Goal: Transaction & Acquisition: Purchase product/service

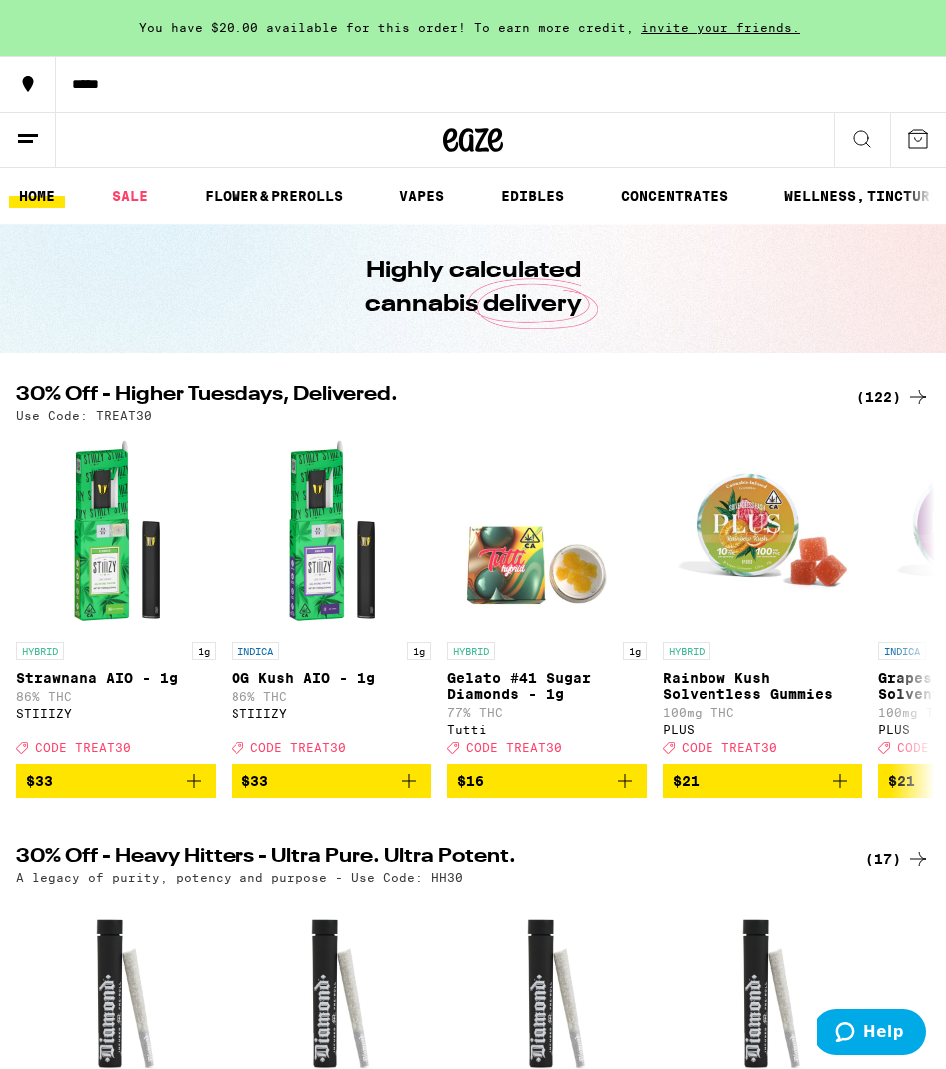
click at [102, 77] on div "*****" at bounding box center [501, 84] width 890 height 14
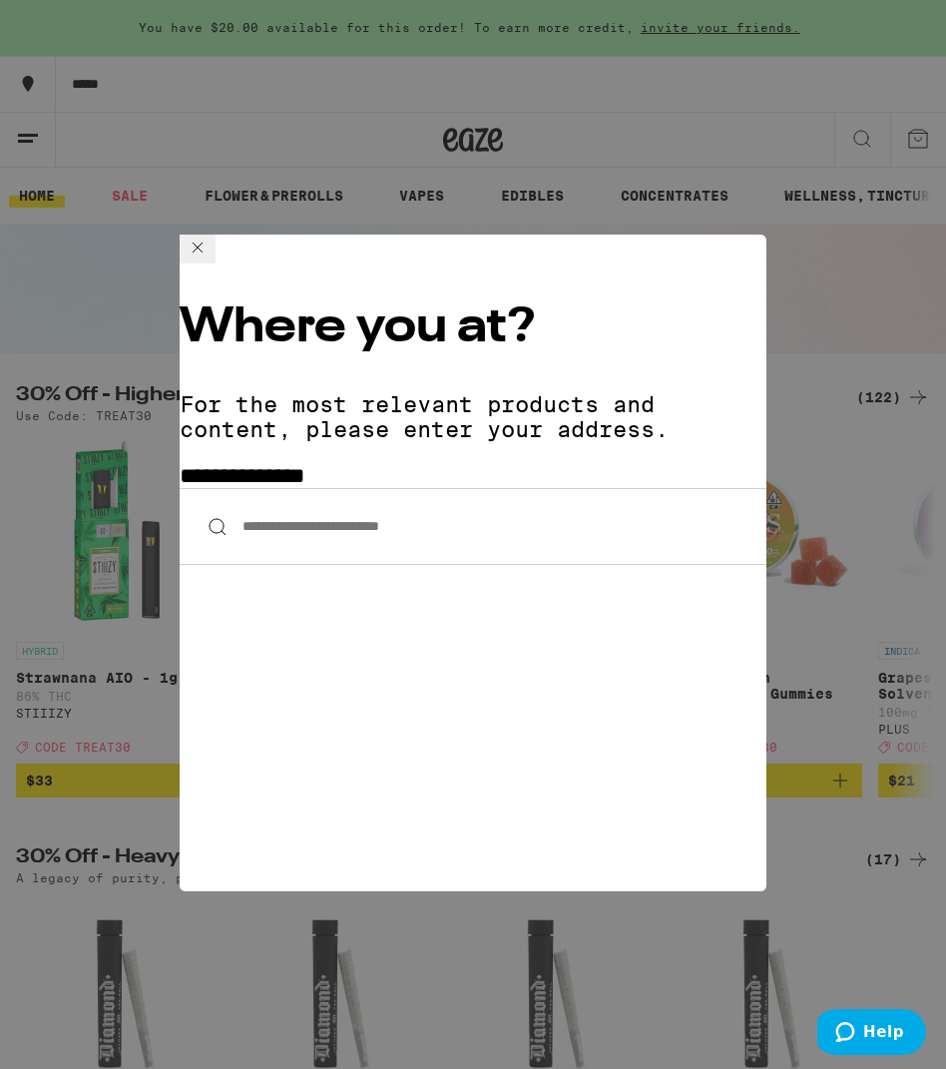
click at [329, 488] on input "**********" at bounding box center [473, 526] width 587 height 77
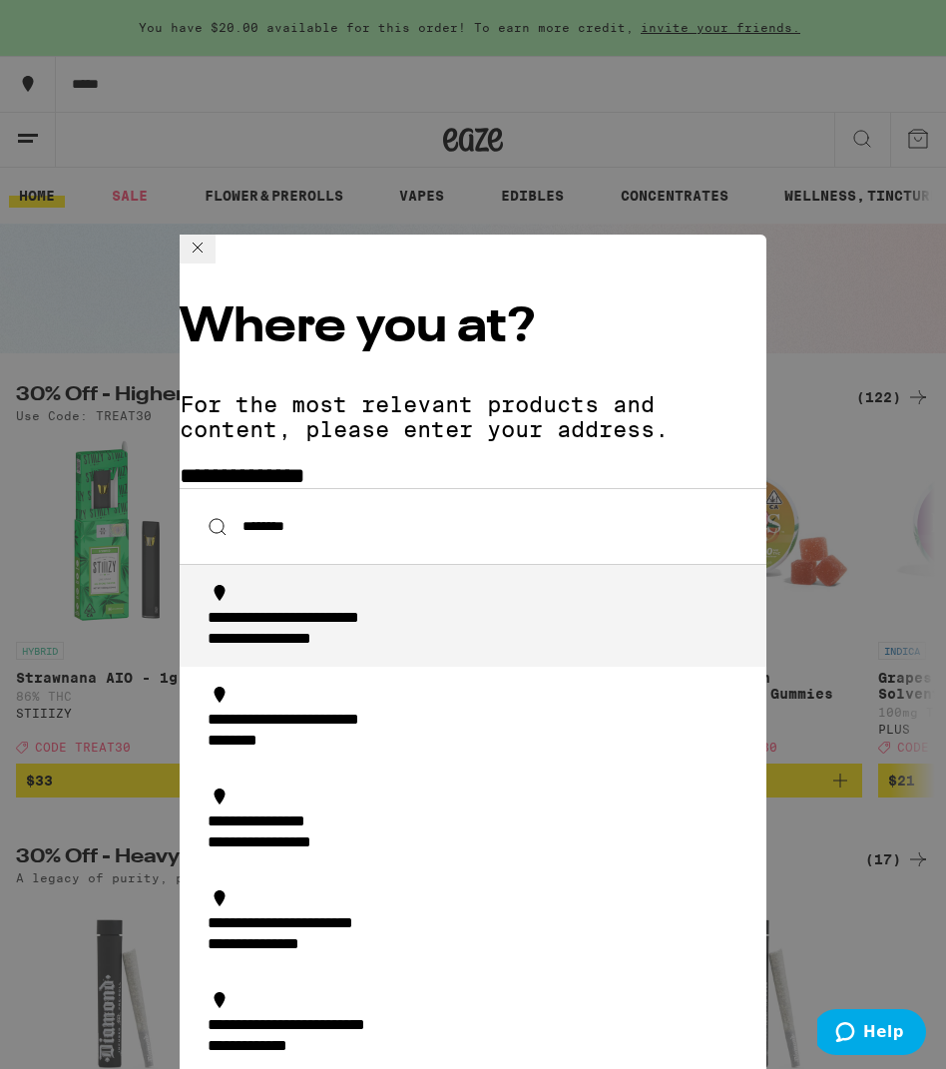
click at [543, 609] on div "**********" at bounding box center [479, 630] width 543 height 42
type input "**********"
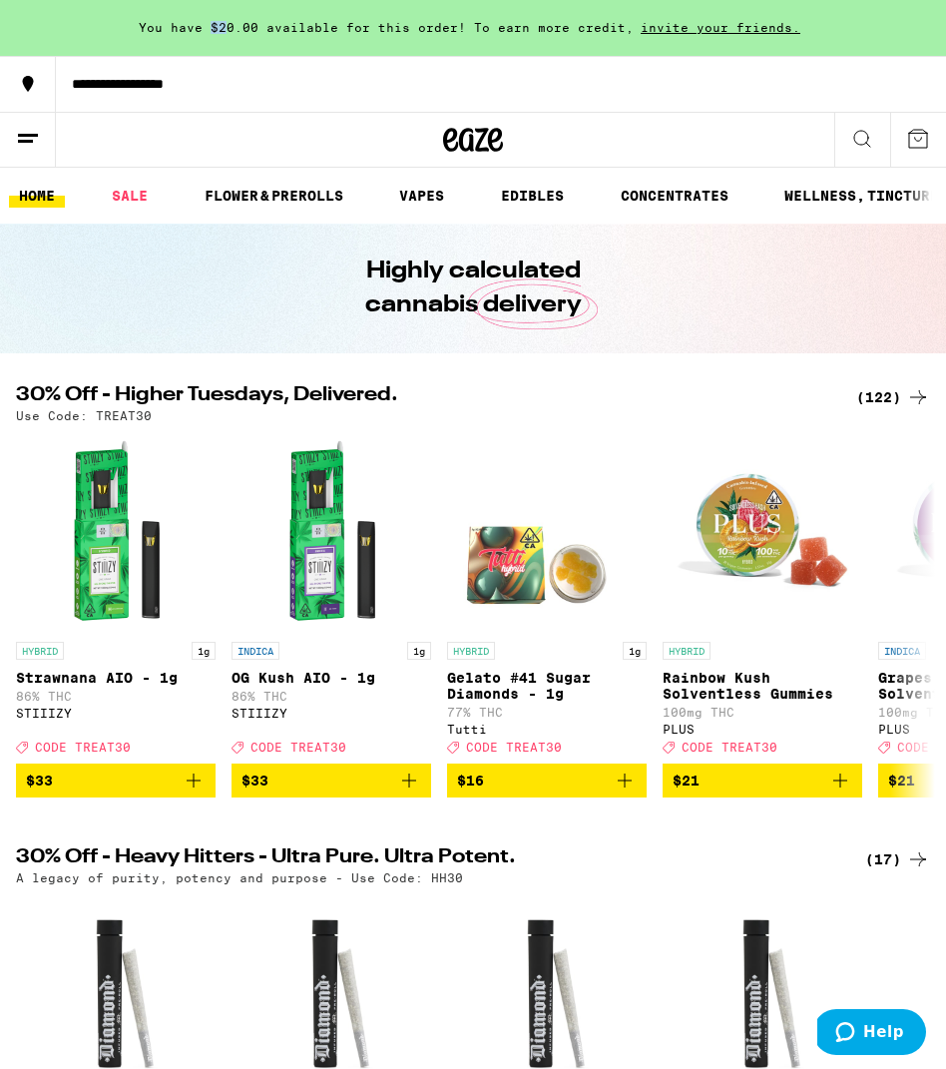
click at [234, 21] on span "You have $20.00 available for this order! To earn more credit," at bounding box center [386, 27] width 495 height 13
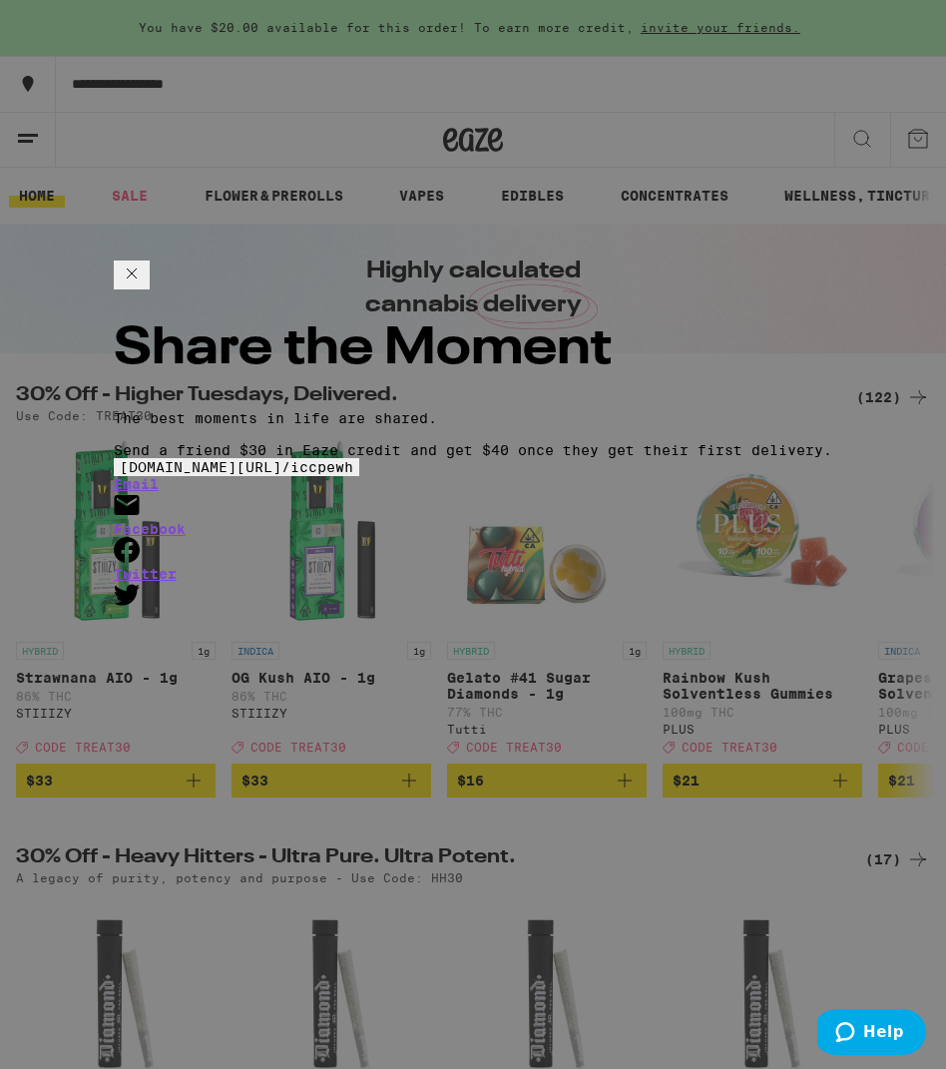
click at [262, 16] on div "Share the Moment The best moments in life are shared. Send a friend $30 in Eaze…" at bounding box center [473, 534] width 946 height 1069
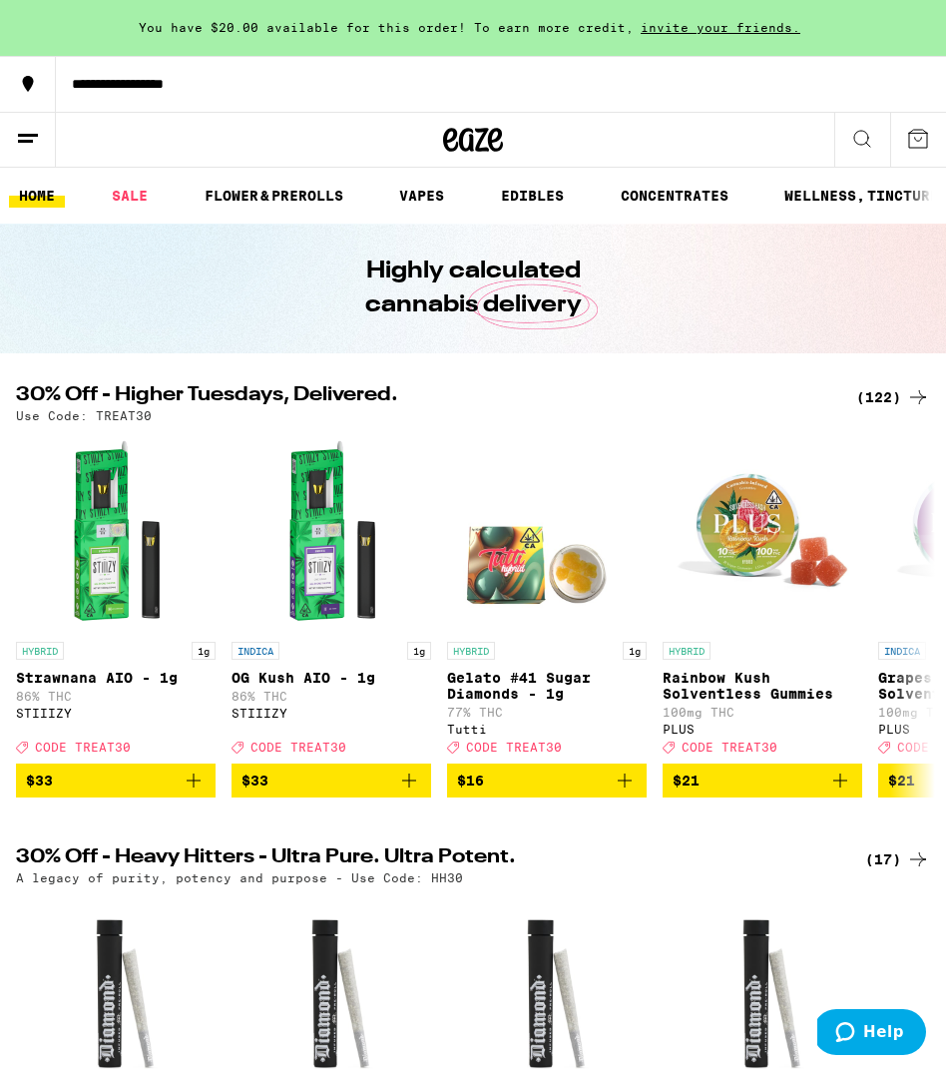
drag, startPoint x: 262, startPoint y: 16, endPoint x: 912, endPoint y: 288, distance: 704.6
click at [425, 217] on ul "HOME SALE FLOWER & PREROLLS VAPES EDIBLES CONCENTRATES WELLNESS, TINCTURES & CA…" at bounding box center [473, 196] width 946 height 56
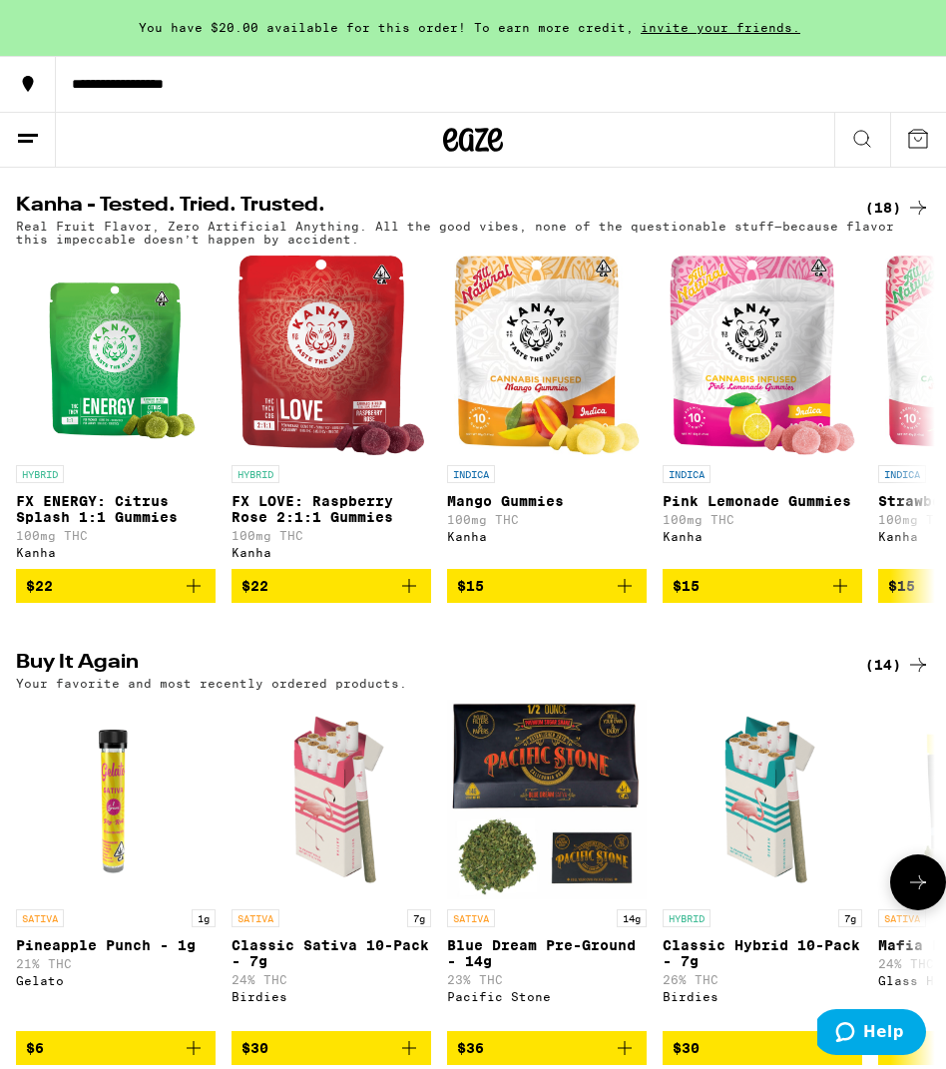
scroll to position [1114, 0]
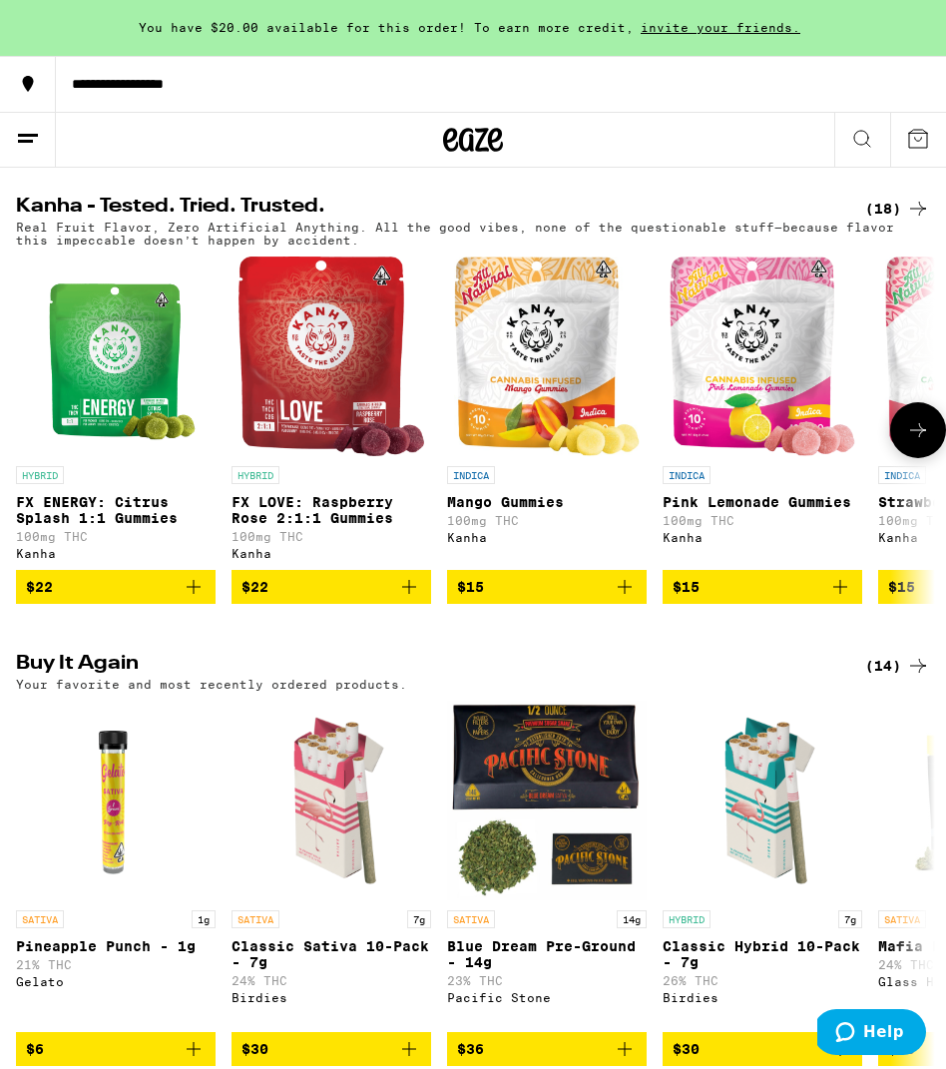
click at [405, 599] on icon "Add to bag" at bounding box center [409, 587] width 24 height 24
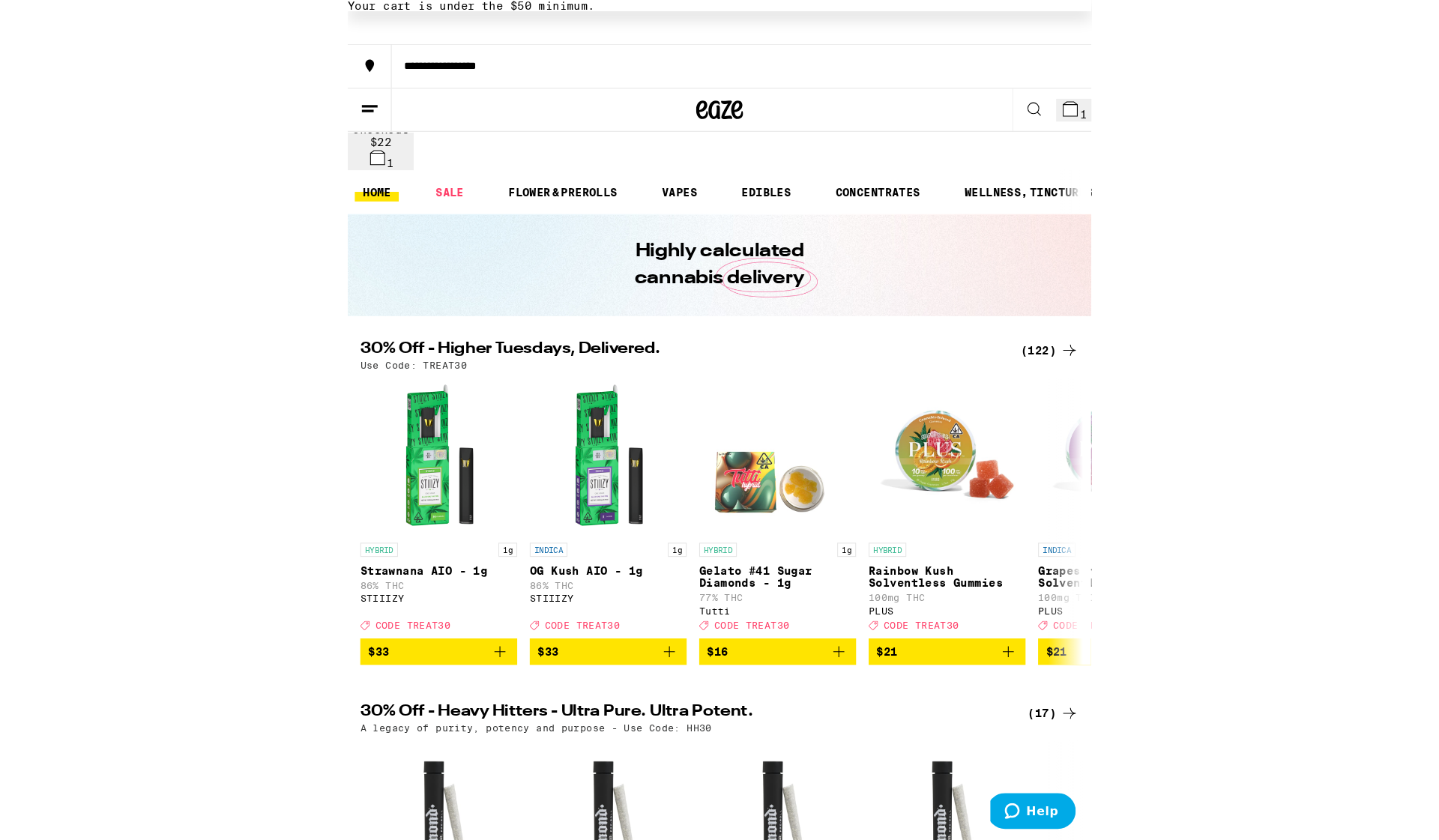
scroll to position [0, 0]
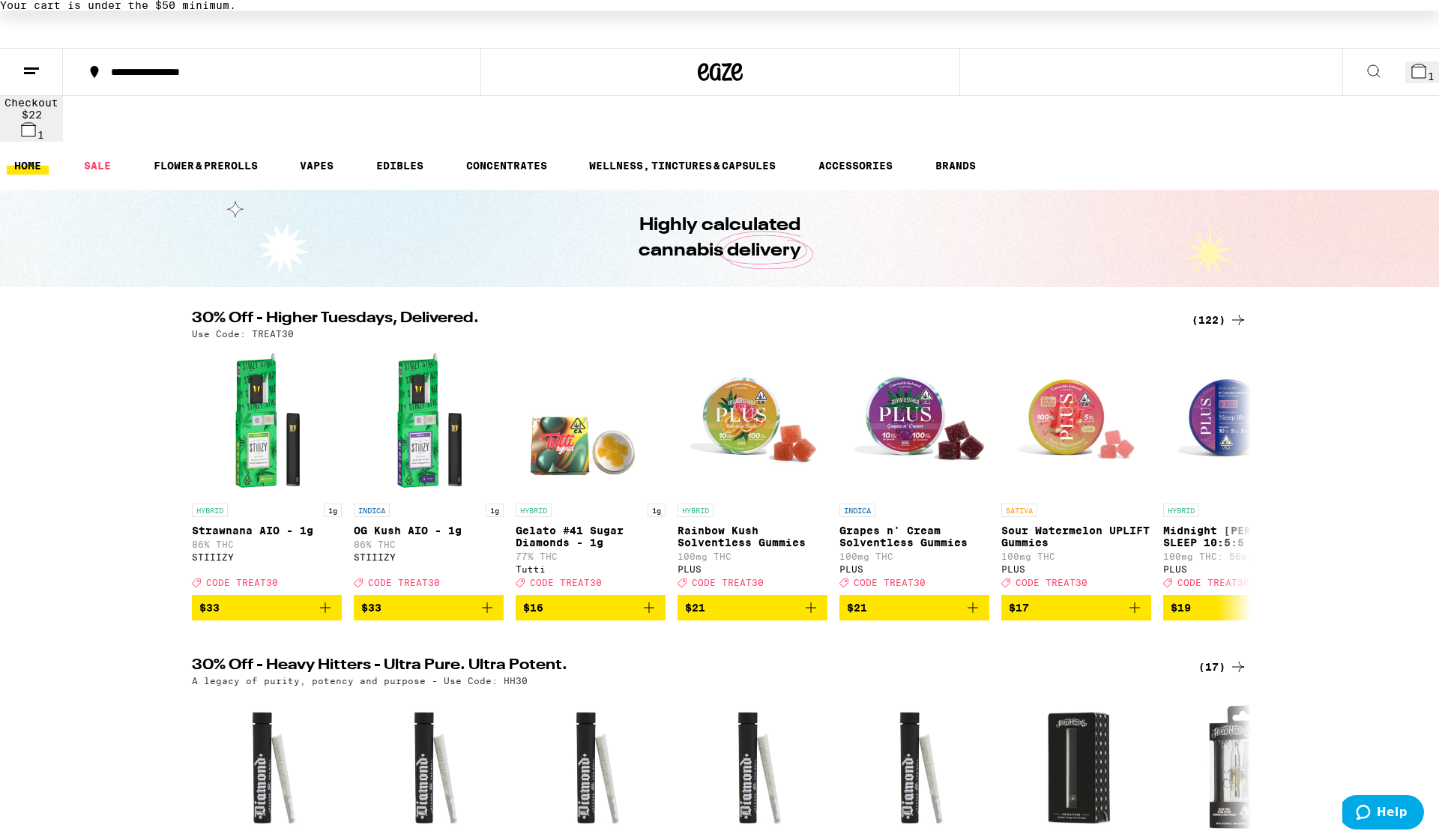
click at [710, 311] on div "(122)" at bounding box center [1220, 320] width 56 height 18
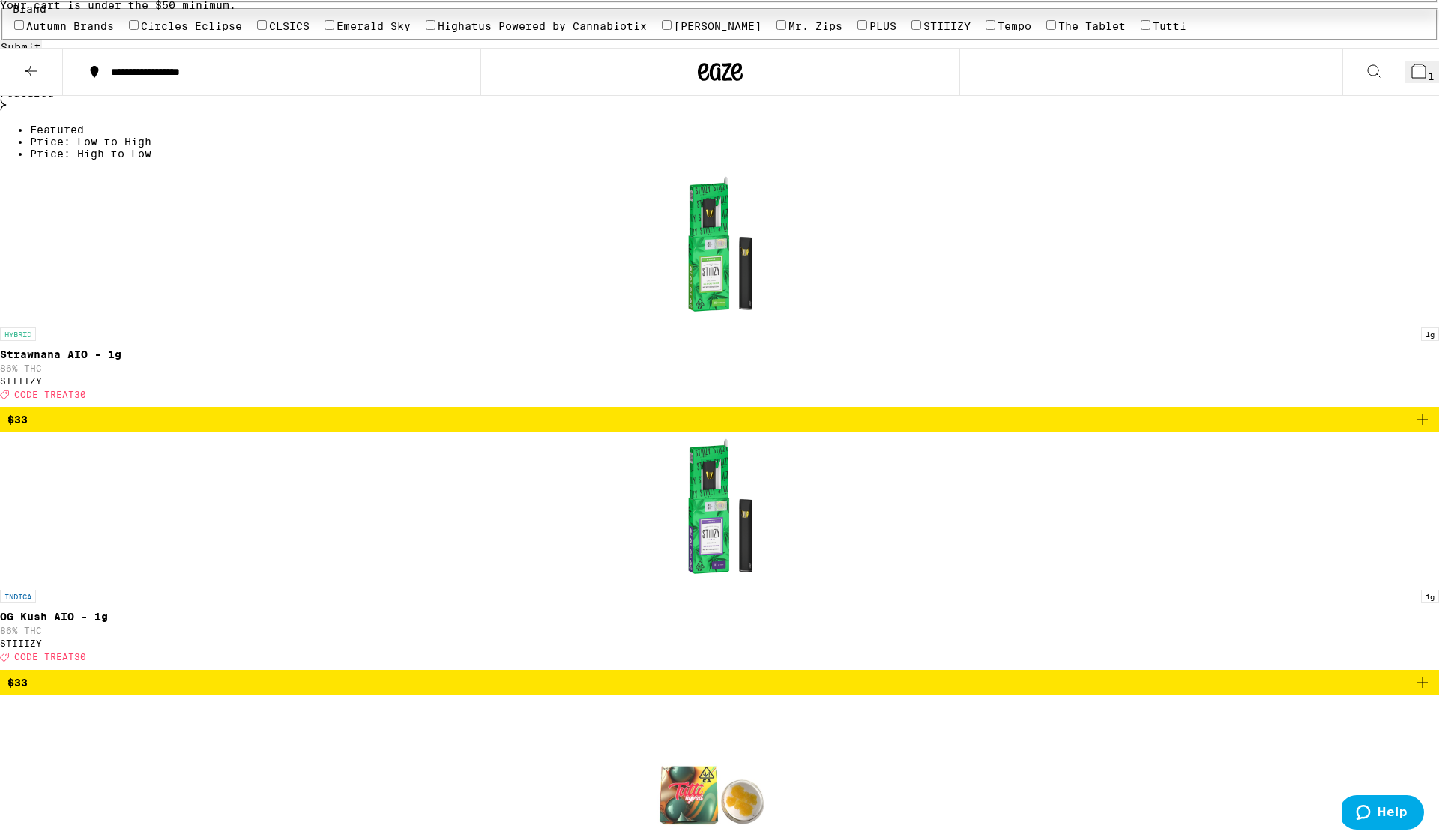
scroll to position [393, 0]
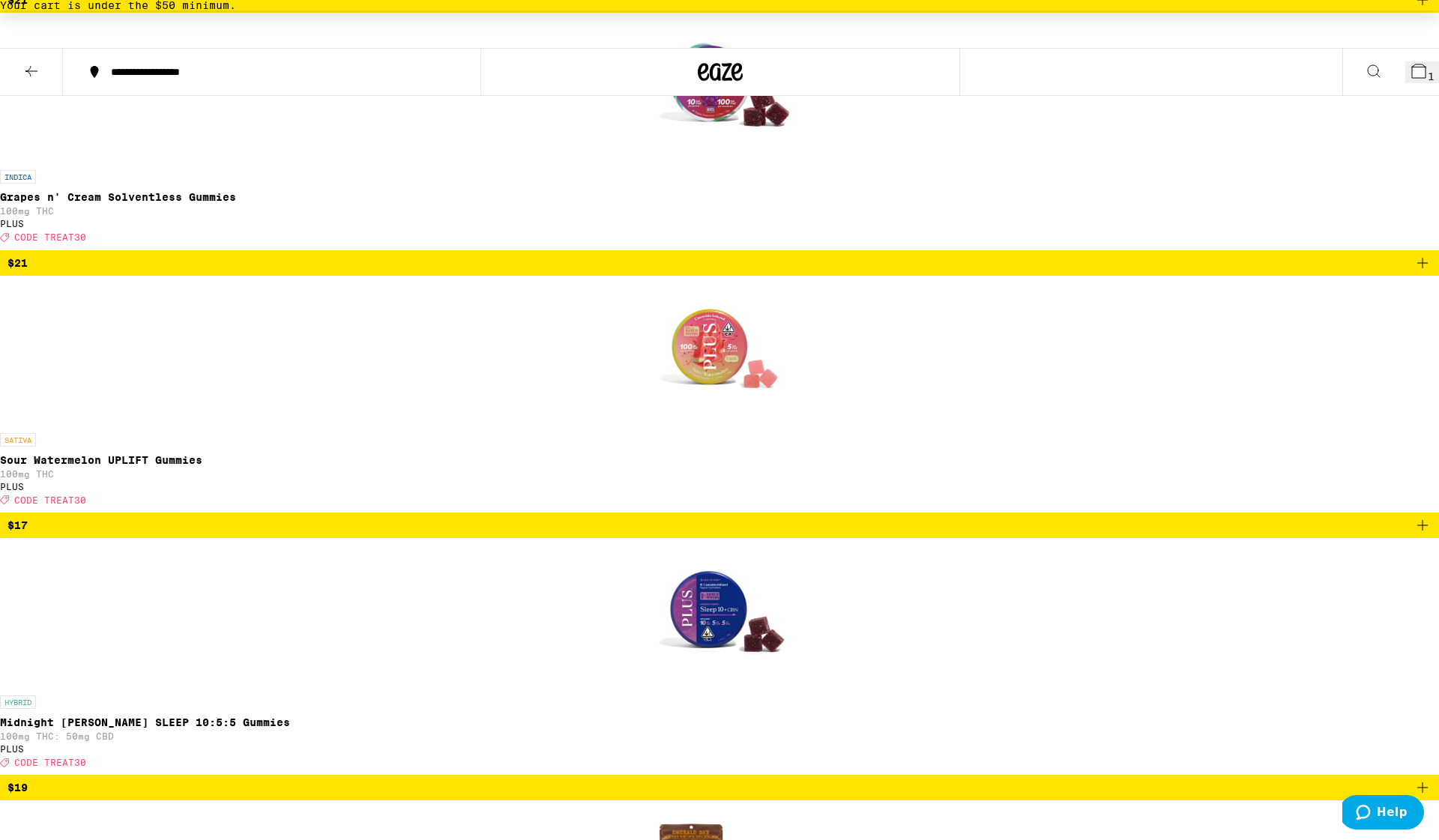
scroll to position [1576, 0]
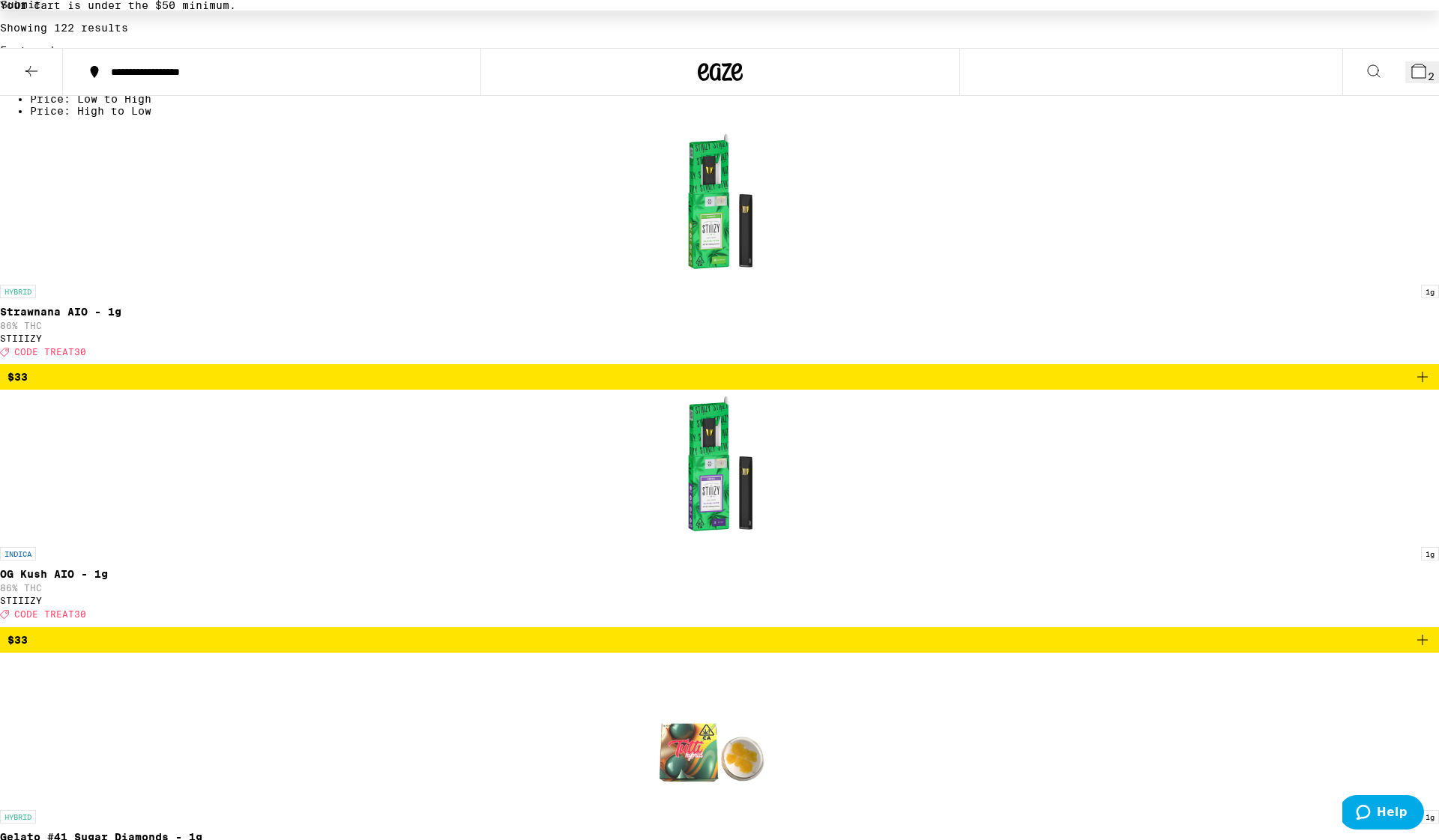
scroll to position [434, 0]
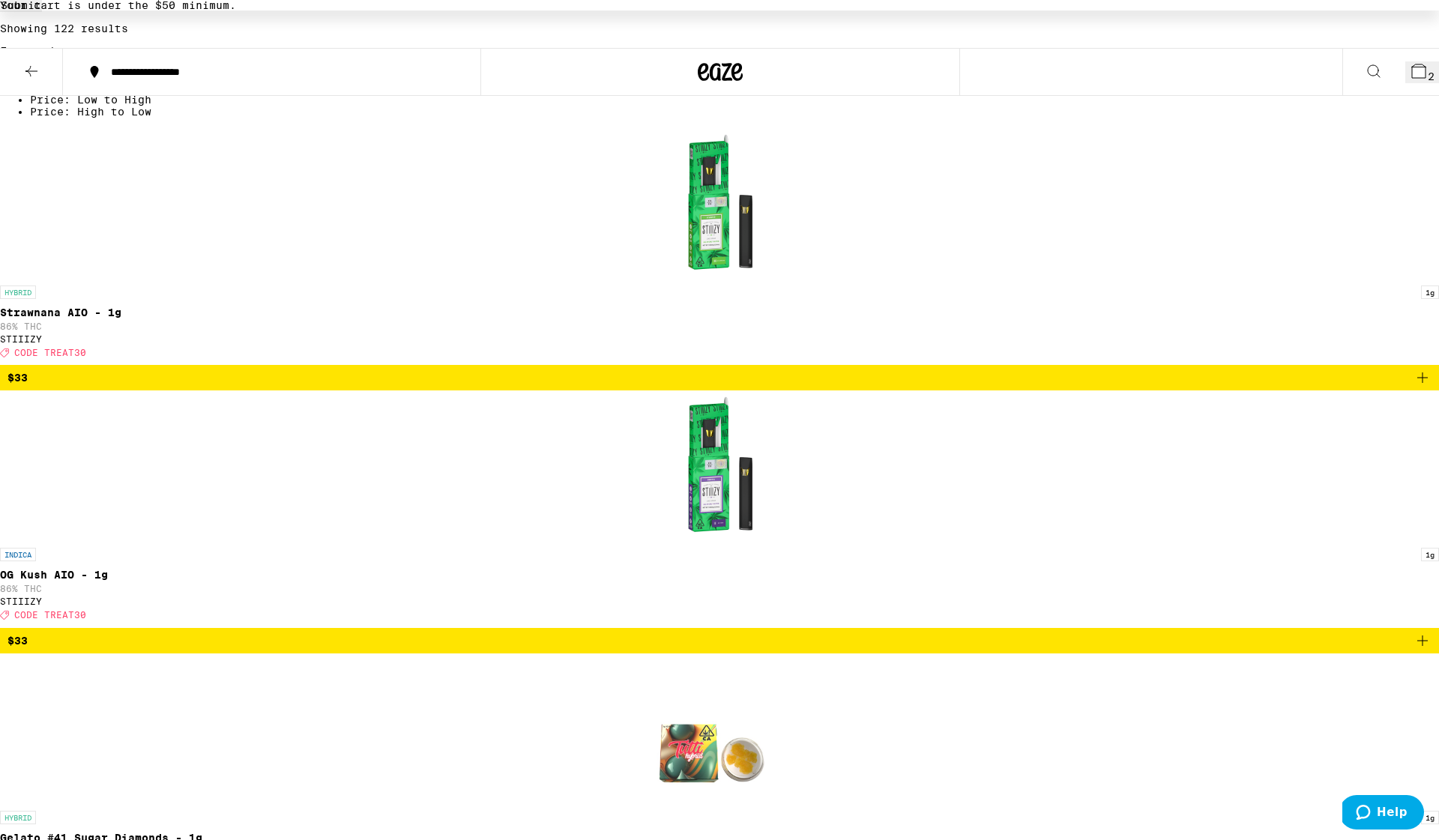
drag, startPoint x: 364, startPoint y: 280, endPoint x: 395, endPoint y: 288, distance: 32.0
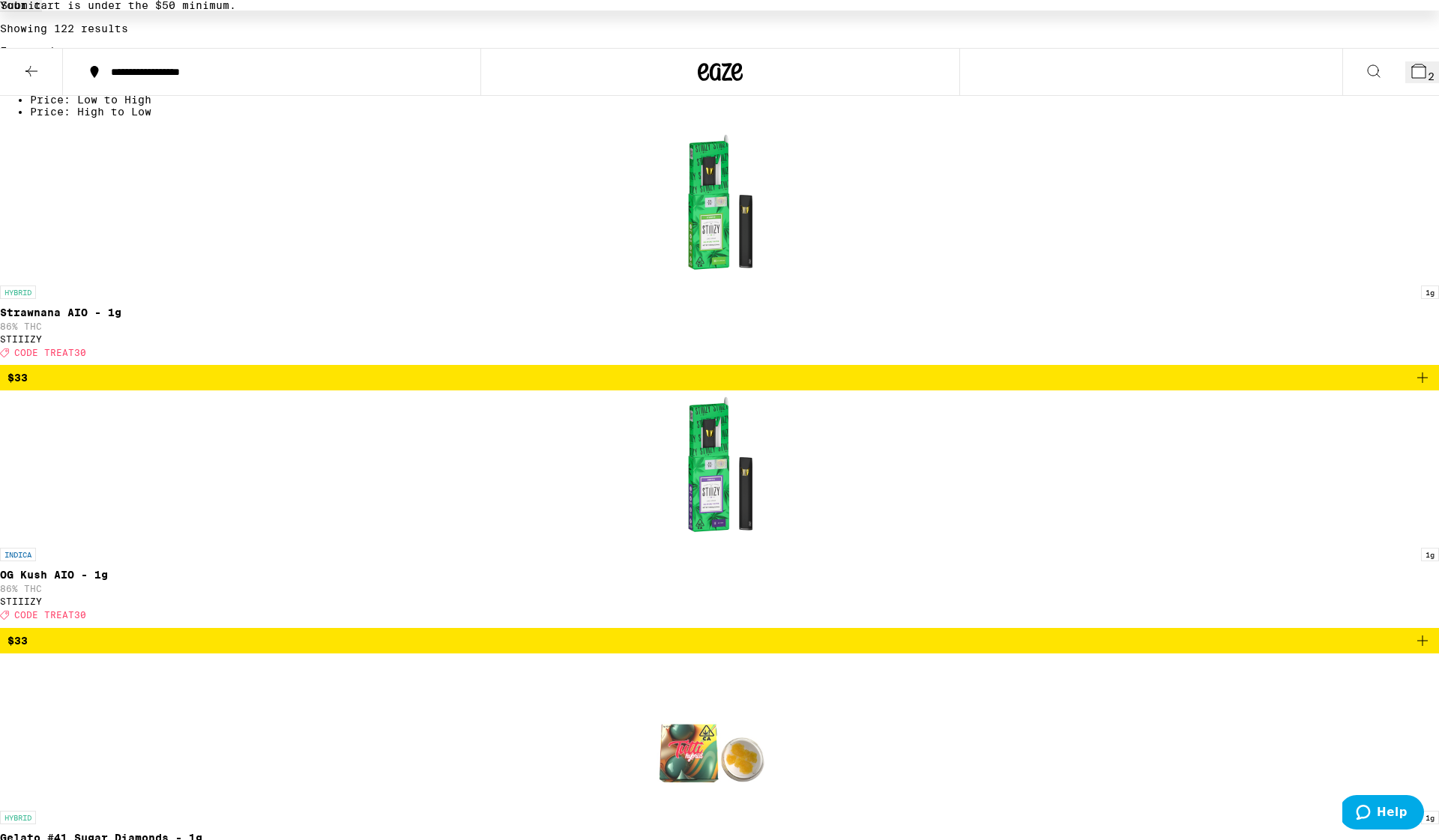
checkbox input "true"
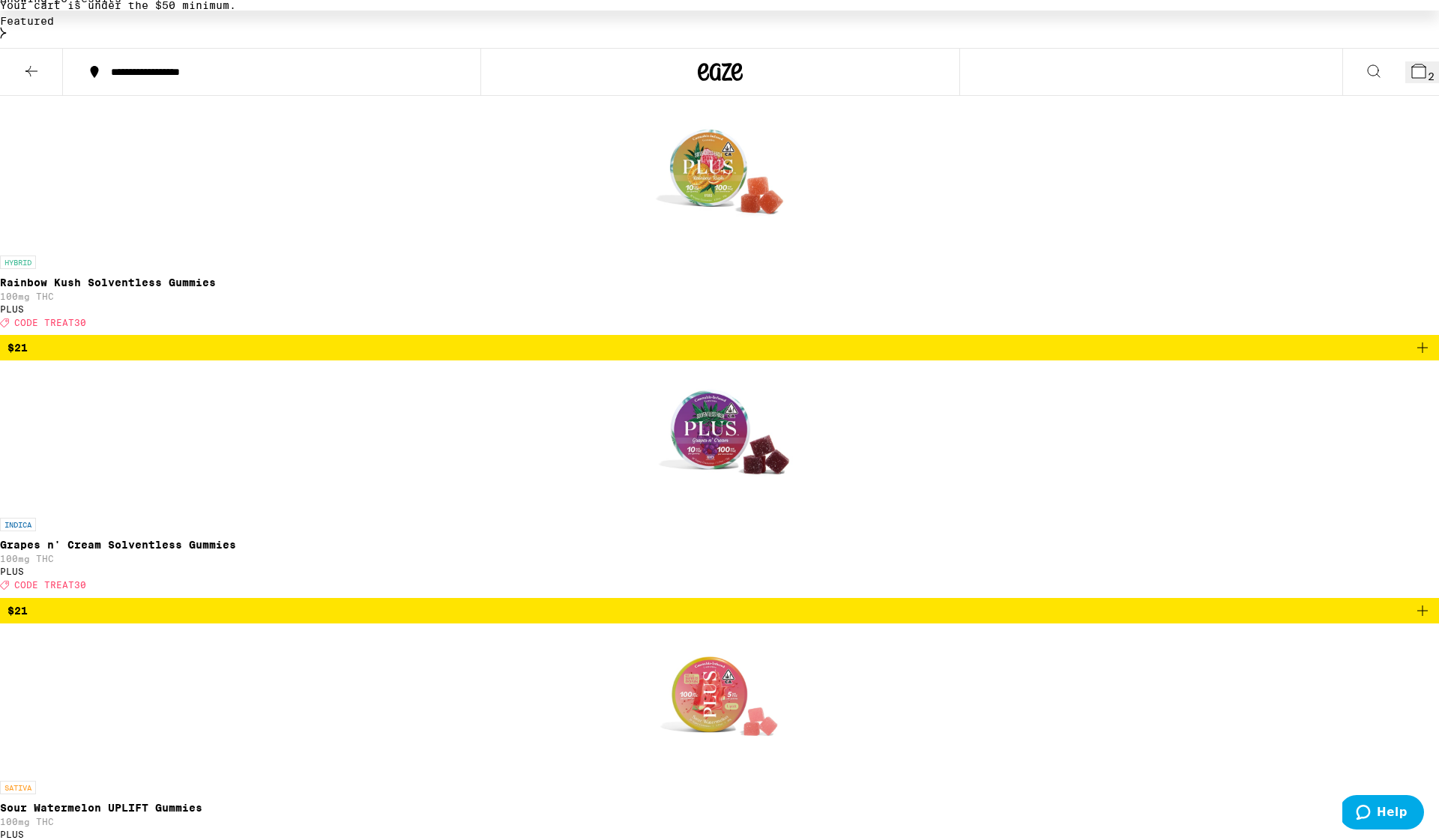
scroll to position [478, 0]
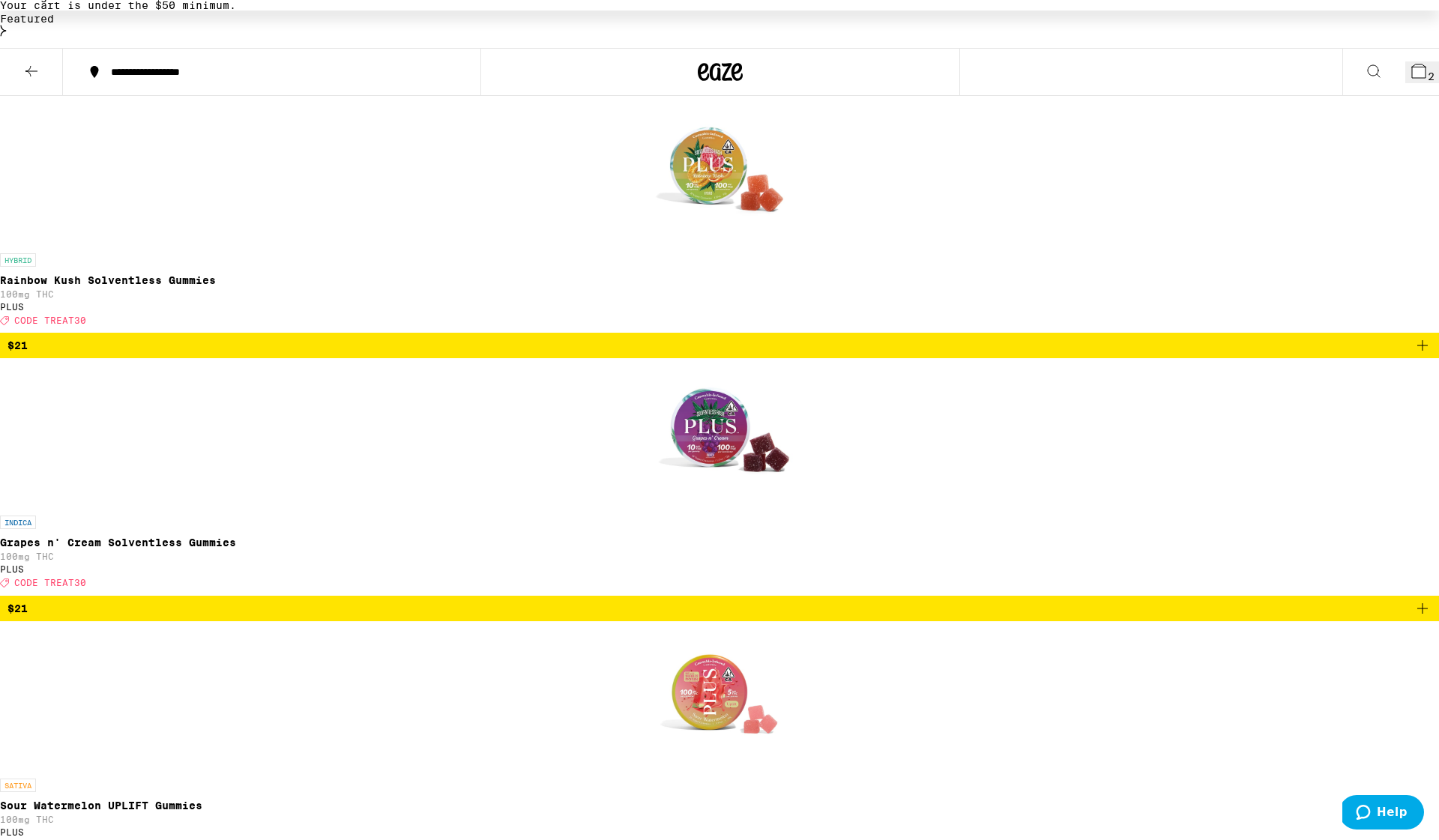
drag, startPoint x: 825, startPoint y: 550, endPoint x: 1243, endPoint y: 403, distance: 443.1
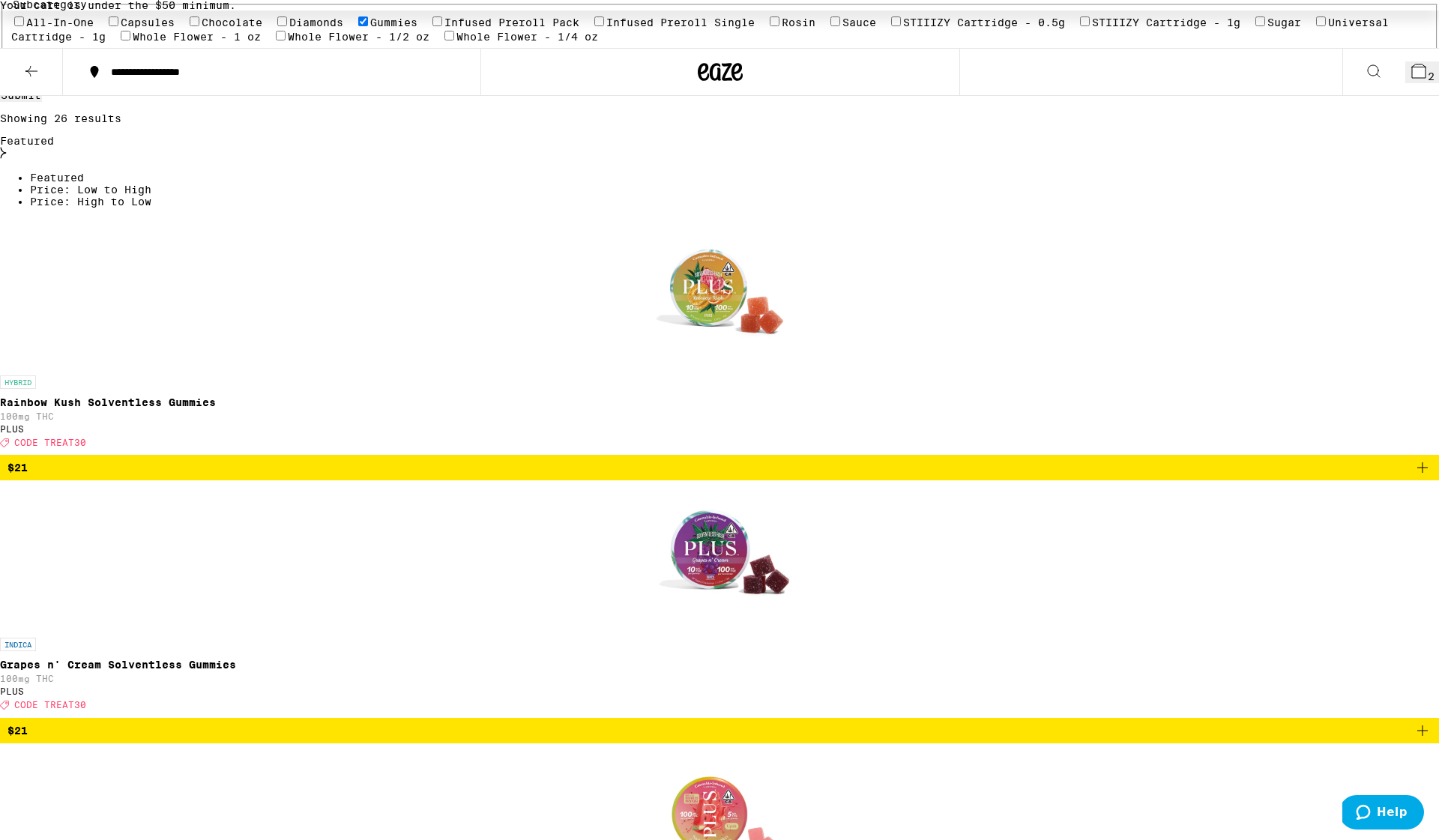
scroll to position [352, 0]
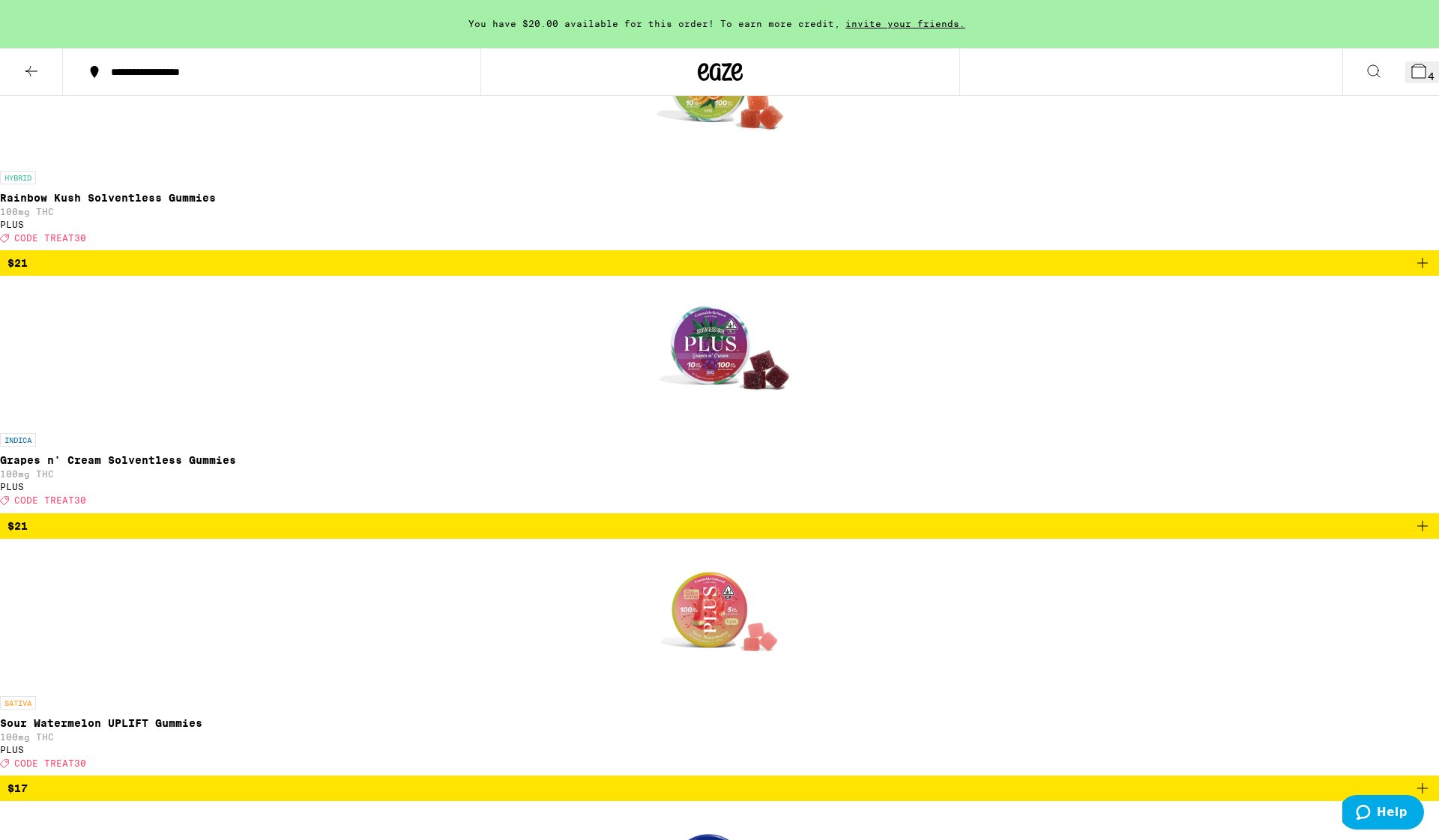
scroll to position [560, 0]
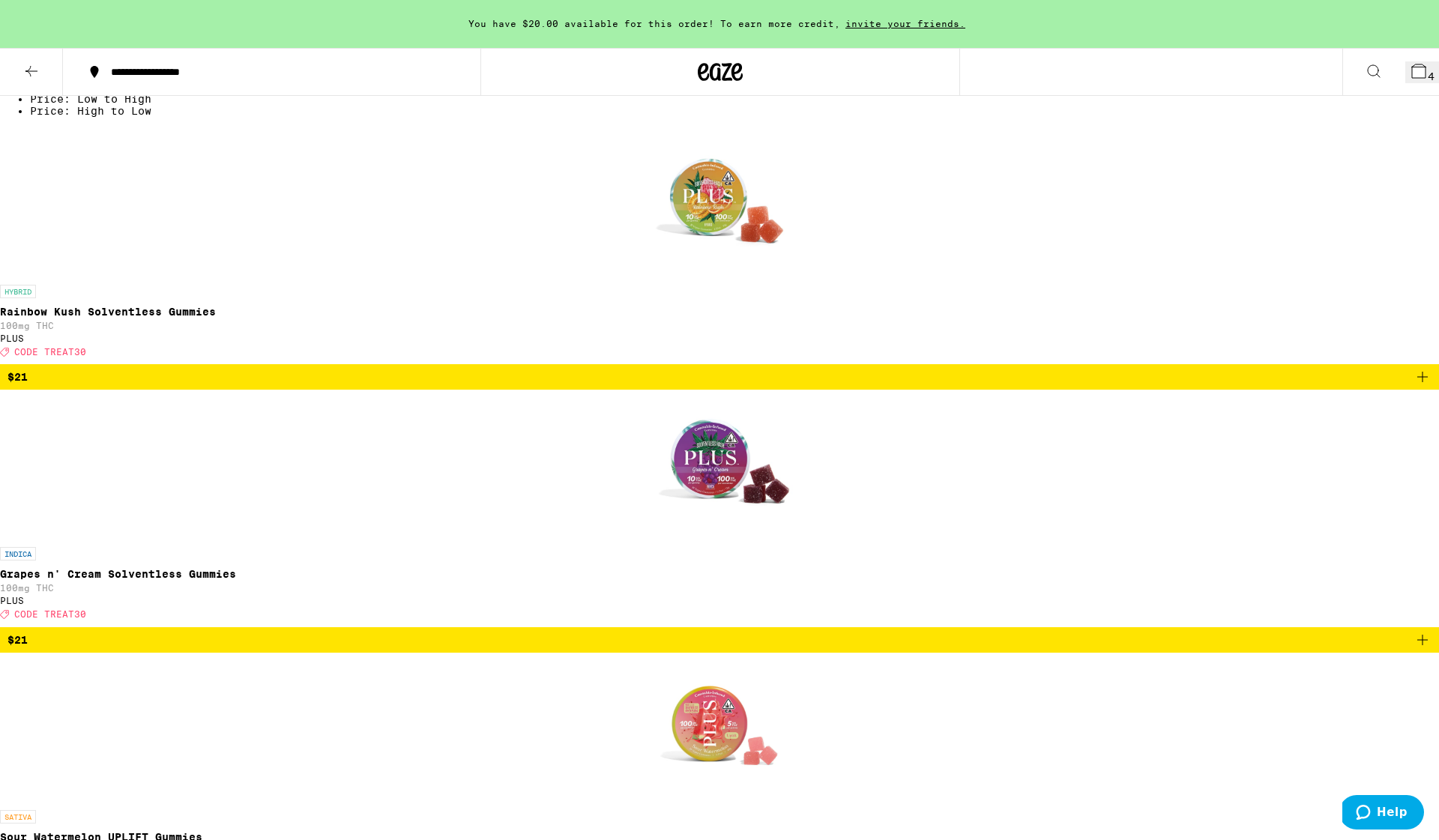
scroll to position [445, 0]
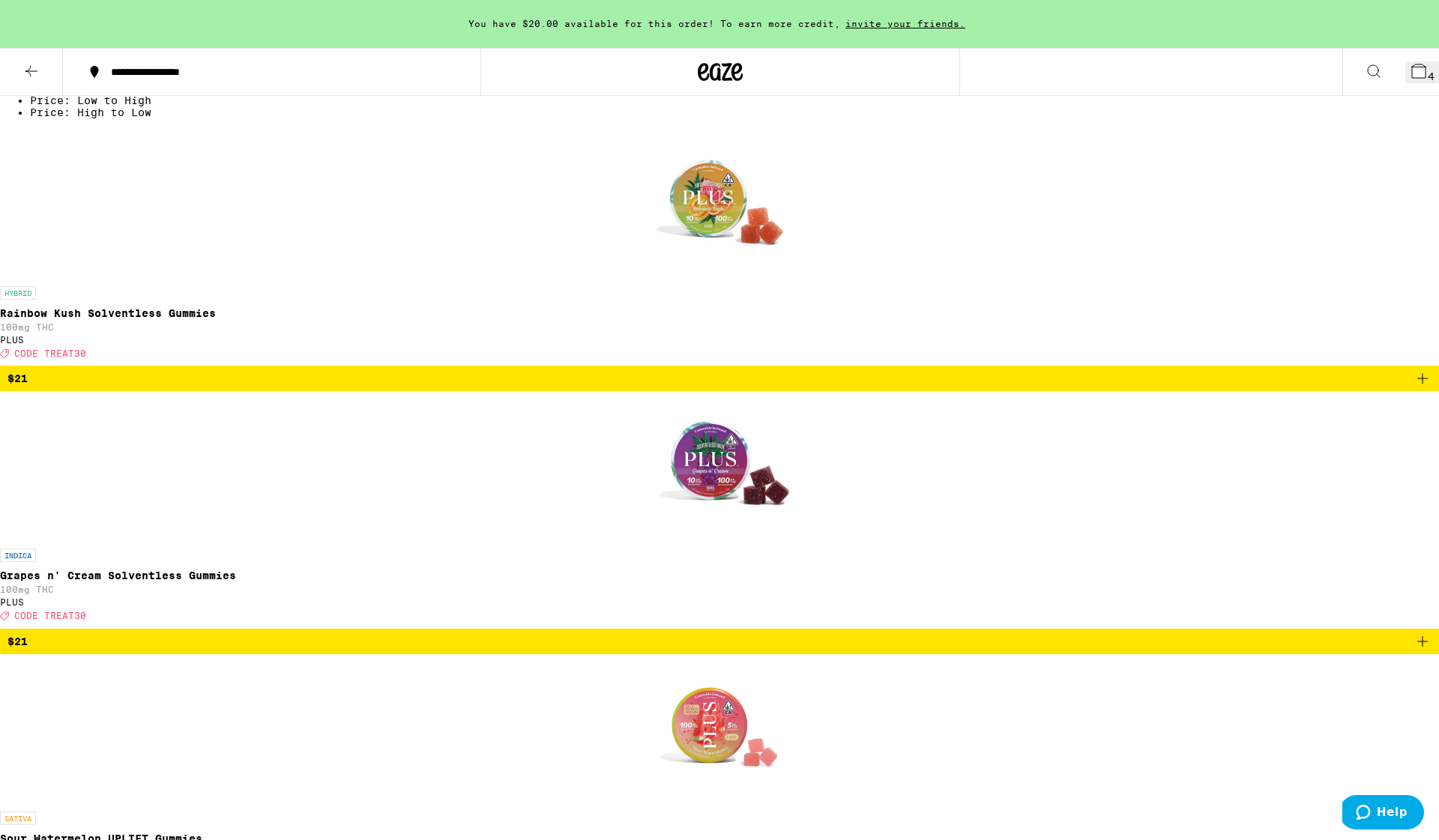
checkbox input "true"
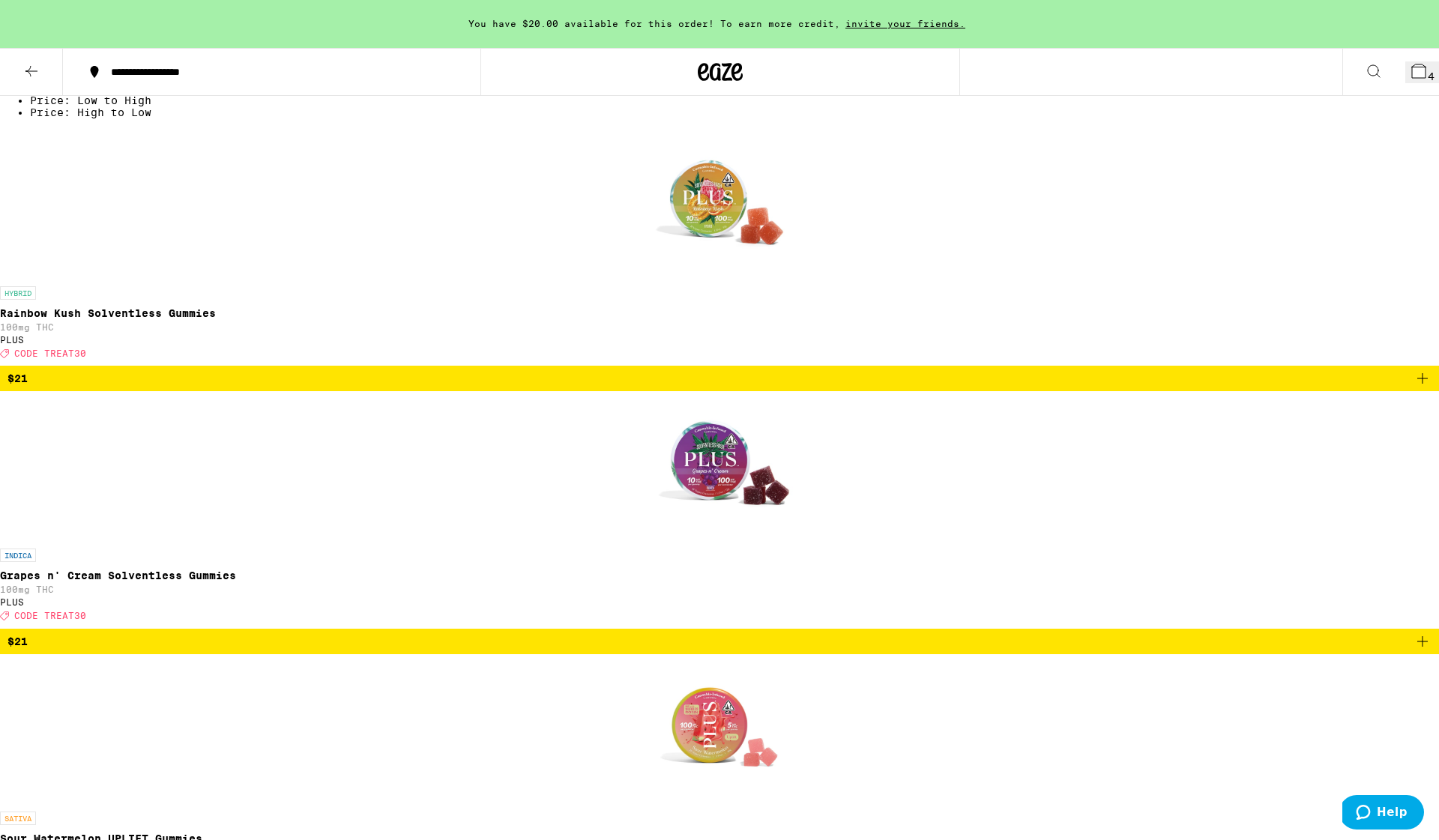
checkbox input "false"
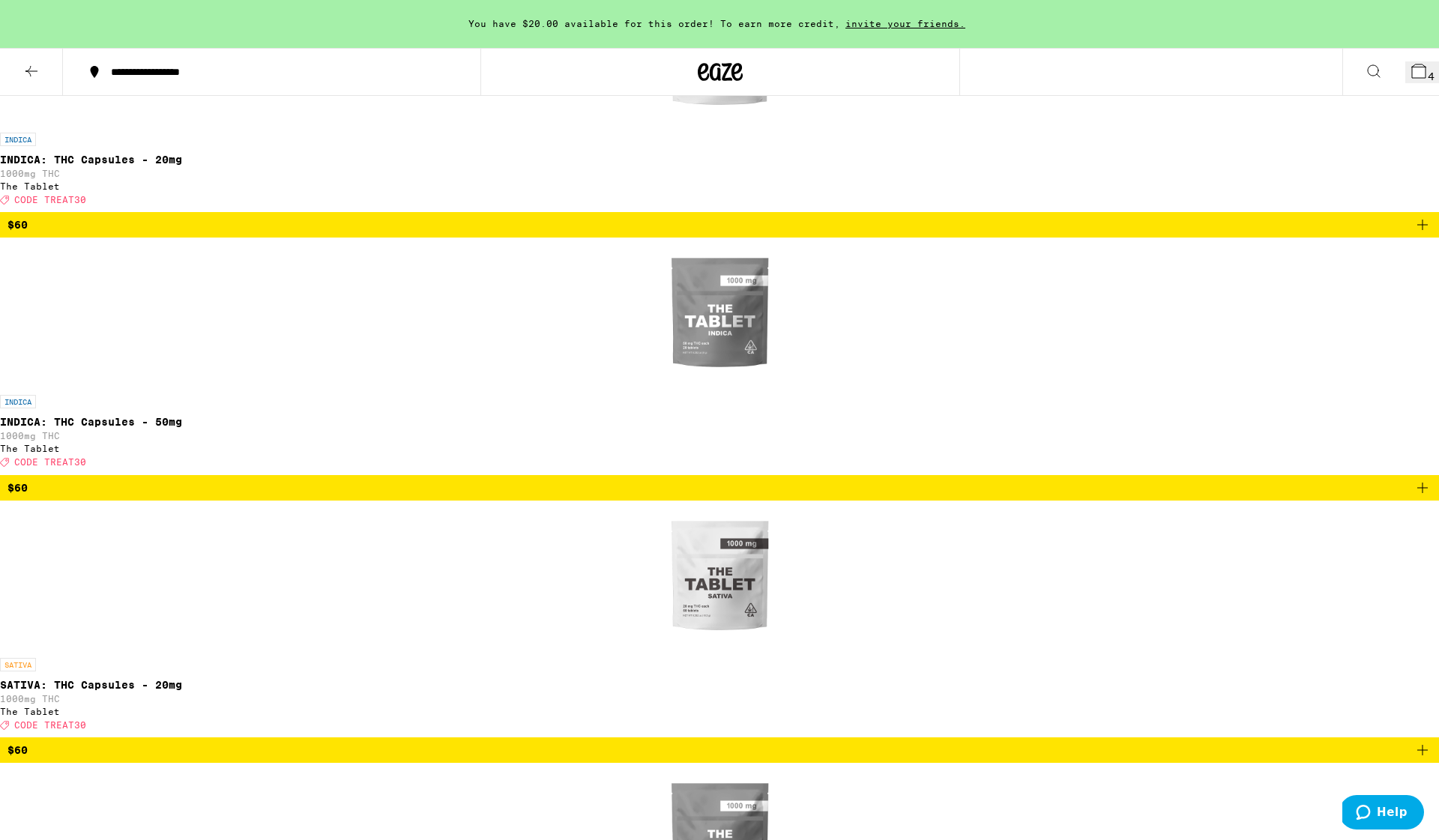
scroll to position [597, 0]
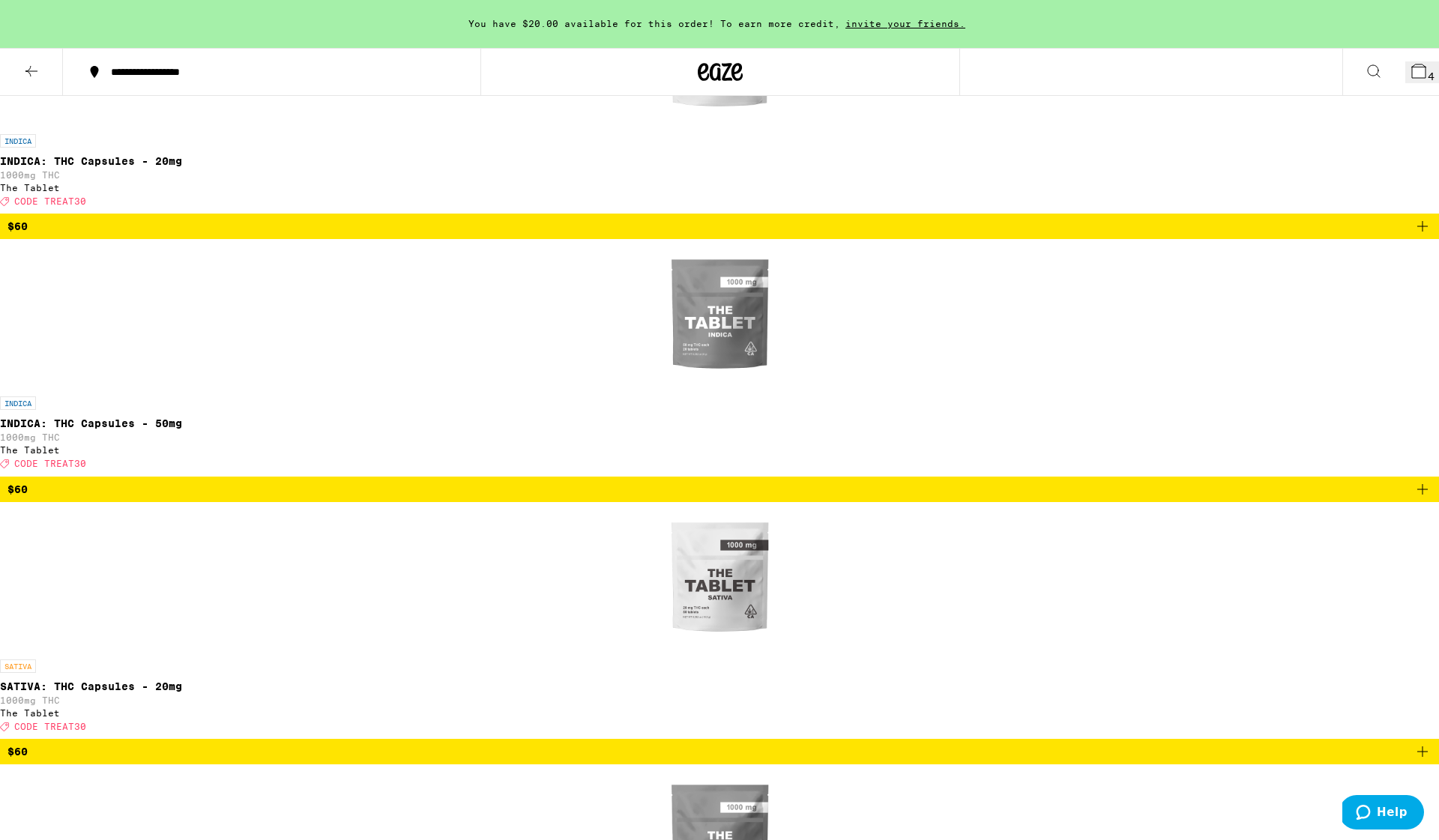
checkbox input "true"
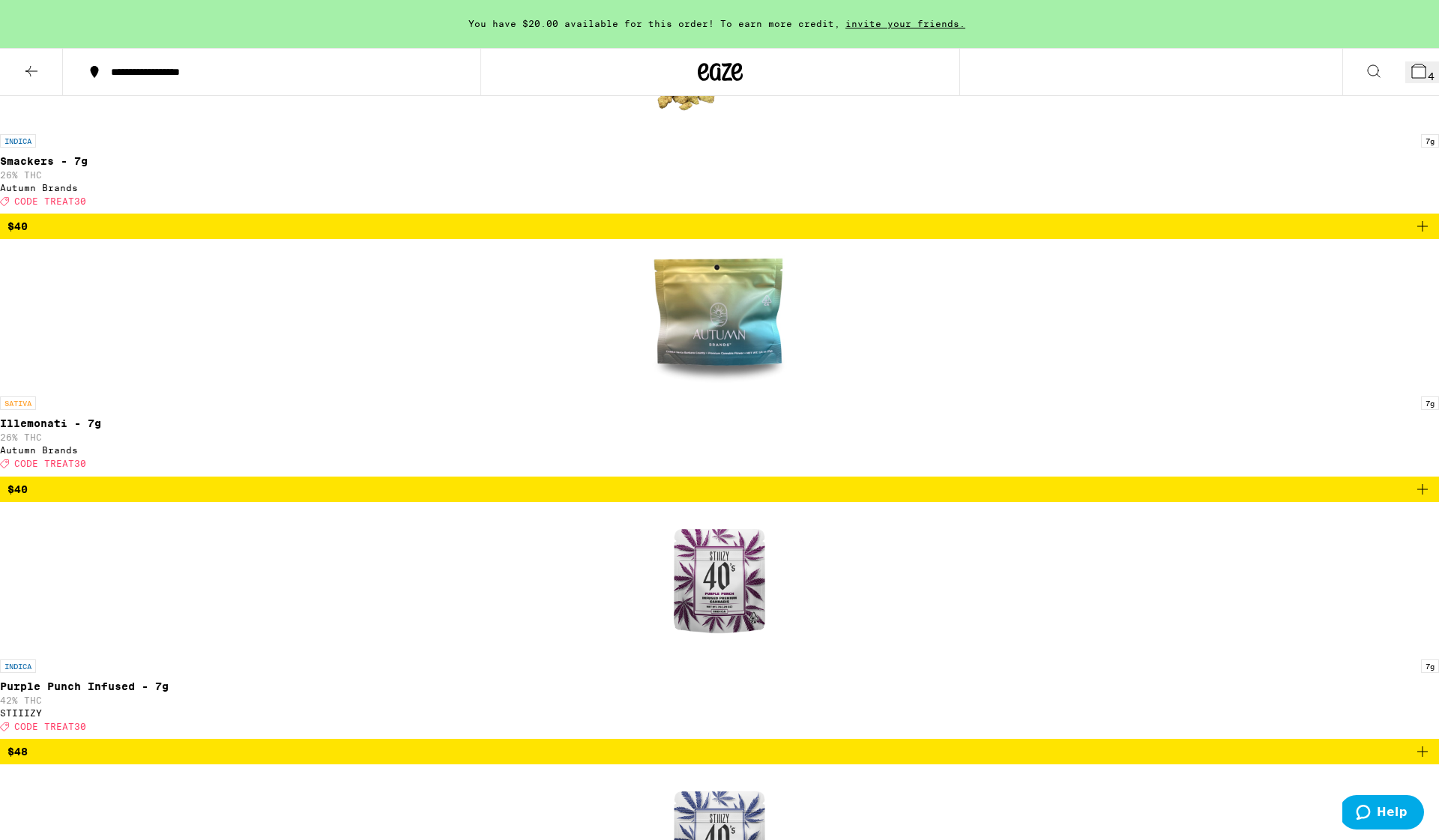
checkbox input "true"
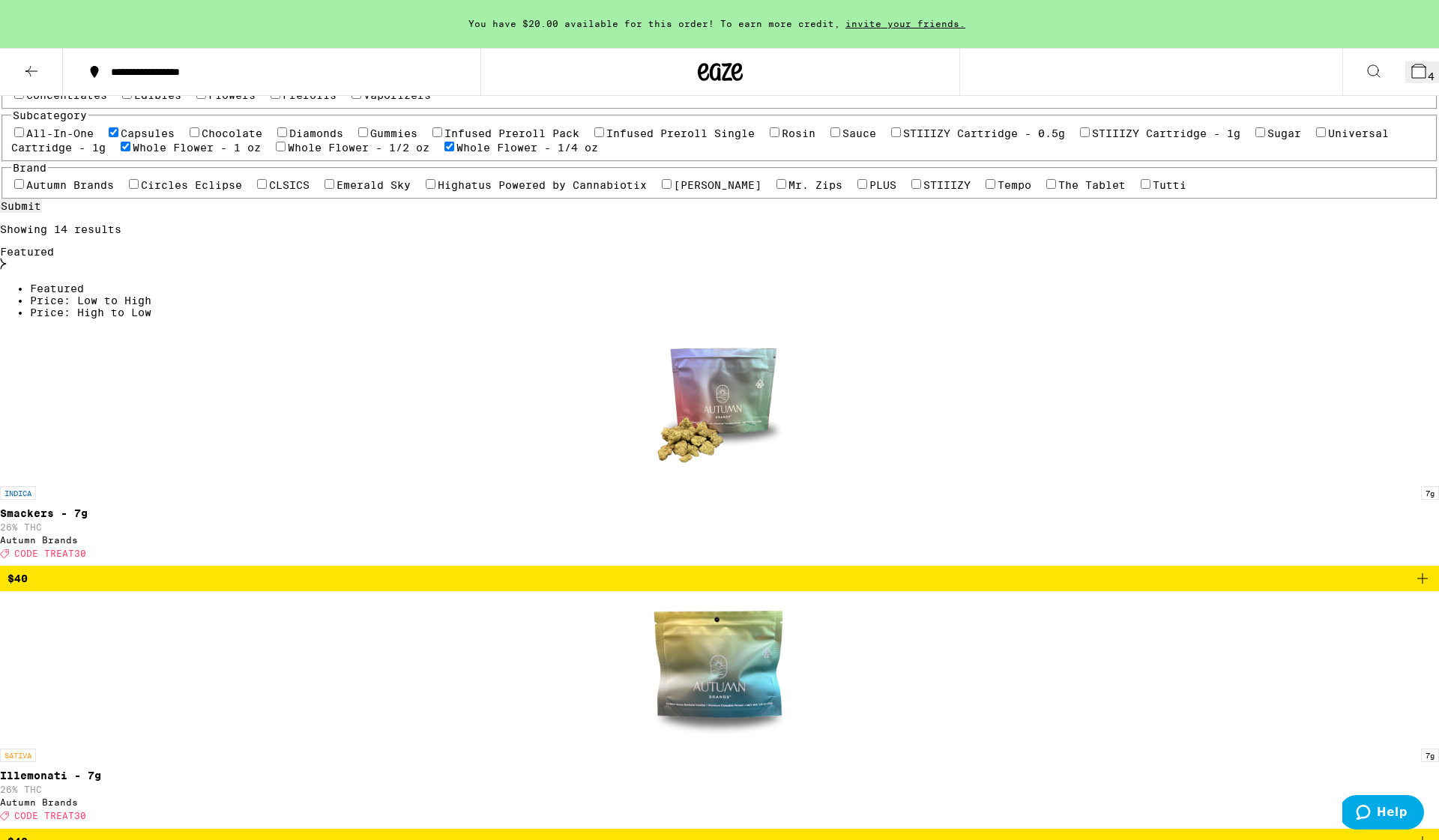
scroll to position [242, 0]
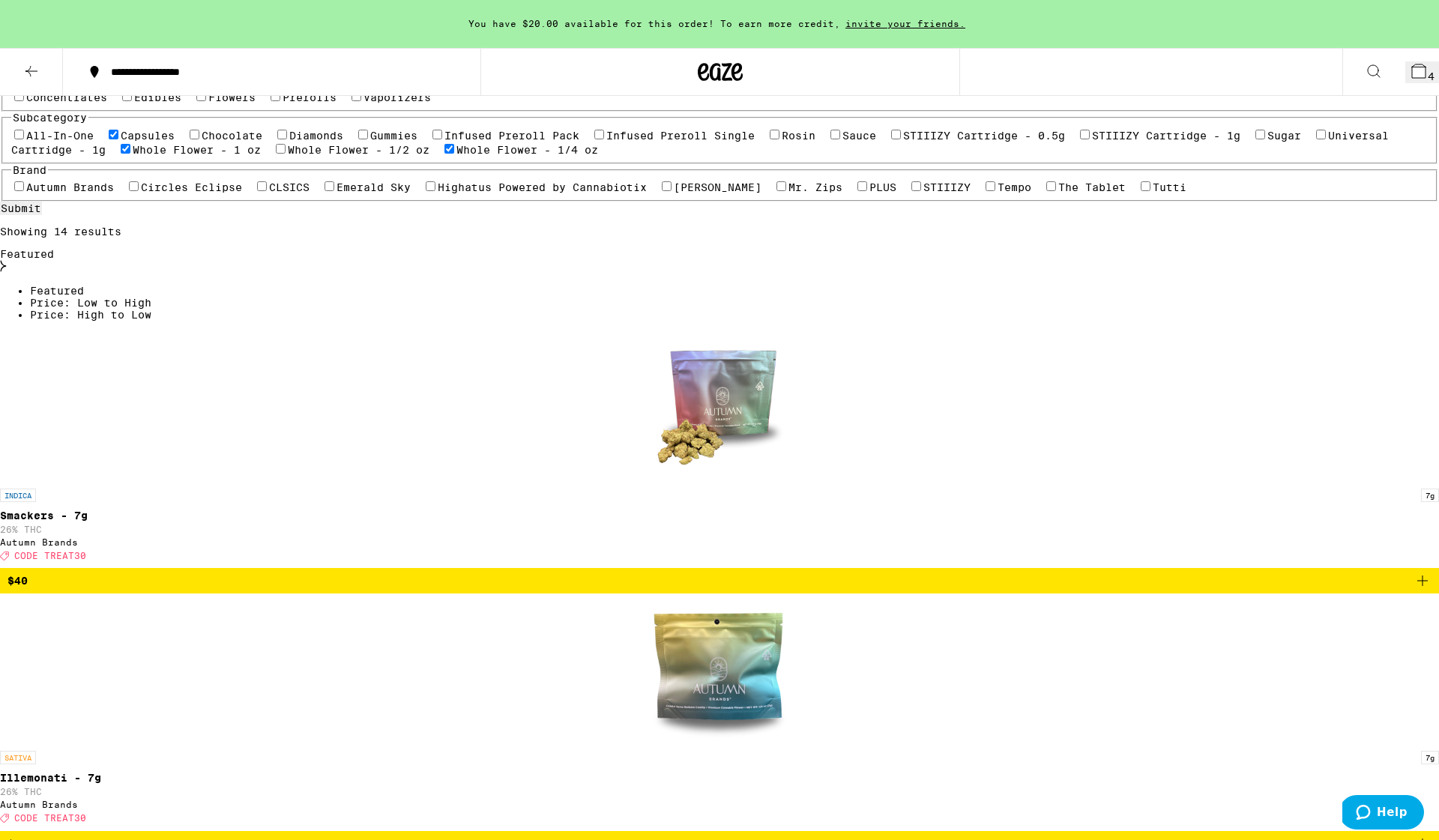
click at [175, 142] on label "Capsules" at bounding box center [148, 136] width 54 height 12
click at [119, 140] on input "Capsules" at bounding box center [113, 134] width 10 height 10
checkbox input "false"
click at [457, 156] on label "Whole Flower - 1/4 oz" at bounding box center [527, 150] width 142 height 12
click at [445, 154] on input "Whole Flower - 1/4 oz" at bounding box center [449, 149] width 10 height 10
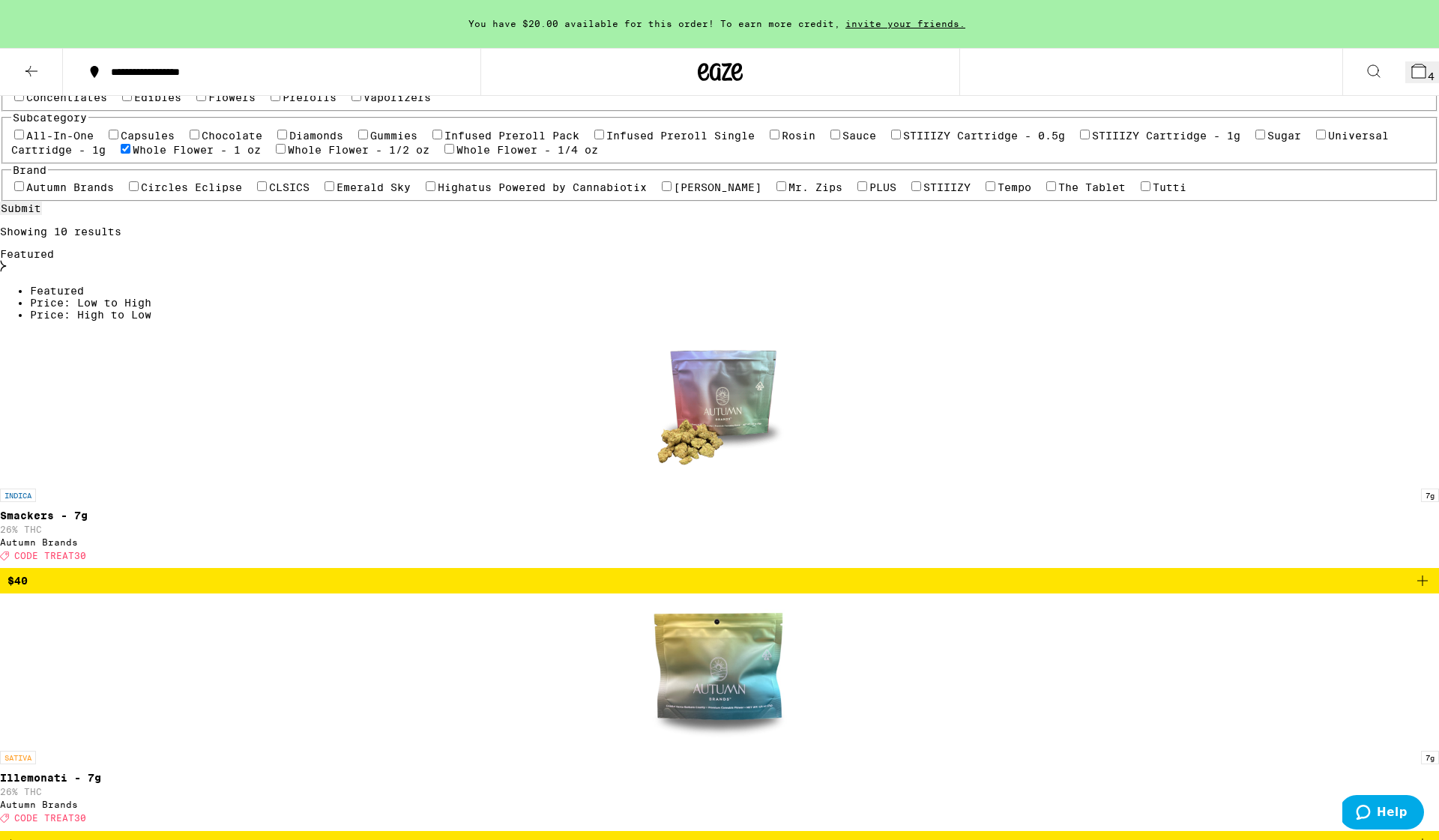
checkbox input "false"
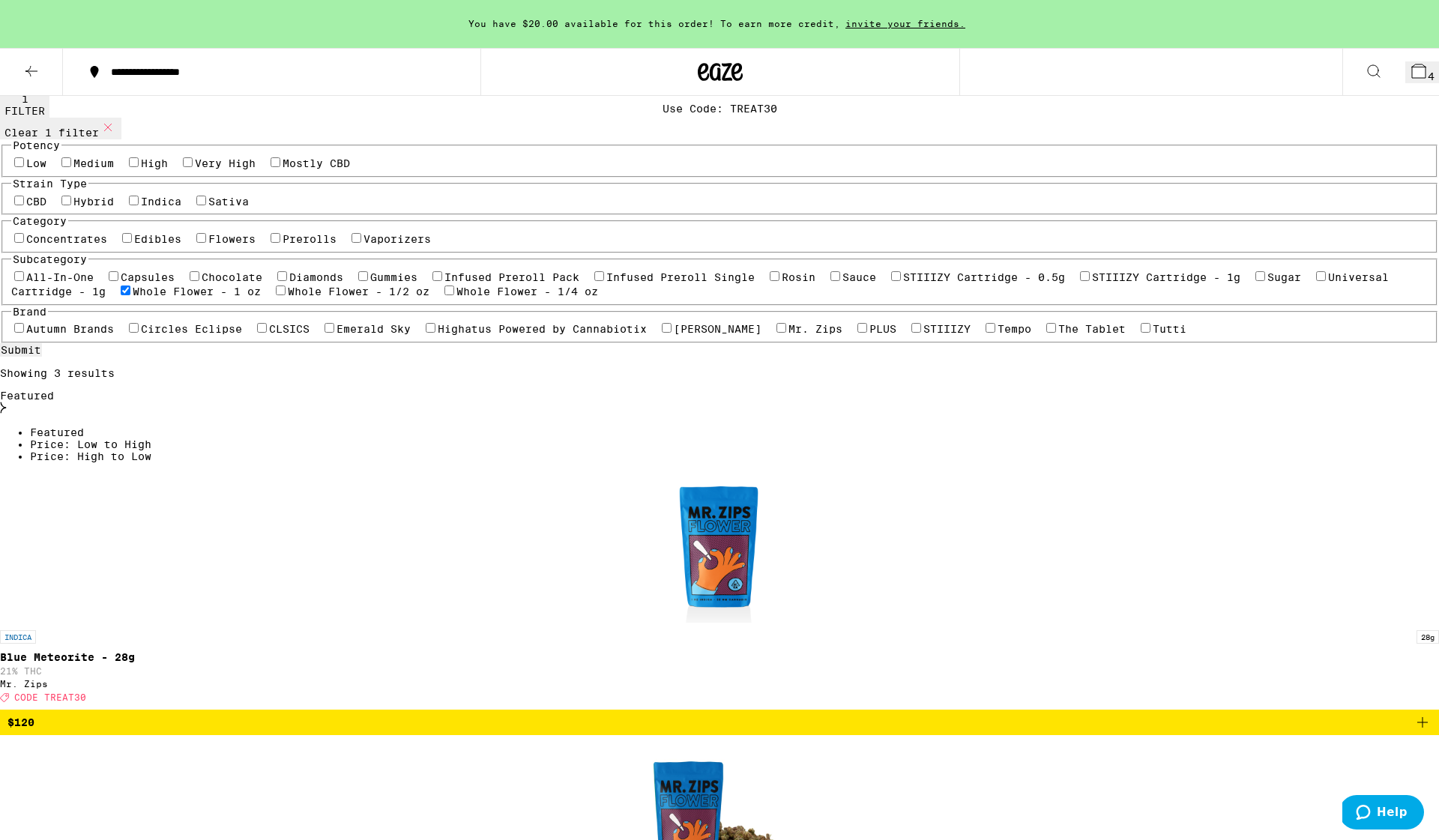
scroll to position [102, 0]
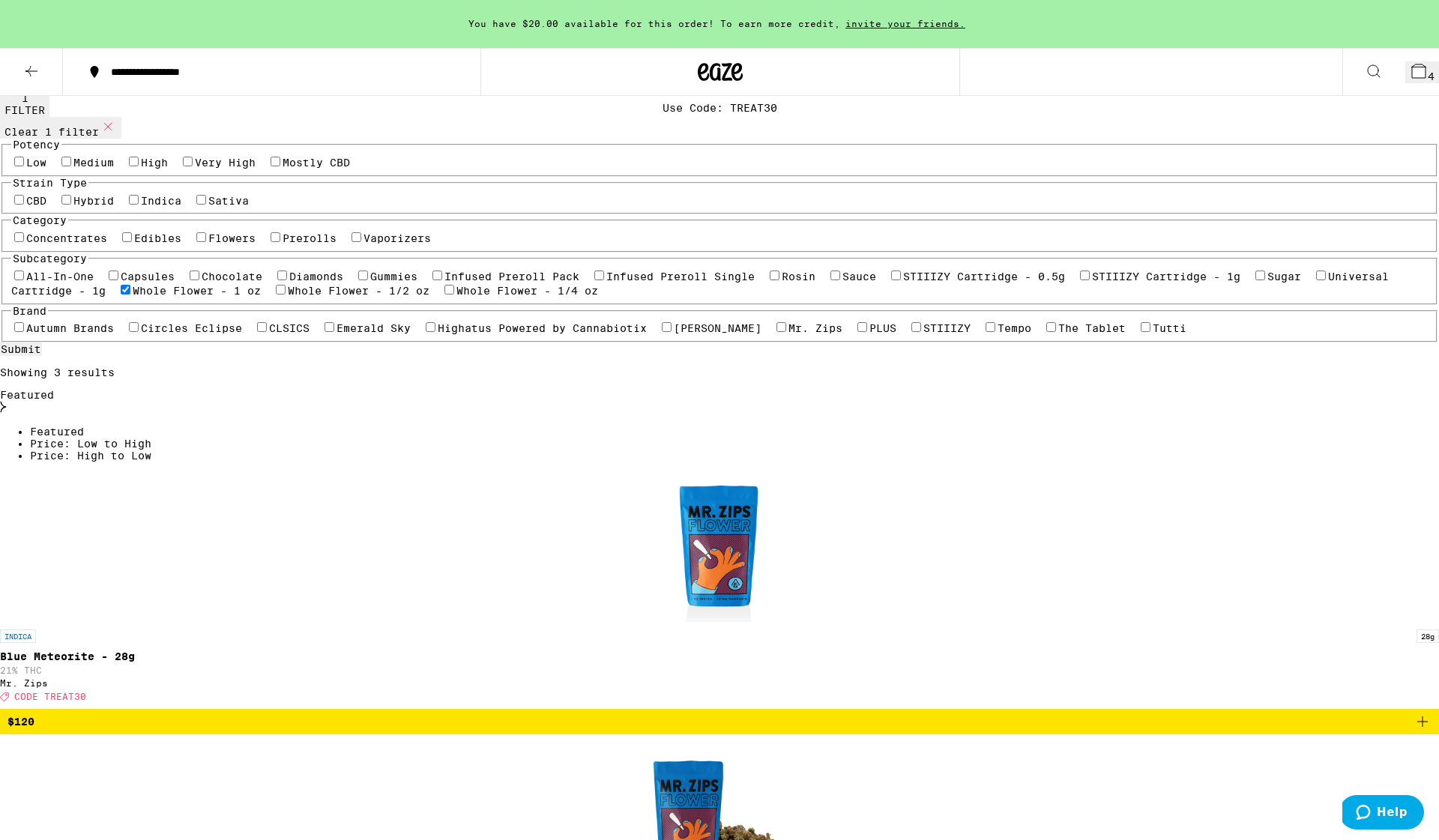
click at [182, 244] on label "Edibles" at bounding box center [158, 238] width 47 height 12
click at [132, 242] on input "Edibles" at bounding box center [127, 236] width 10 height 10
checkbox input "true"
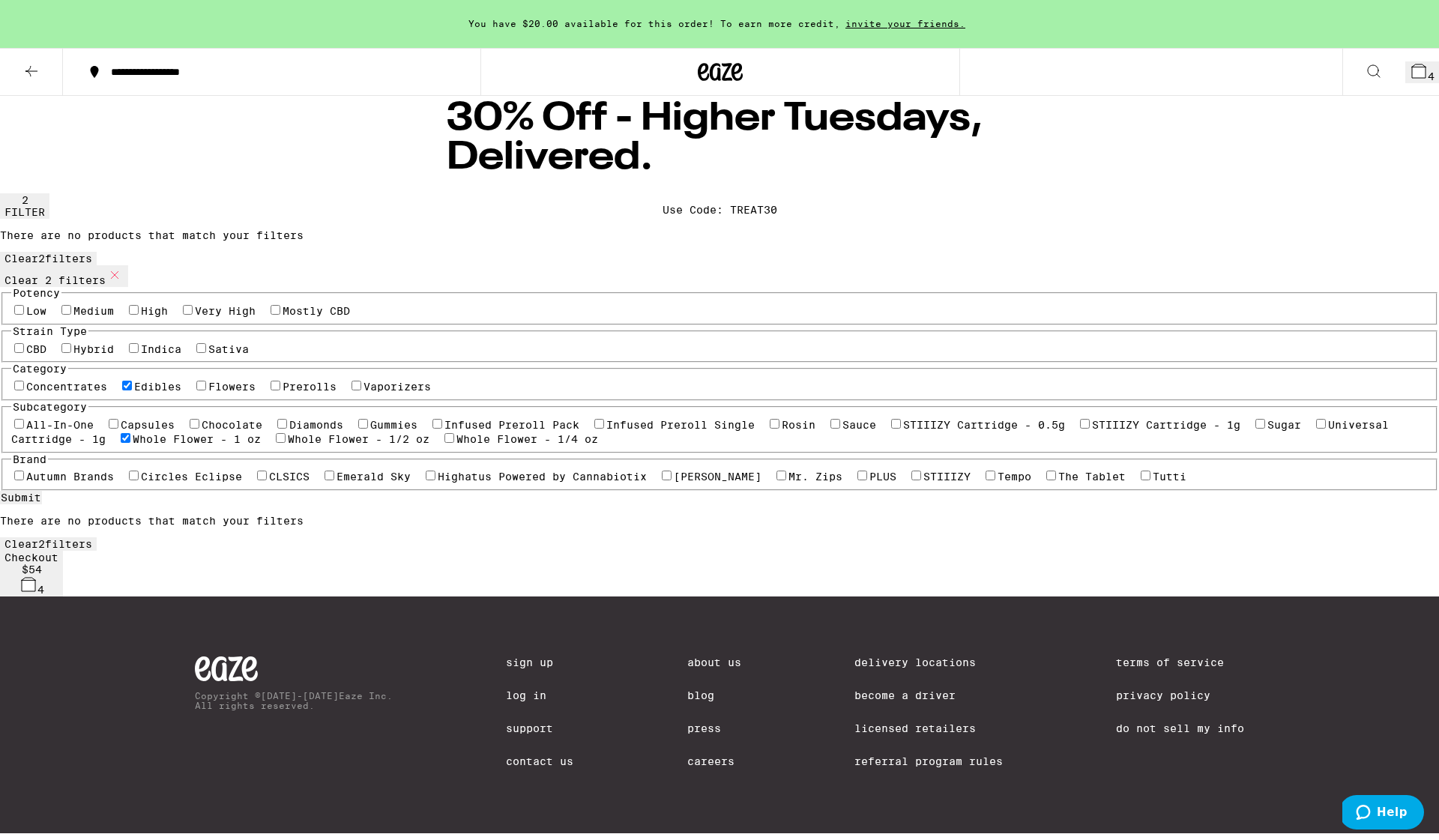
scroll to position [456, 0]
click at [261, 445] on label "Whole Flower - 1 oz" at bounding box center [197, 439] width 128 height 12
click at [131, 443] on input "Whole Flower - 1 oz" at bounding box center [125, 438] width 10 height 10
checkbox input "false"
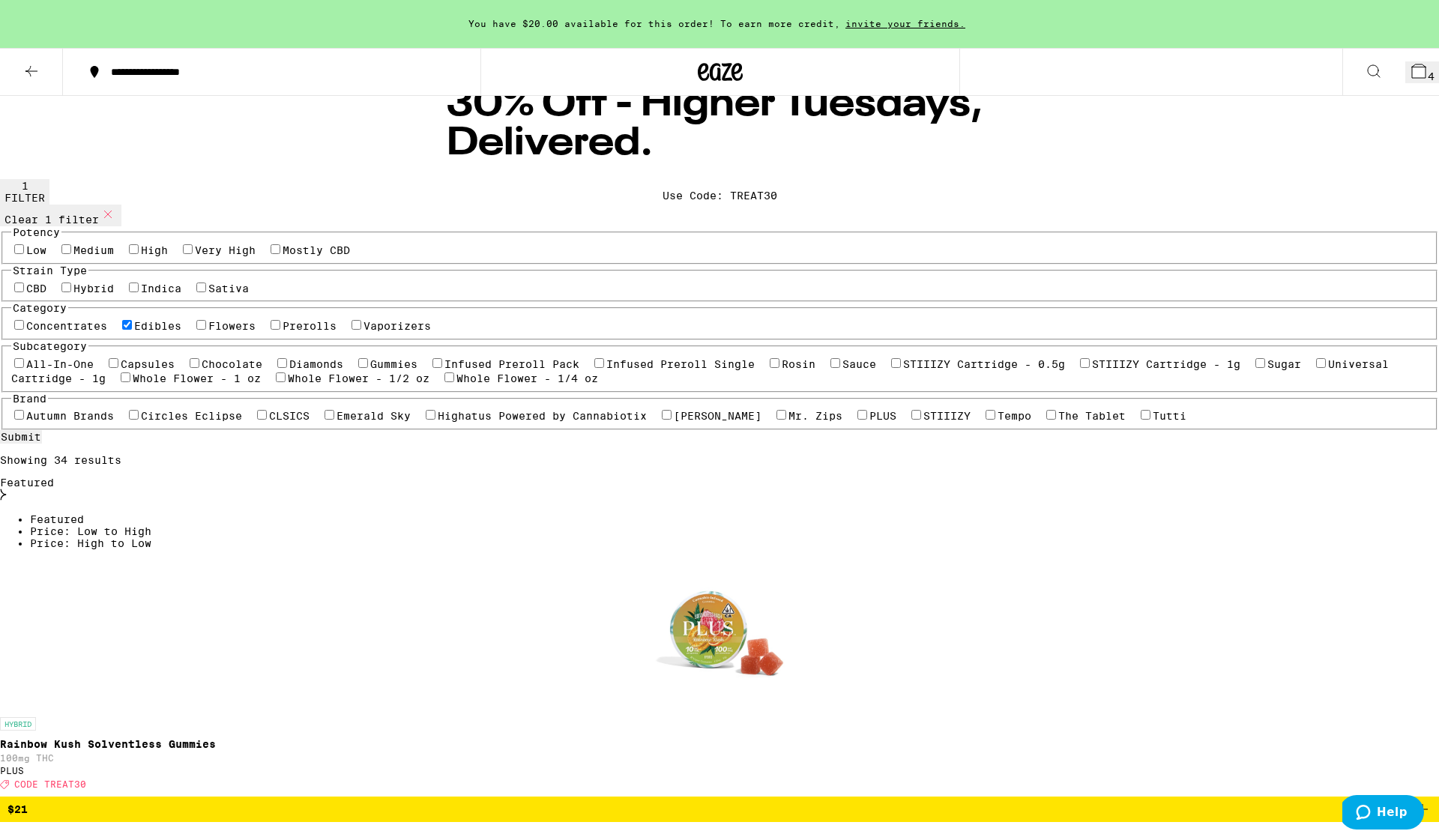
scroll to position [14, 0]
click at [307, 332] on label "Prerolls" at bounding box center [309, 326] width 54 height 12
click at [280, 330] on input "Prerolls" at bounding box center [275, 324] width 10 height 10
checkbox input "true"
click at [182, 332] on label "Edibles" at bounding box center [158, 326] width 47 height 12
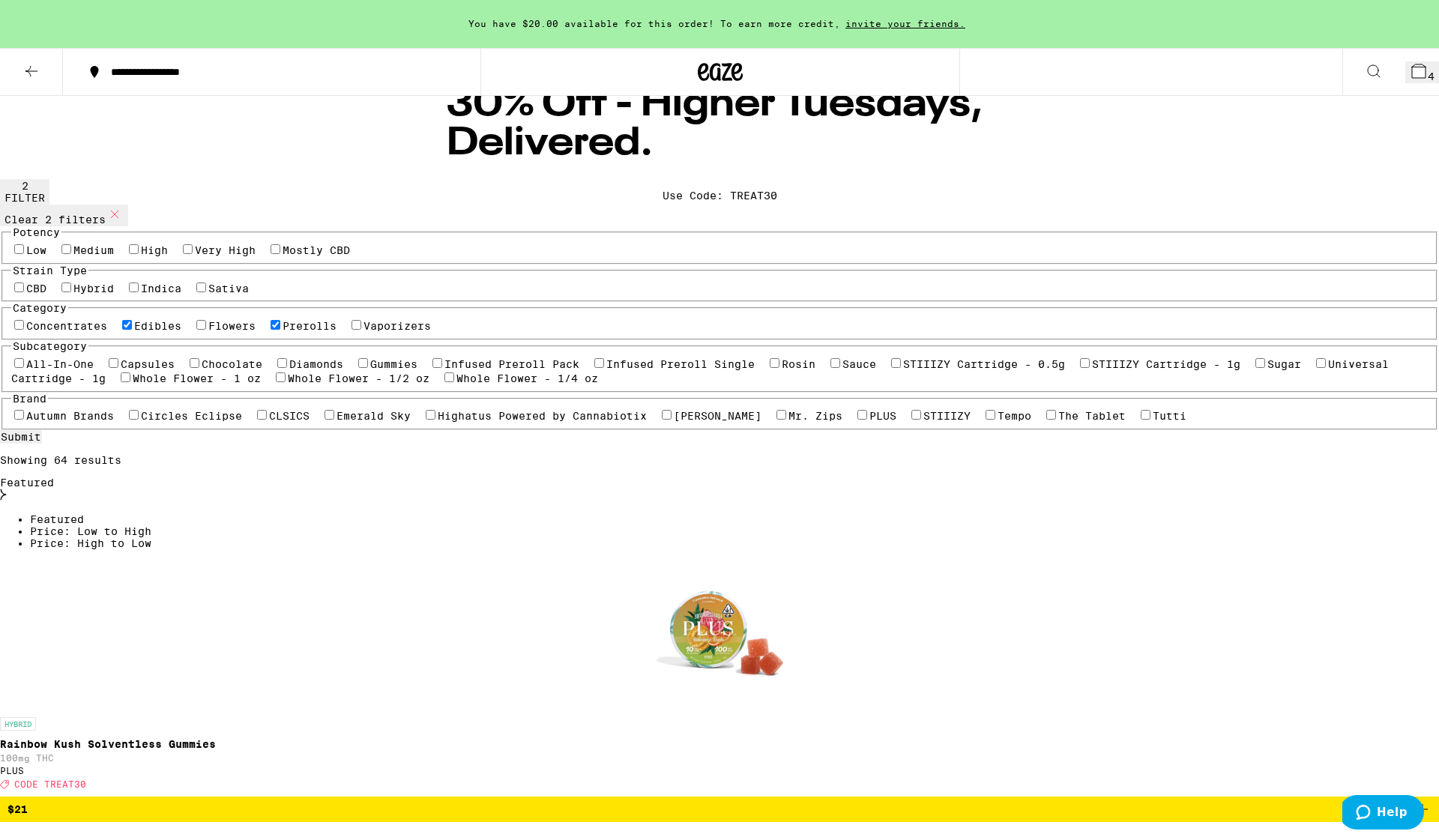
click at [132, 330] on input "Edibles" at bounding box center [127, 324] width 10 height 10
checkbox input "false"
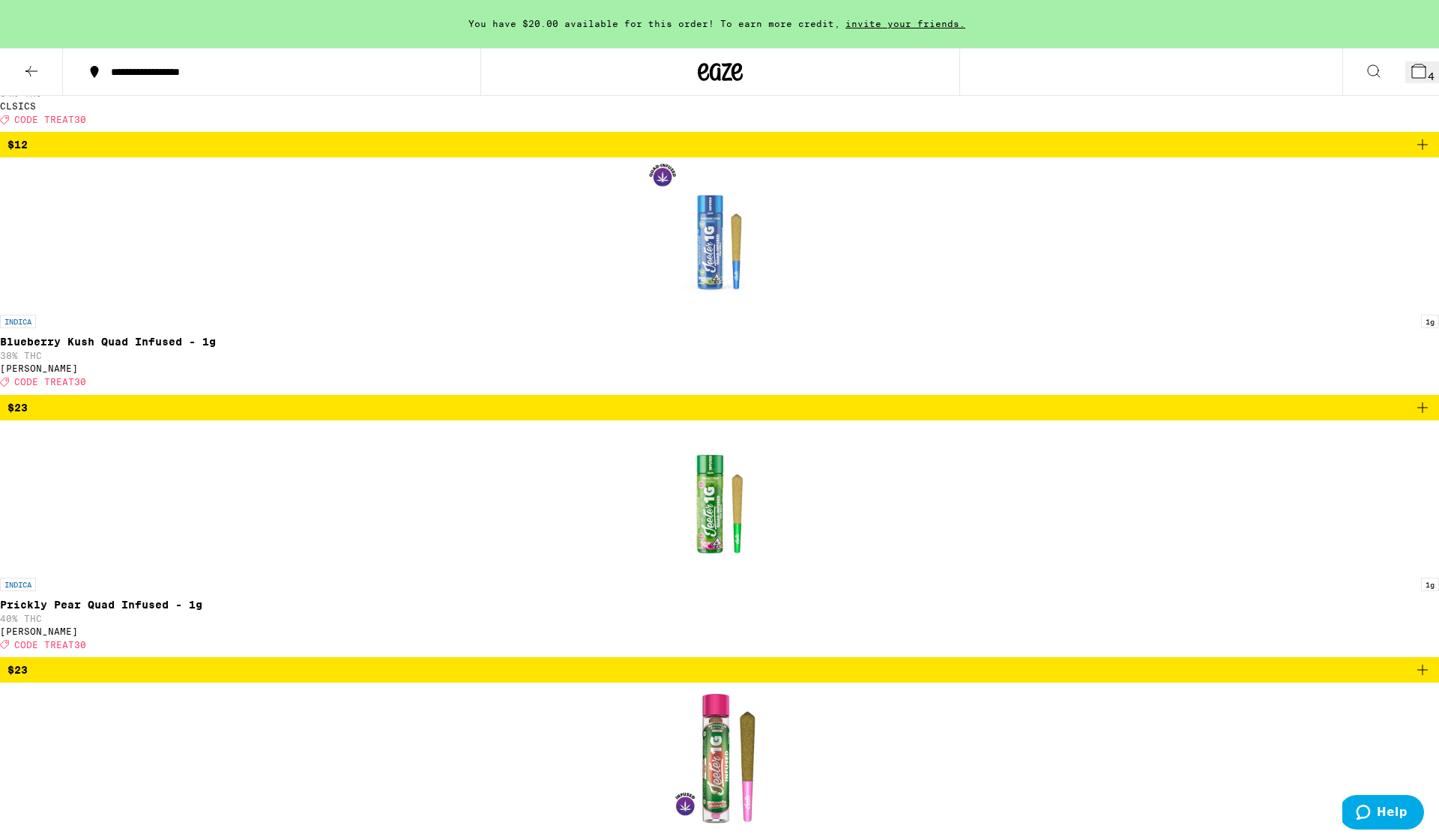
scroll to position [1465, 0]
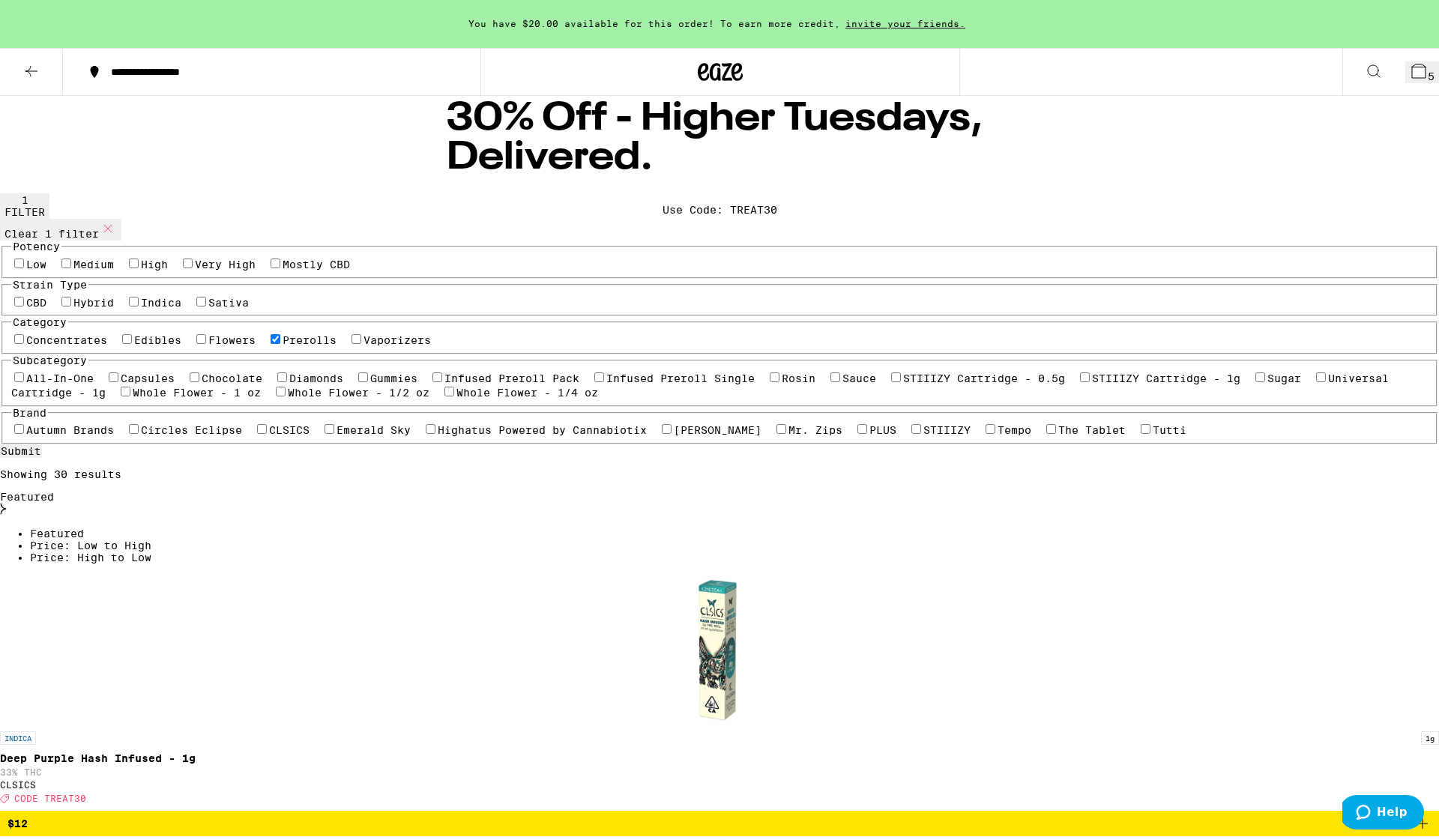
scroll to position [0, 0]
click at [168, 270] on label "High" at bounding box center [155, 264] width 27 height 12
click at [139, 268] on input "High" at bounding box center [134, 263] width 10 height 10
checkbox input "true"
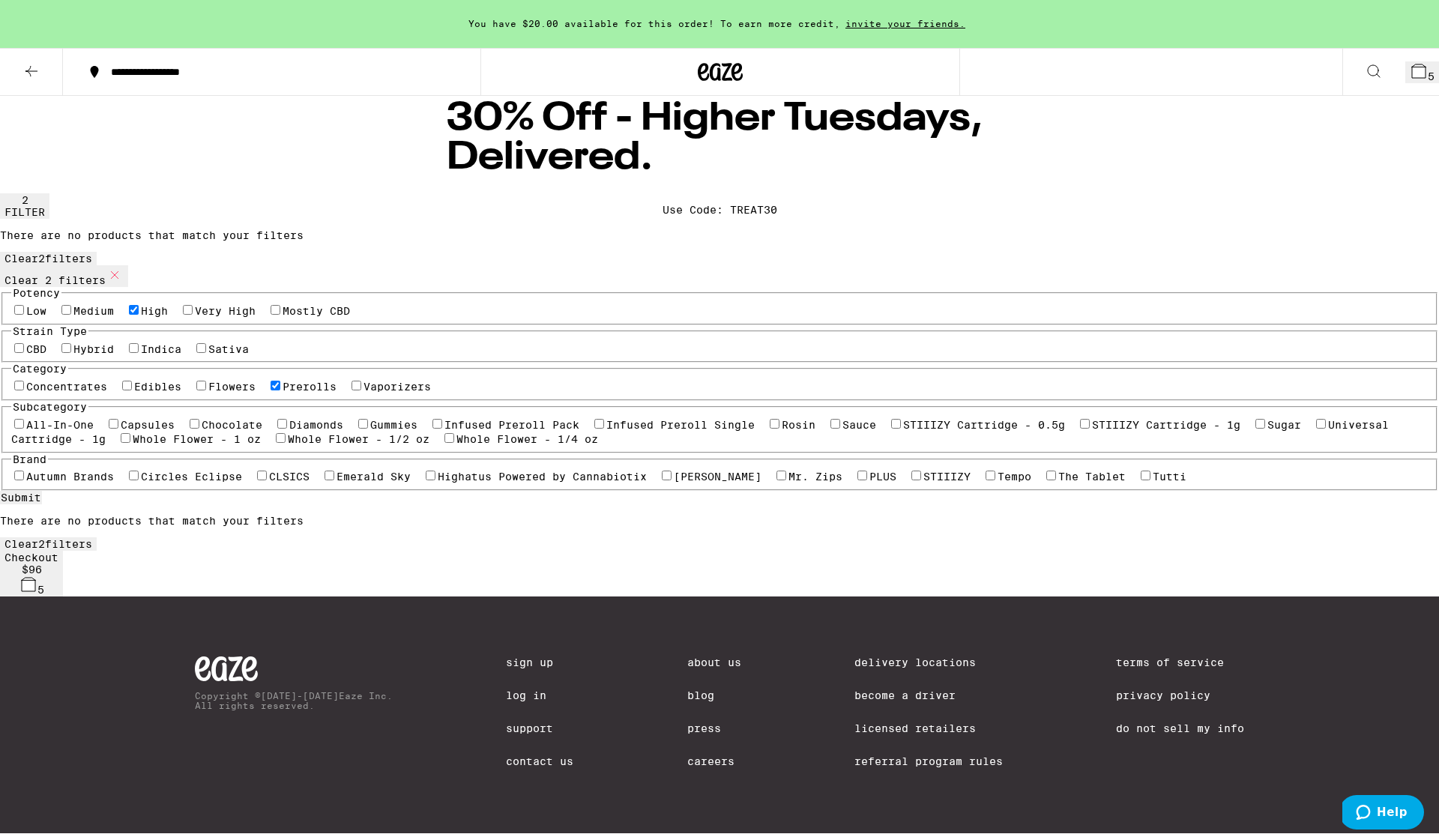
click at [300, 393] on label "Prerolls" at bounding box center [309, 387] width 54 height 12
click at [280, 390] on input "Prerolls" at bounding box center [275, 385] width 10 height 10
checkbox input "false"
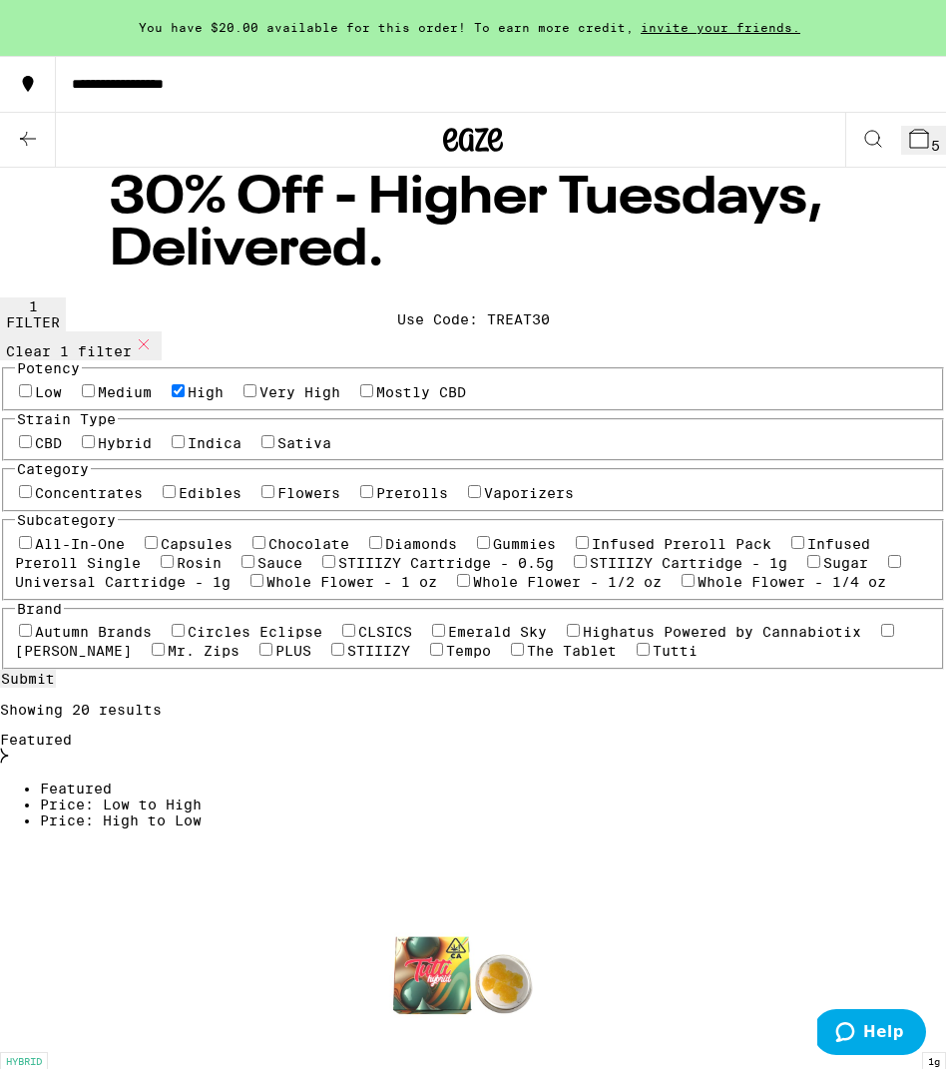
click at [224, 400] on label "High" at bounding box center [206, 392] width 36 height 16
click at [185, 397] on input "High" at bounding box center [178, 390] width 13 height 13
checkbox input "false"
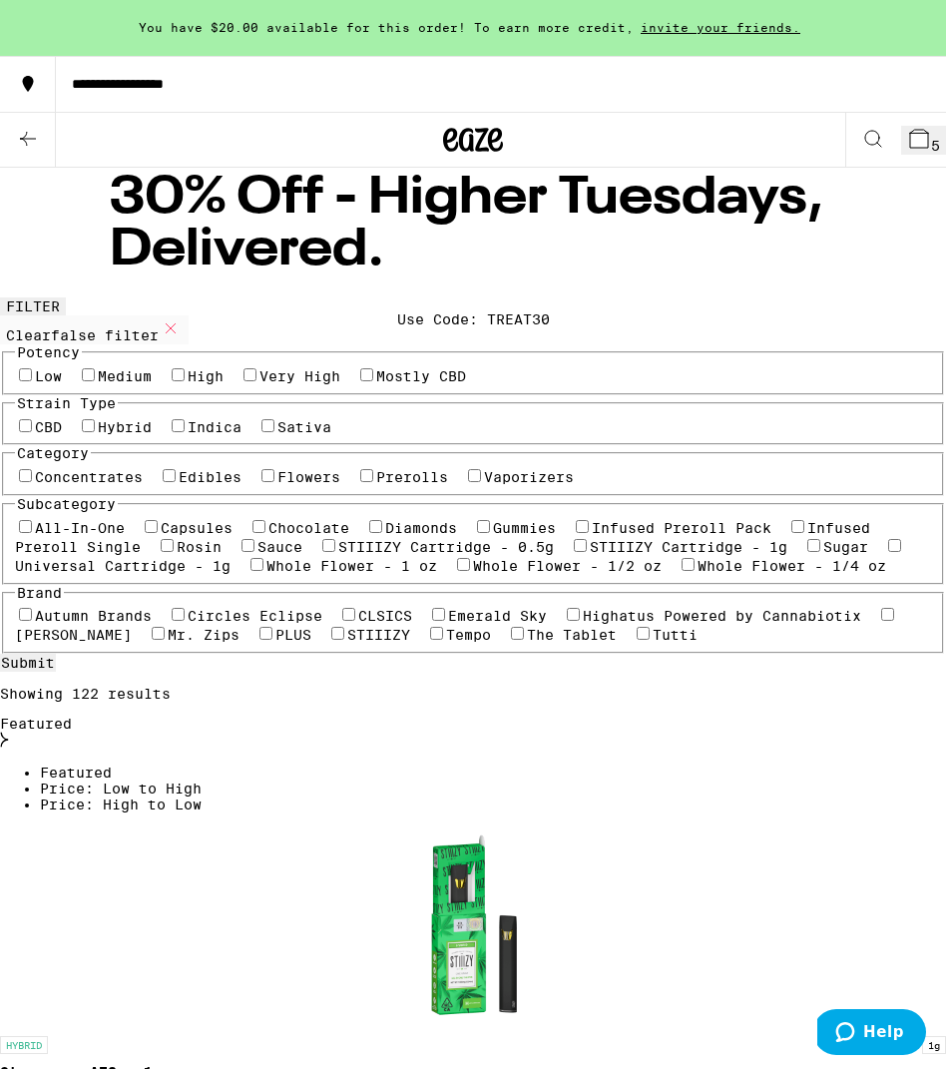
click at [25, 138] on icon at bounding box center [28, 139] width 16 height 14
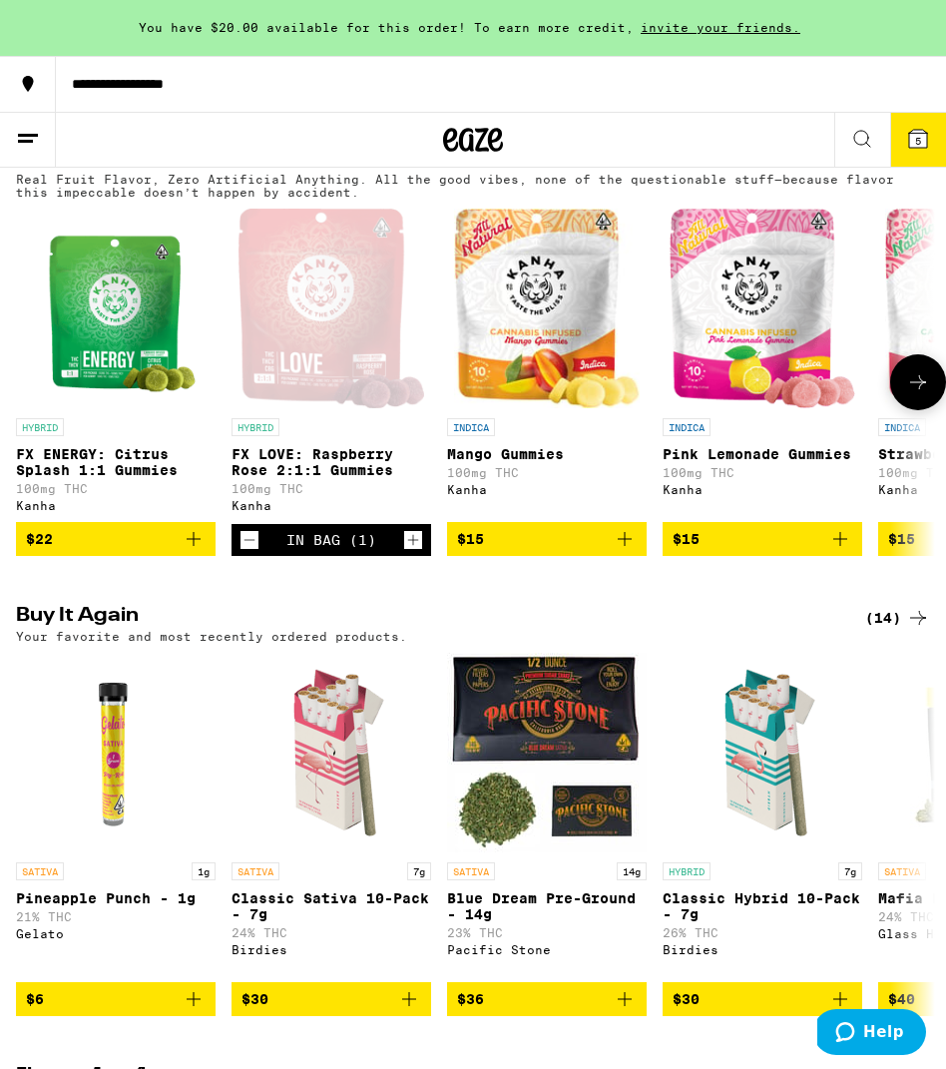
scroll to position [1170, 0]
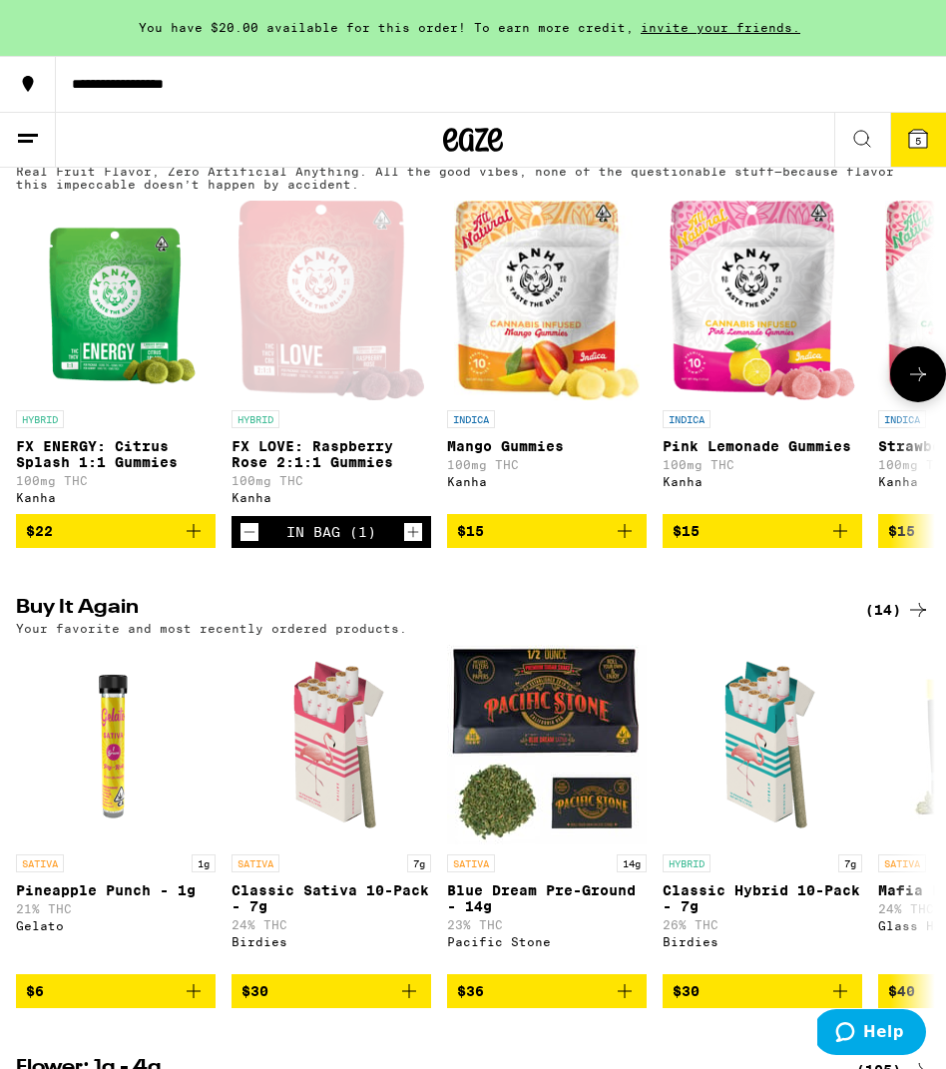
click at [244, 544] on icon "Decrement" at bounding box center [250, 532] width 18 height 24
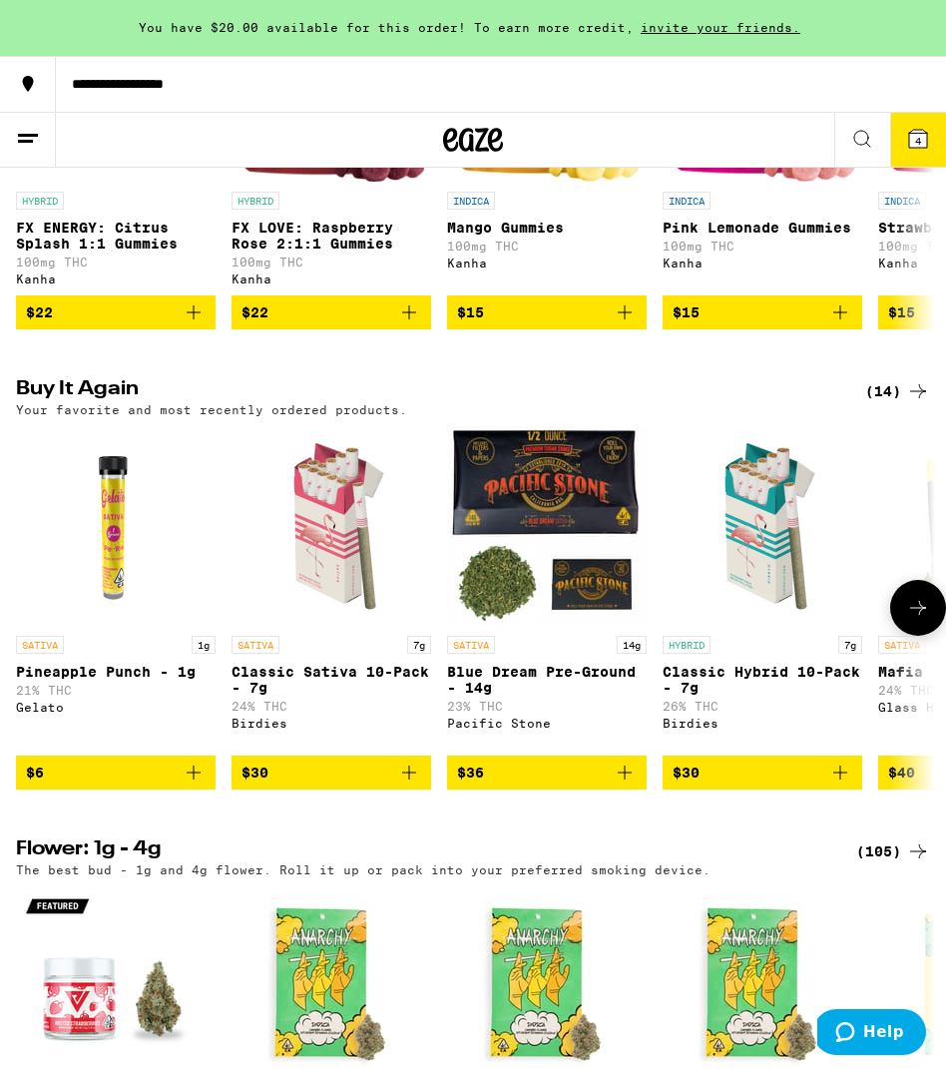
scroll to position [1388, 0]
click at [411, 784] on icon "Add to bag" at bounding box center [409, 773] width 24 height 24
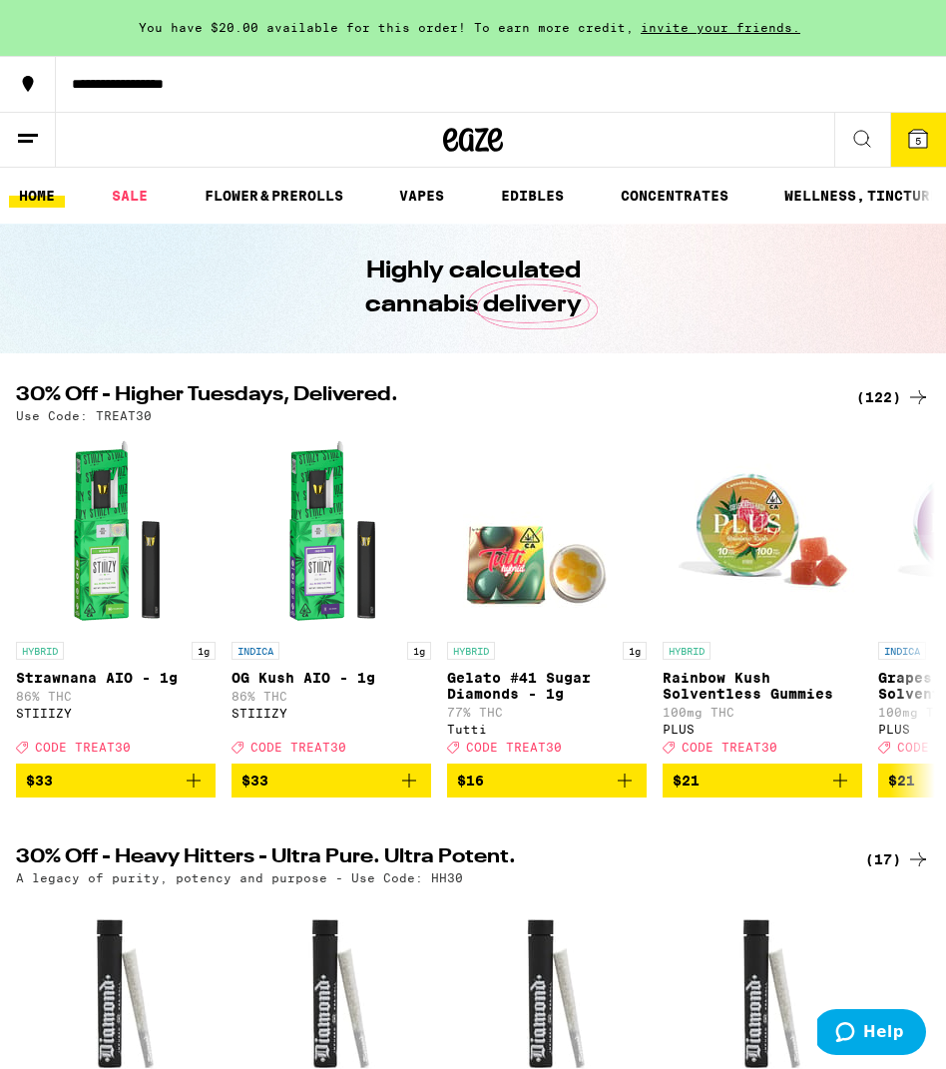
scroll to position [0, 0]
click at [917, 135] on span "5" at bounding box center [918, 141] width 6 height 12
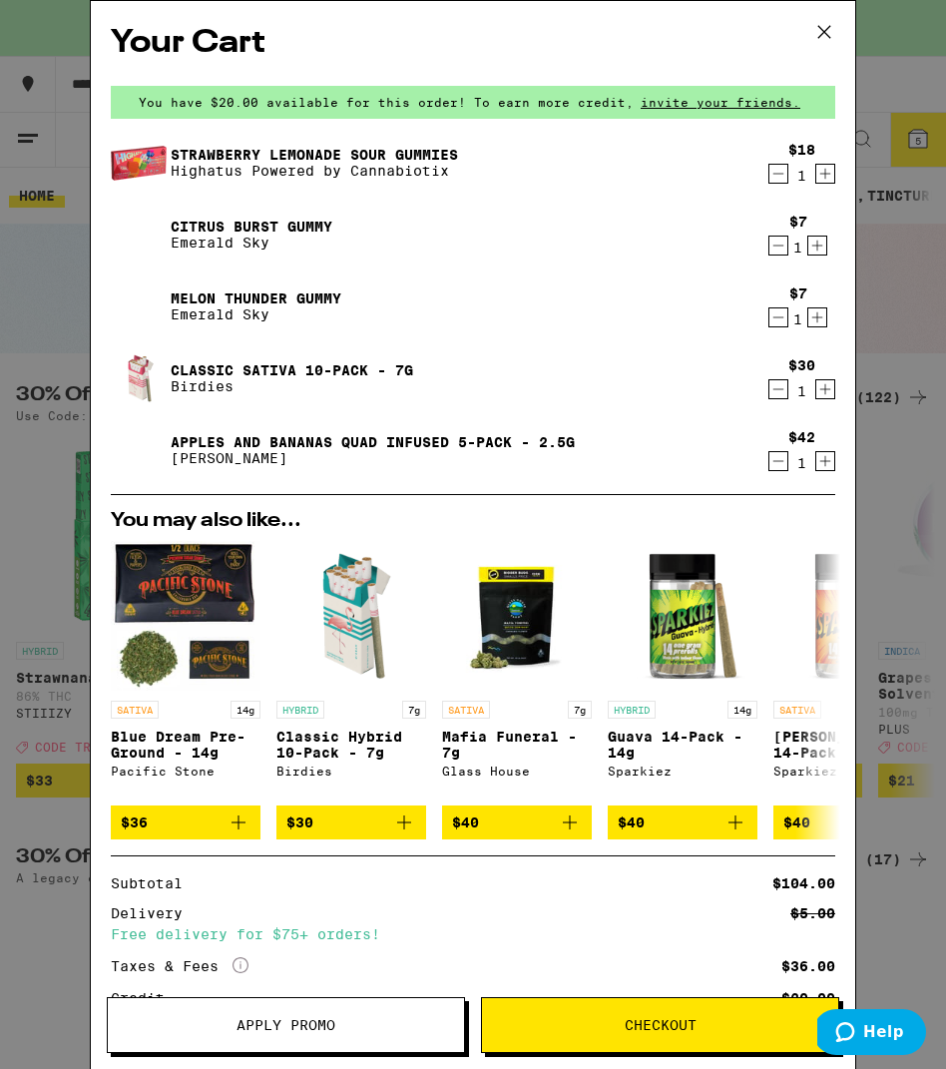
click at [354, 1019] on span "Apply Promo" at bounding box center [286, 1025] width 356 height 14
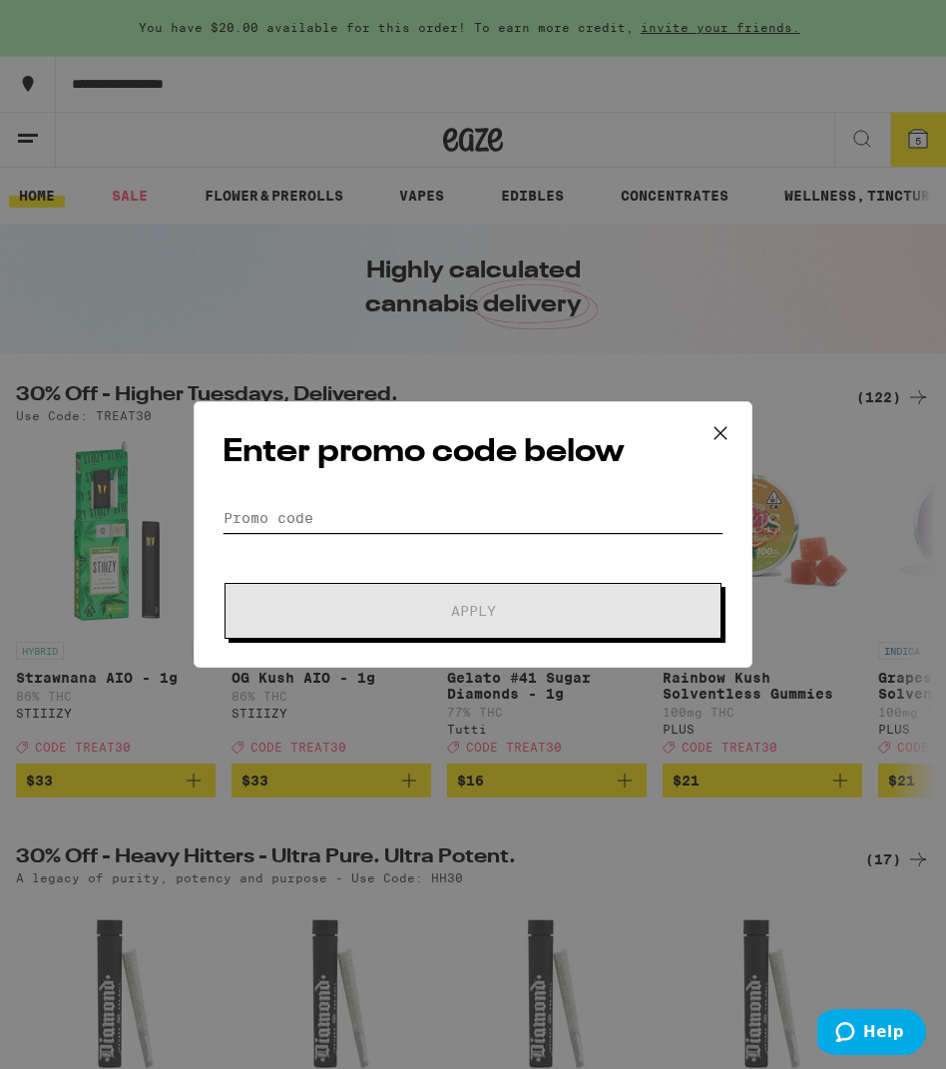
click at [359, 517] on input "Promo Code" at bounding box center [473, 518] width 501 height 30
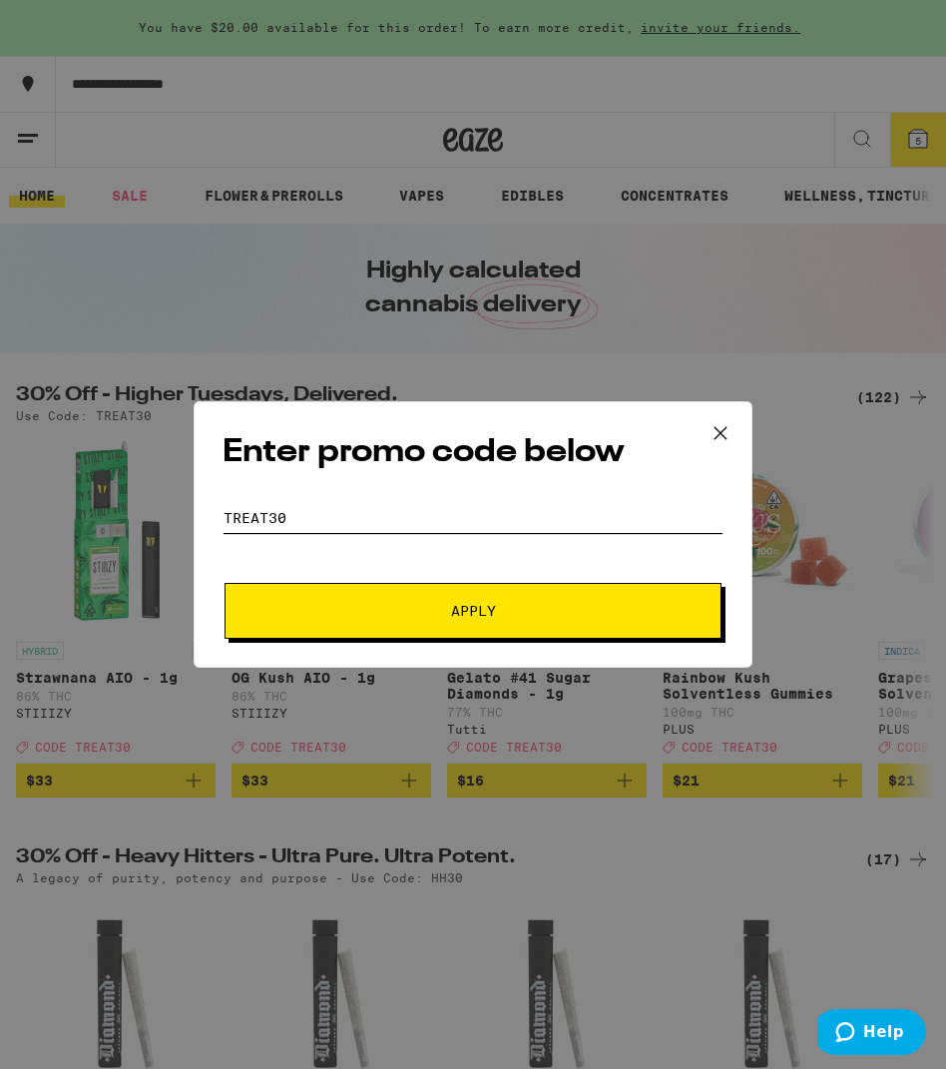
type input "treat30"
click at [358, 636] on button "Apply" at bounding box center [473, 611] width 497 height 56
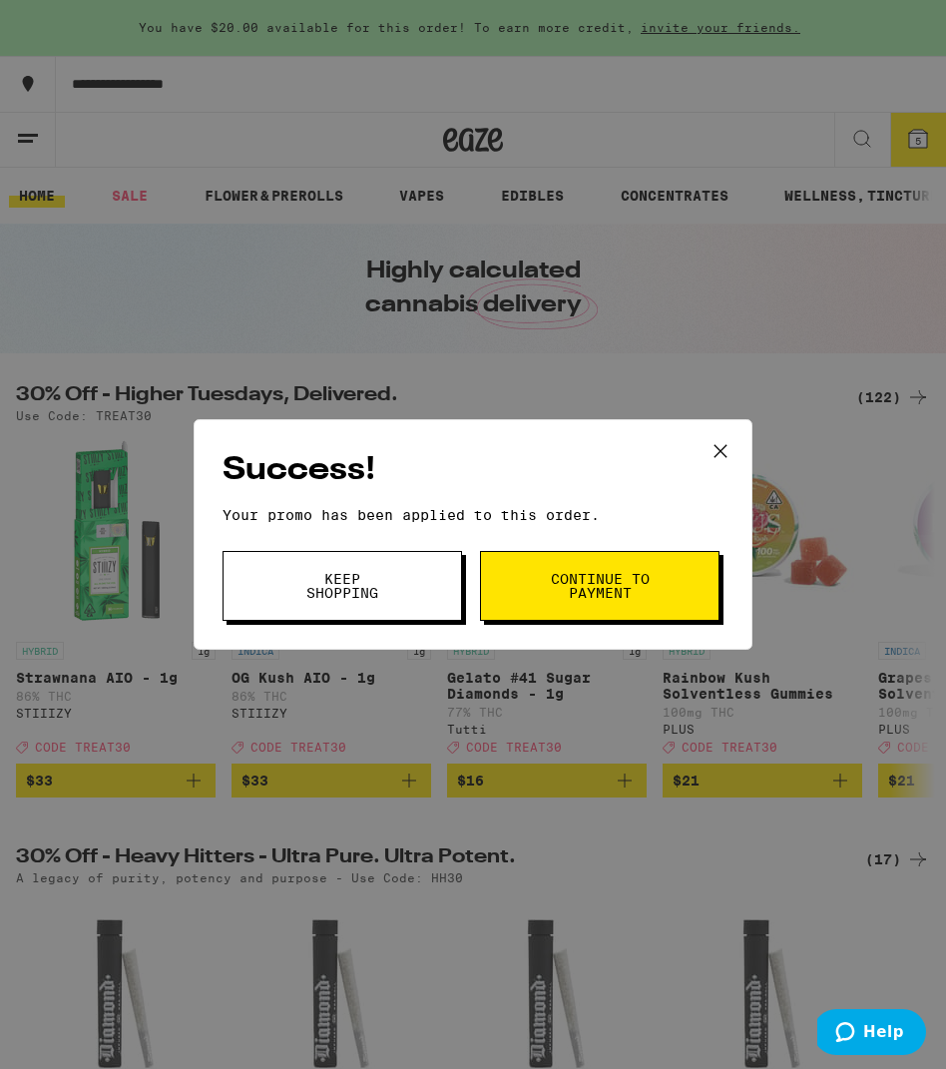
click at [569, 578] on span "Continue to payment" at bounding box center [600, 586] width 102 height 28
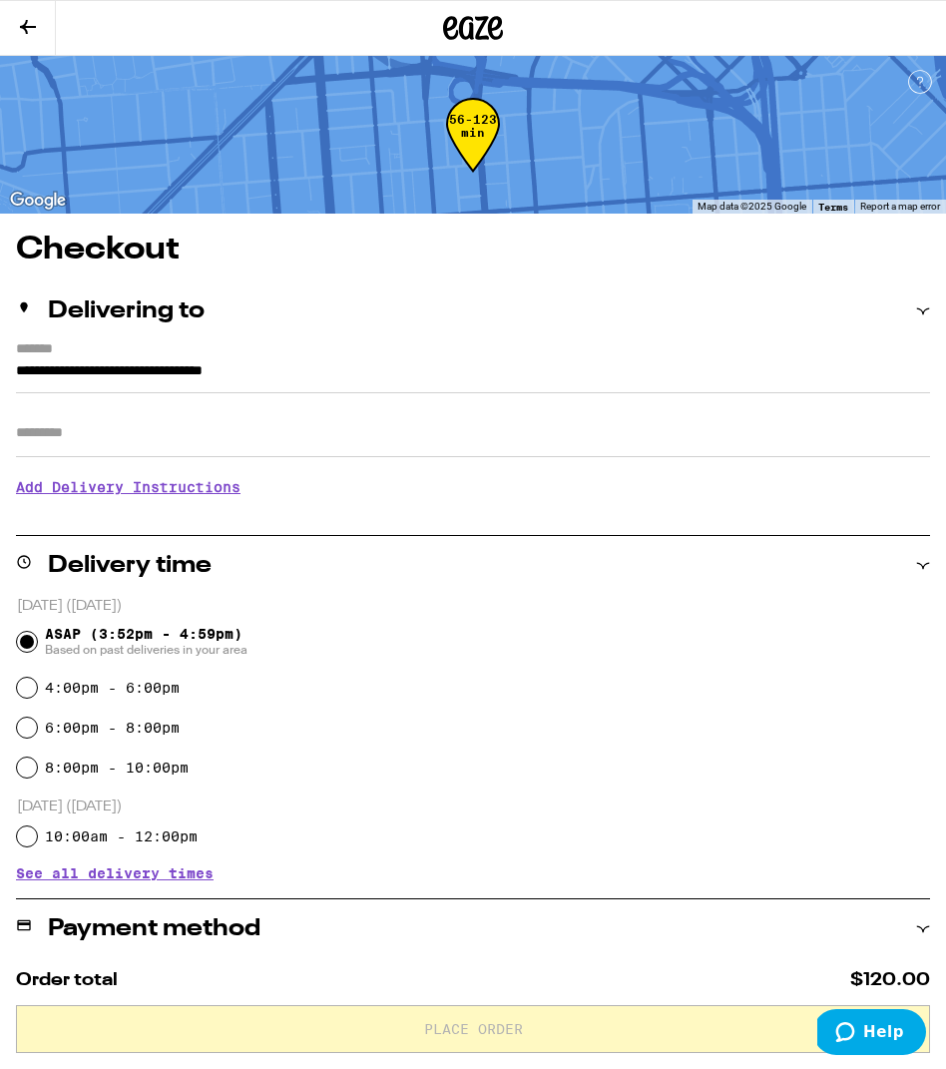
click at [21, 32] on icon at bounding box center [28, 27] width 24 height 24
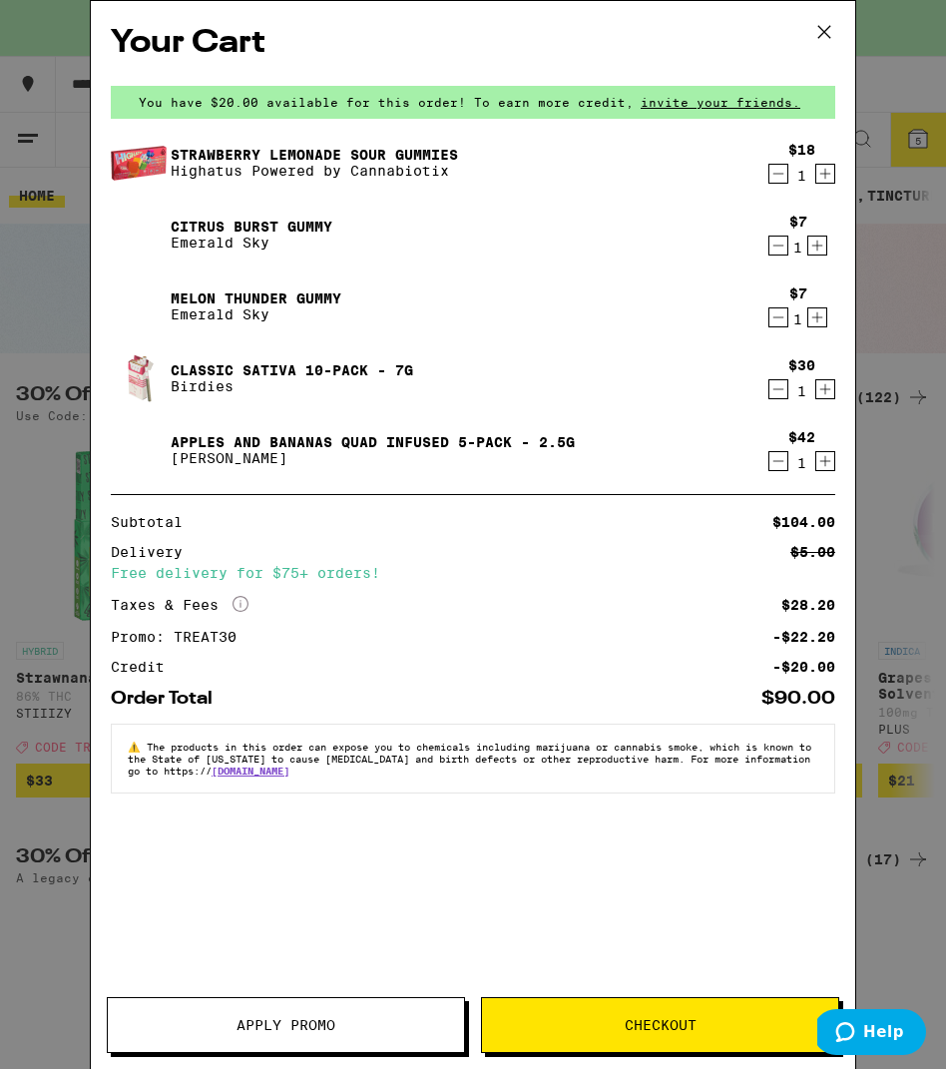
click at [818, 39] on icon at bounding box center [824, 32] width 30 height 30
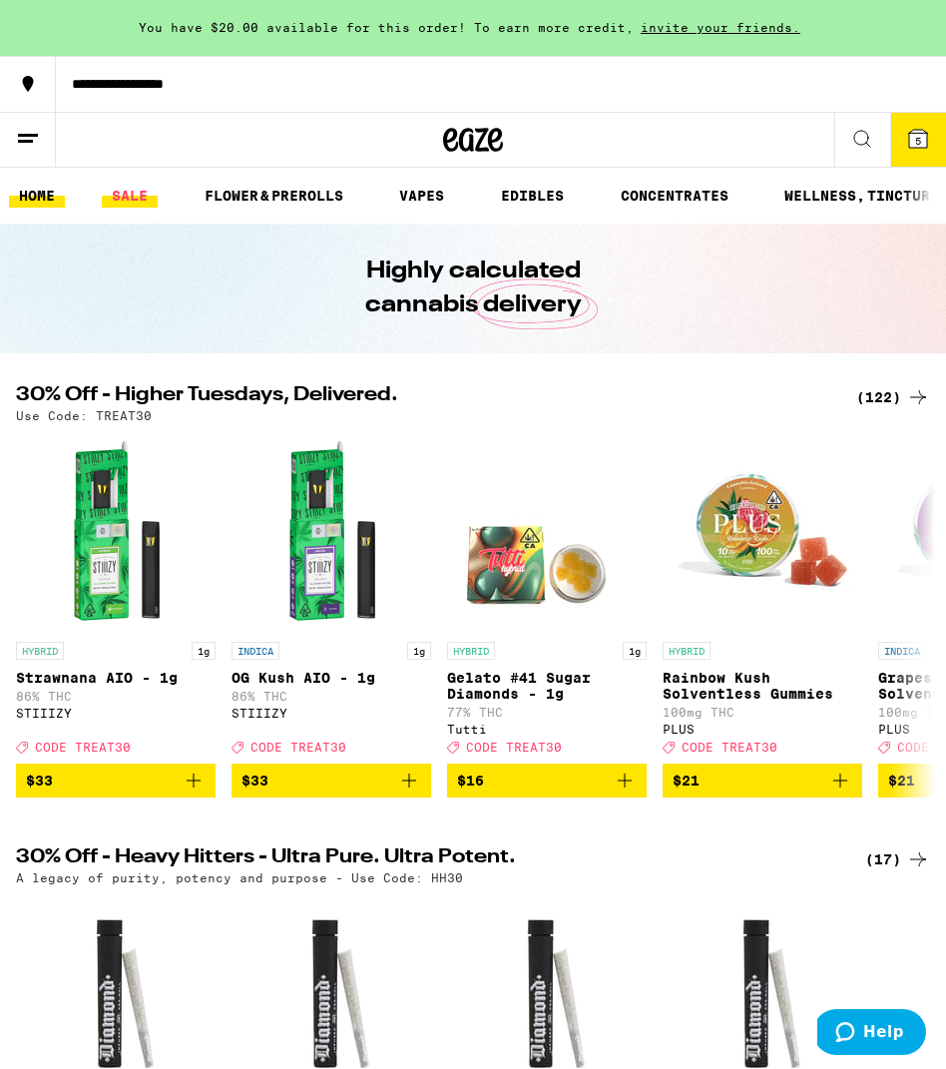
click at [136, 197] on link "SALE" at bounding box center [130, 196] width 56 height 24
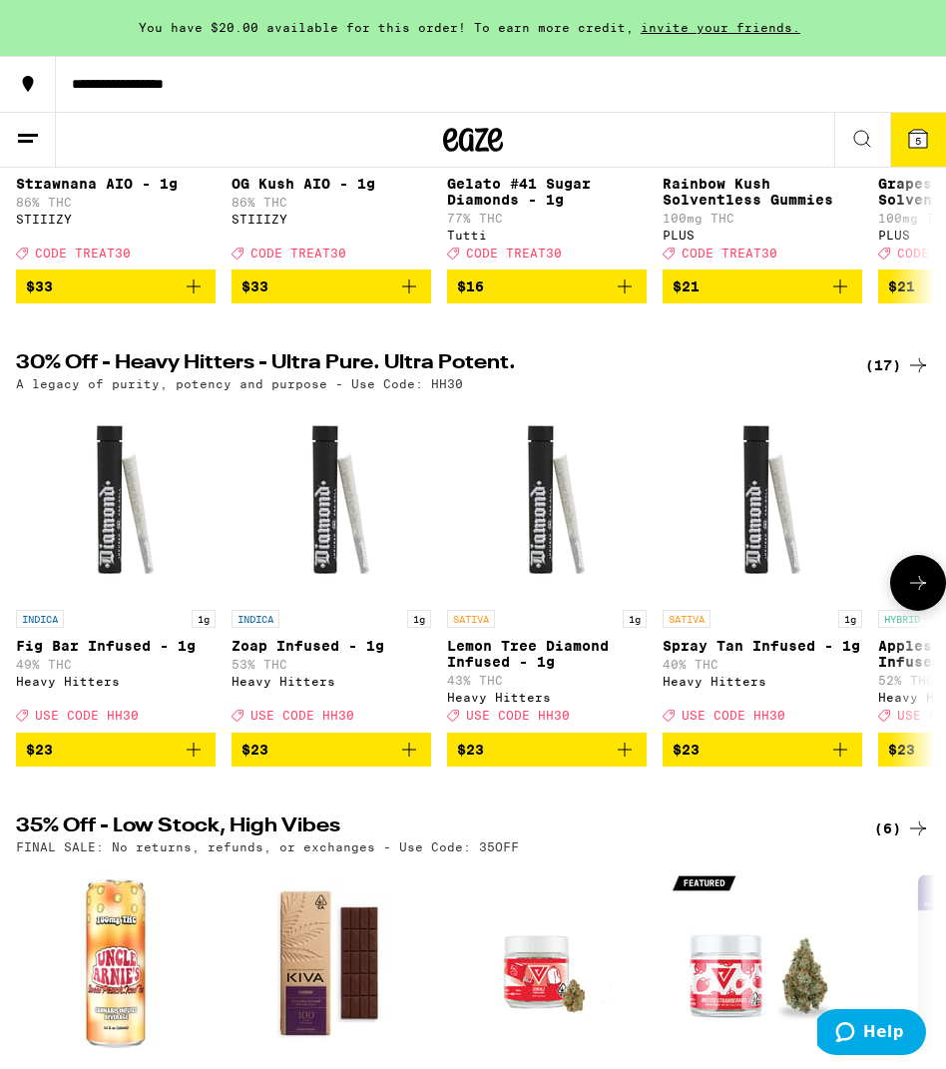
scroll to position [476, 0]
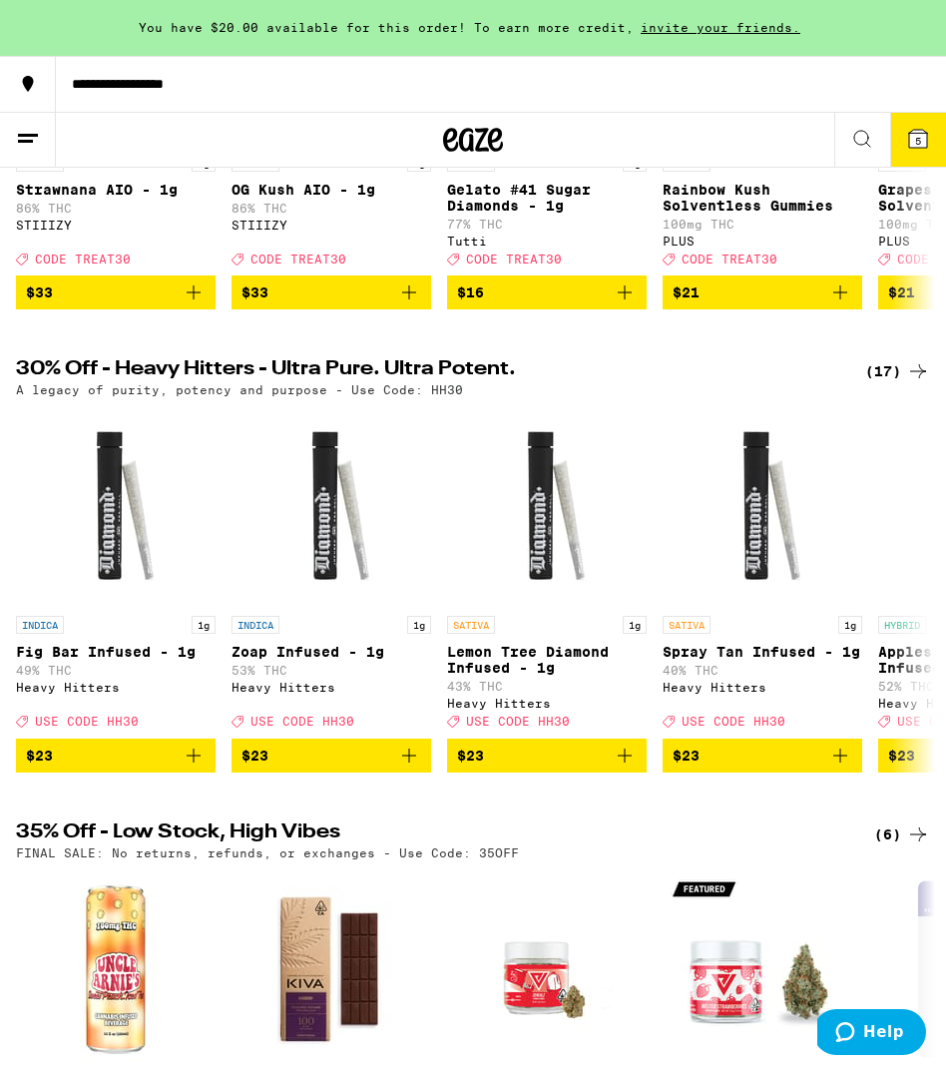
click at [922, 378] on icon at bounding box center [918, 371] width 16 height 14
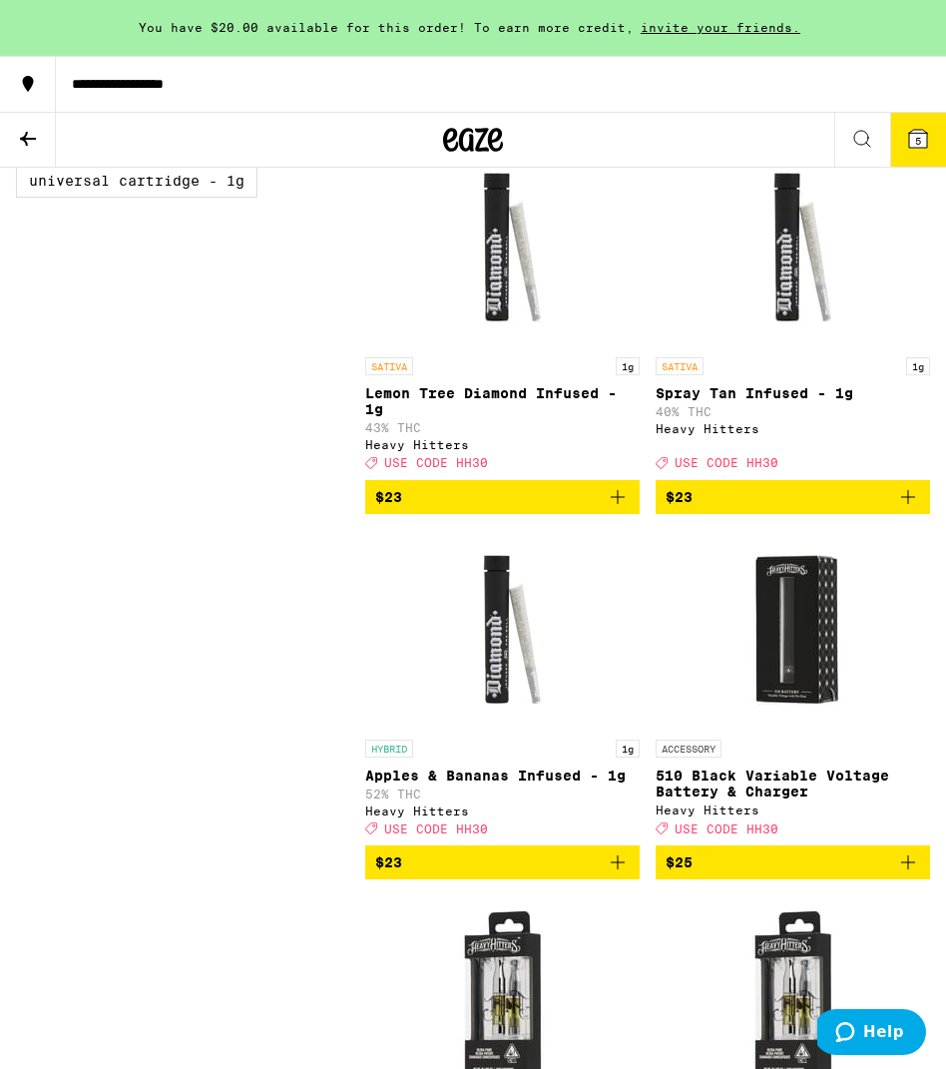
scroll to position [653, 0]
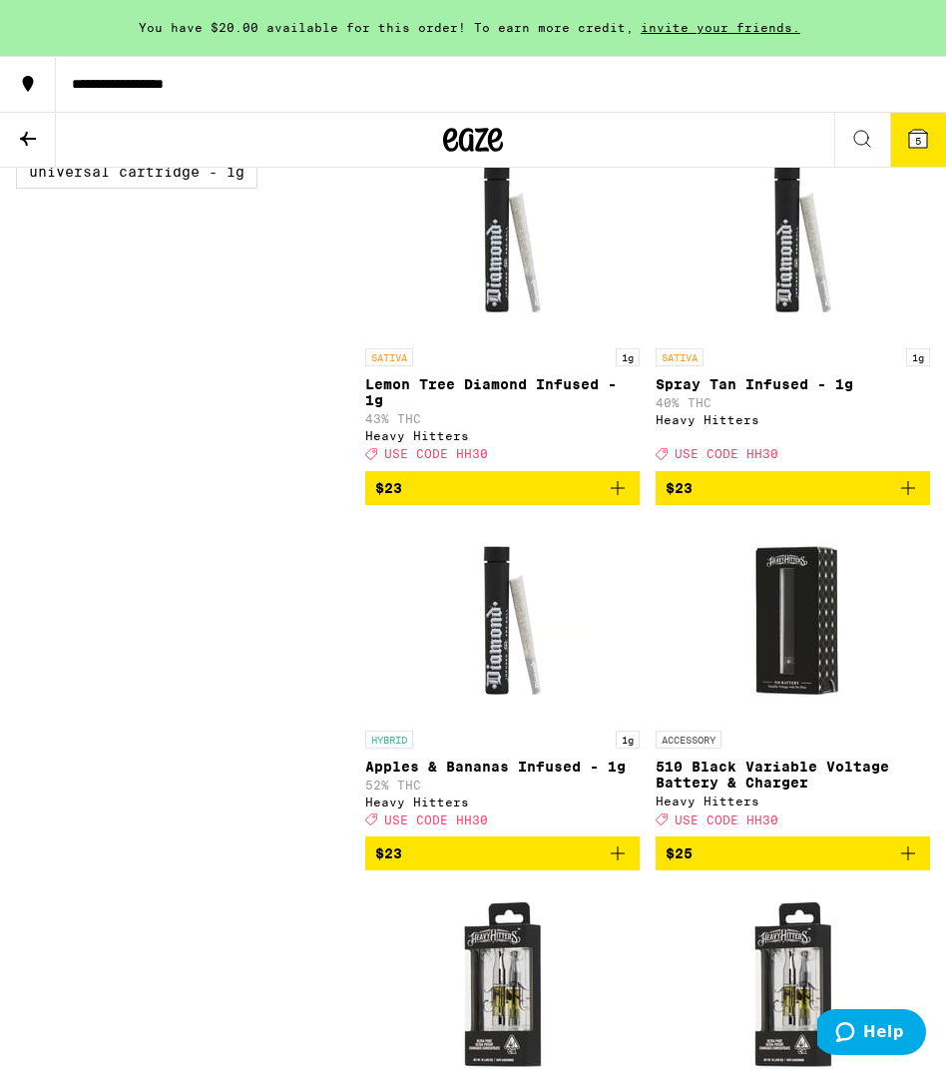
click at [618, 860] on icon "Add to bag" at bounding box center [618, 853] width 14 height 14
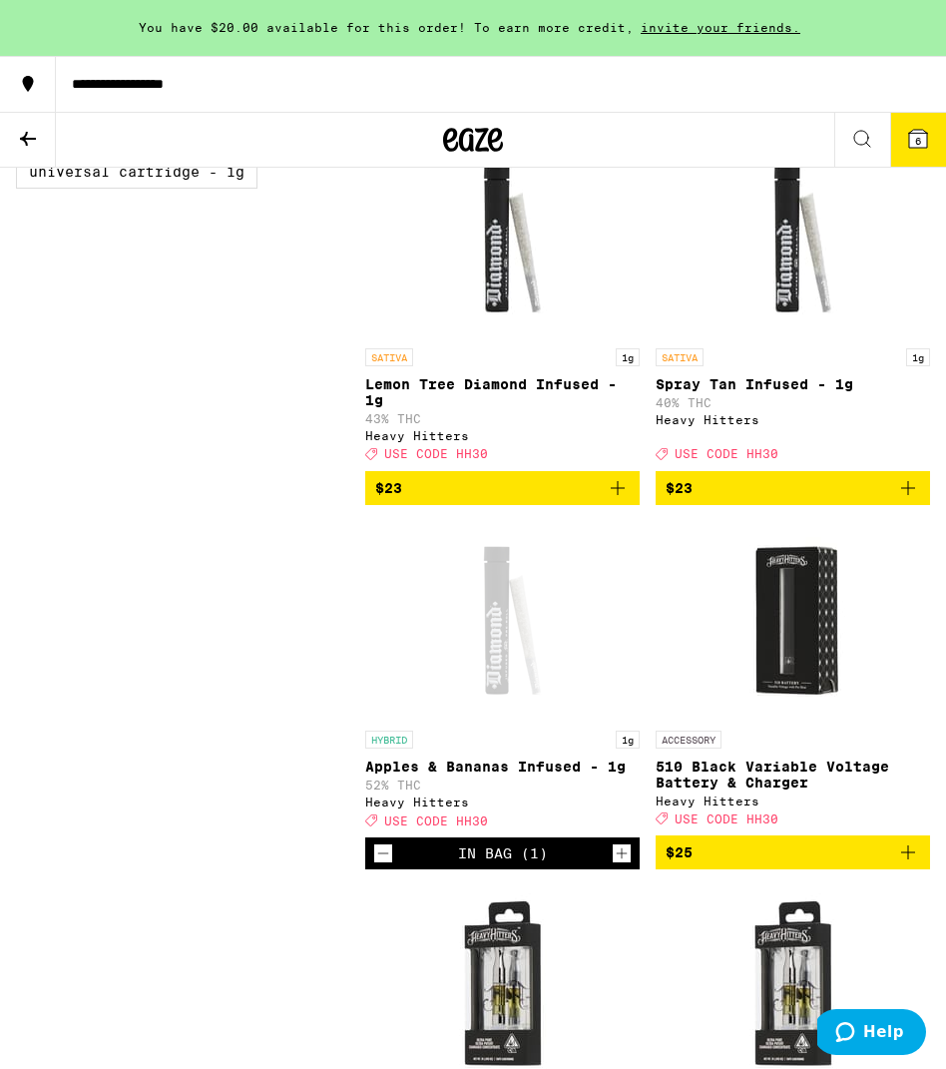
click at [919, 500] on icon "Add to bag" at bounding box center [908, 488] width 24 height 24
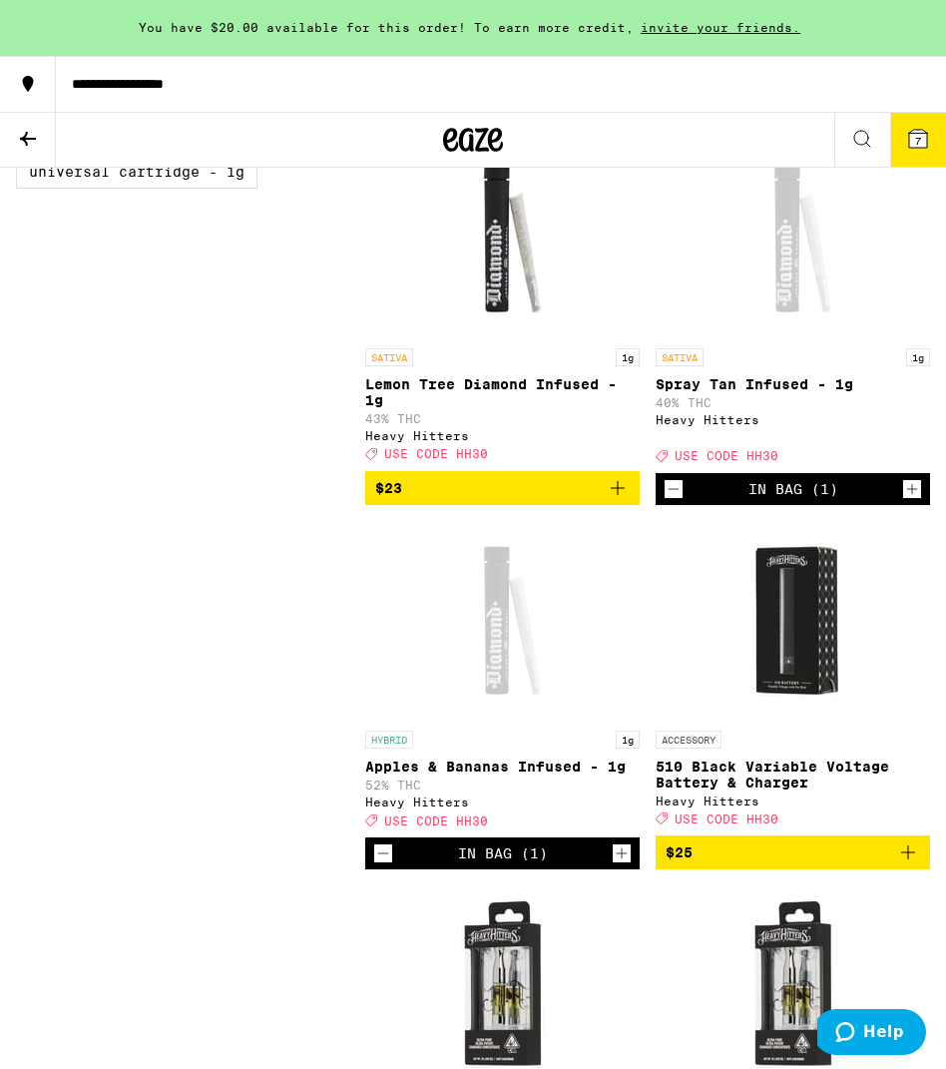
click at [30, 124] on button at bounding box center [28, 140] width 56 height 55
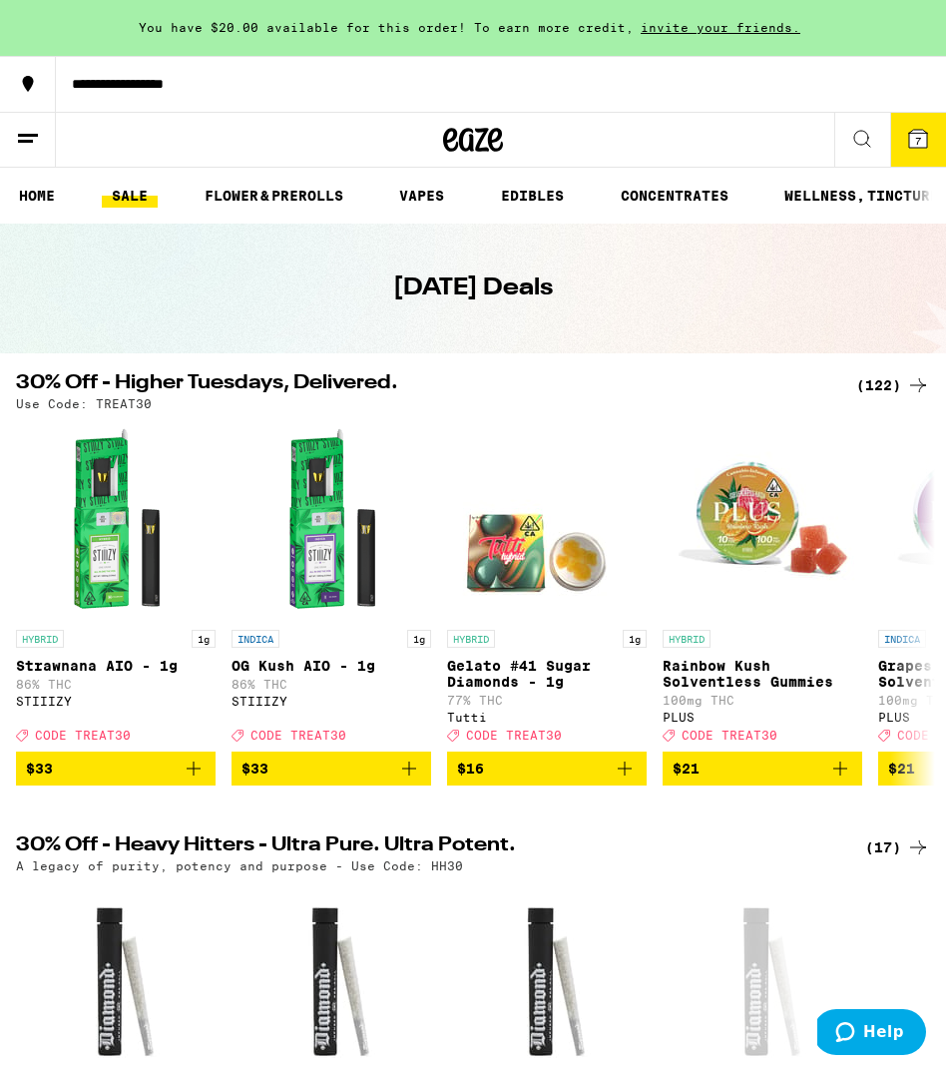
click at [923, 118] on button "7" at bounding box center [918, 140] width 56 height 54
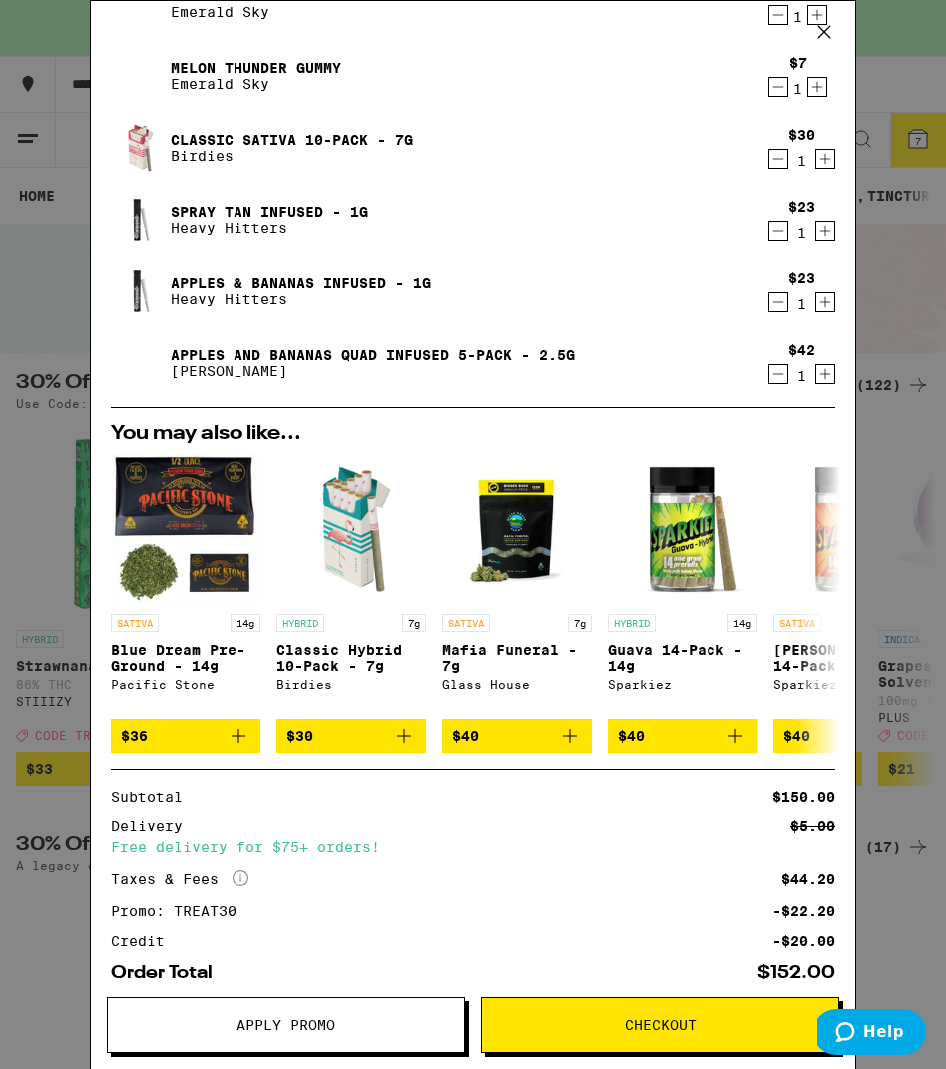
scroll to position [235, 0]
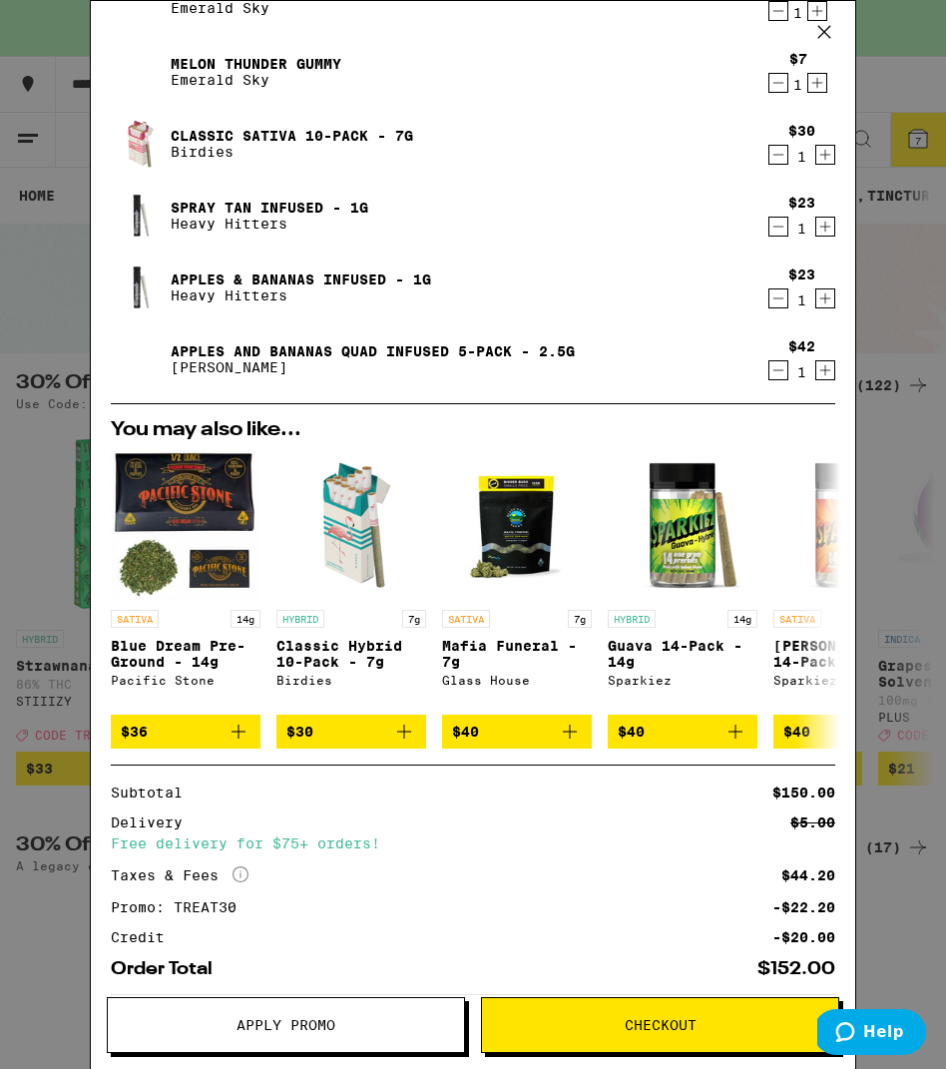
click at [235, 1030] on span "Apply Promo" at bounding box center [286, 1025] width 356 height 14
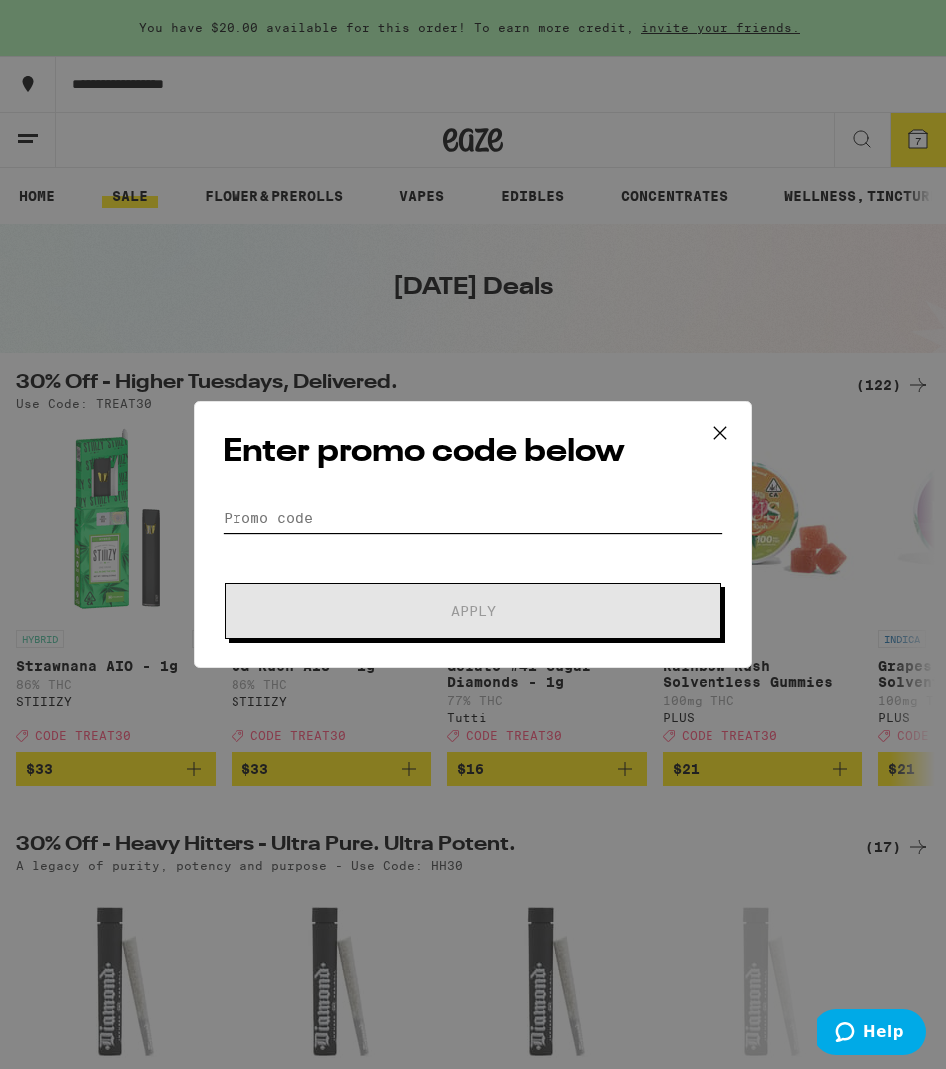
click at [314, 521] on input "Promo Code" at bounding box center [473, 518] width 501 height 30
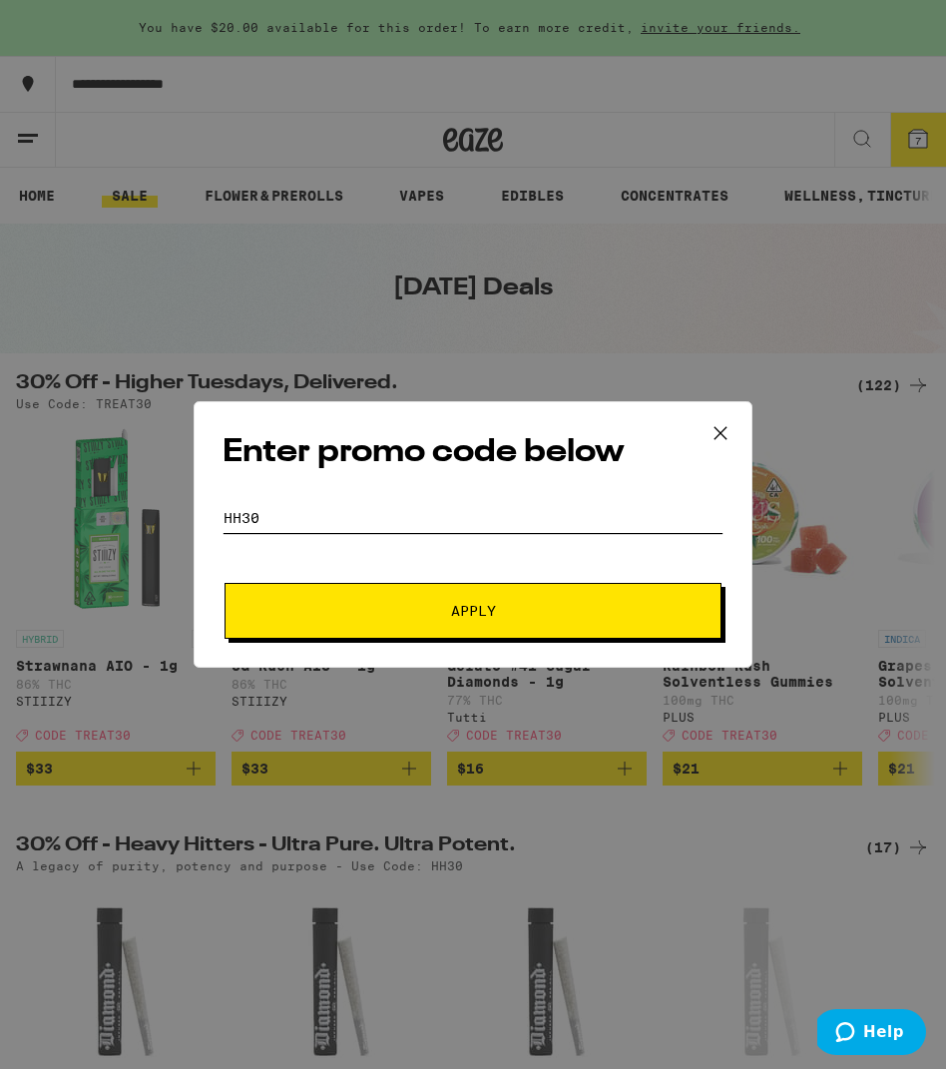
type input "hh30"
click at [326, 597] on button "Apply" at bounding box center [473, 611] width 497 height 56
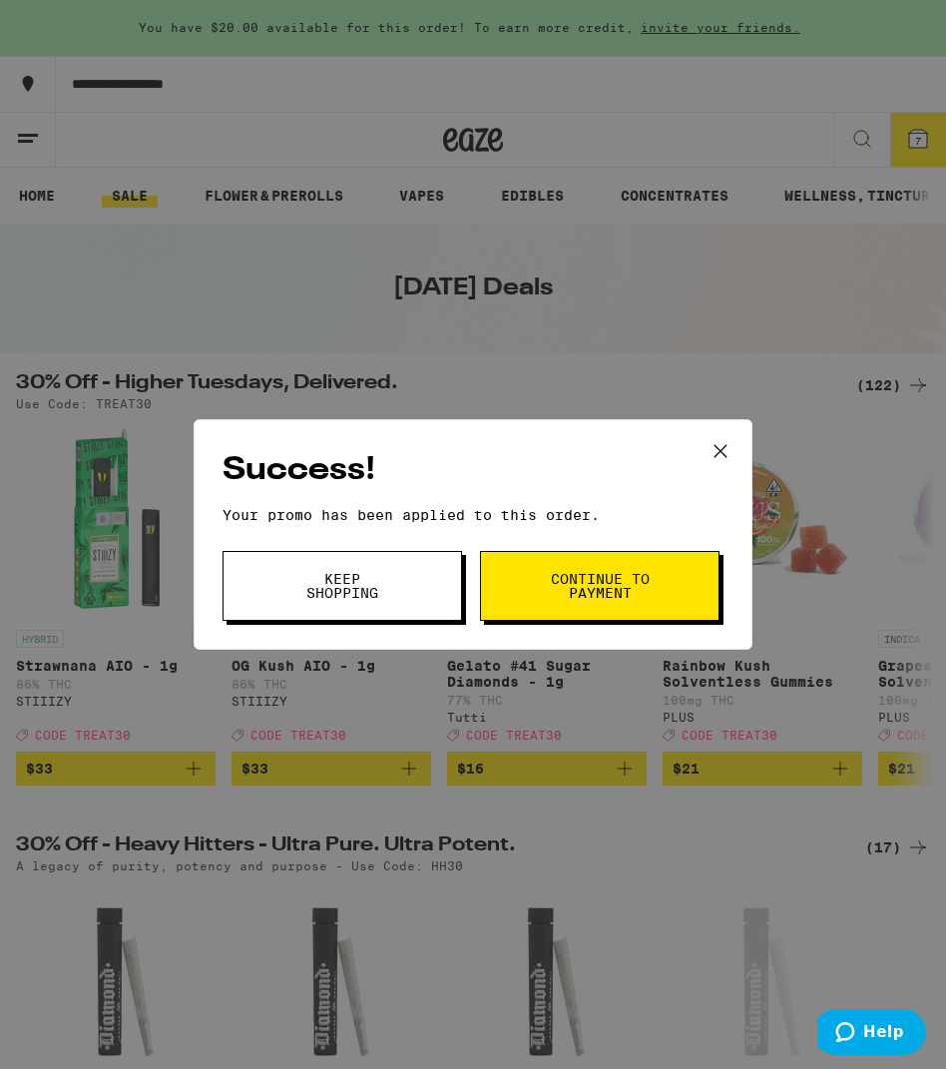
click at [352, 600] on span "Keep Shopping" at bounding box center [342, 586] width 102 height 28
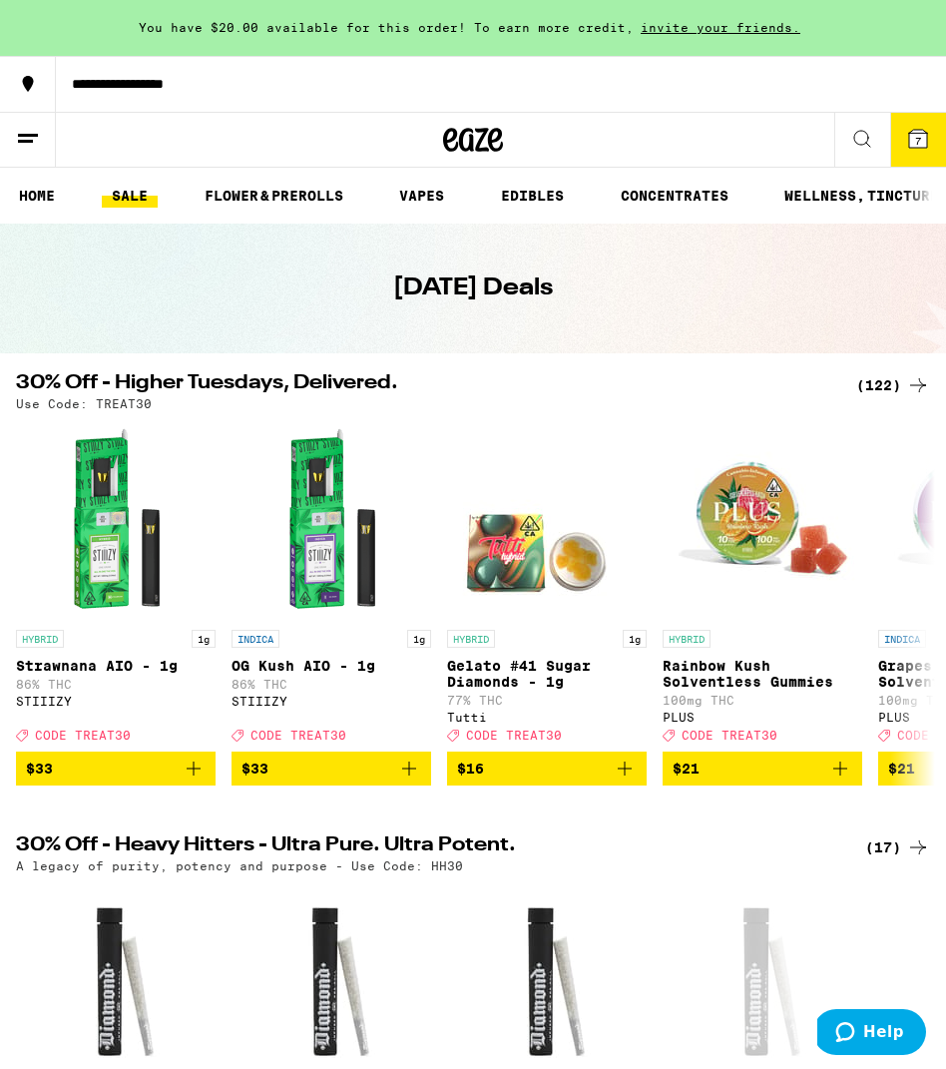
click at [923, 141] on icon at bounding box center [918, 139] width 18 height 18
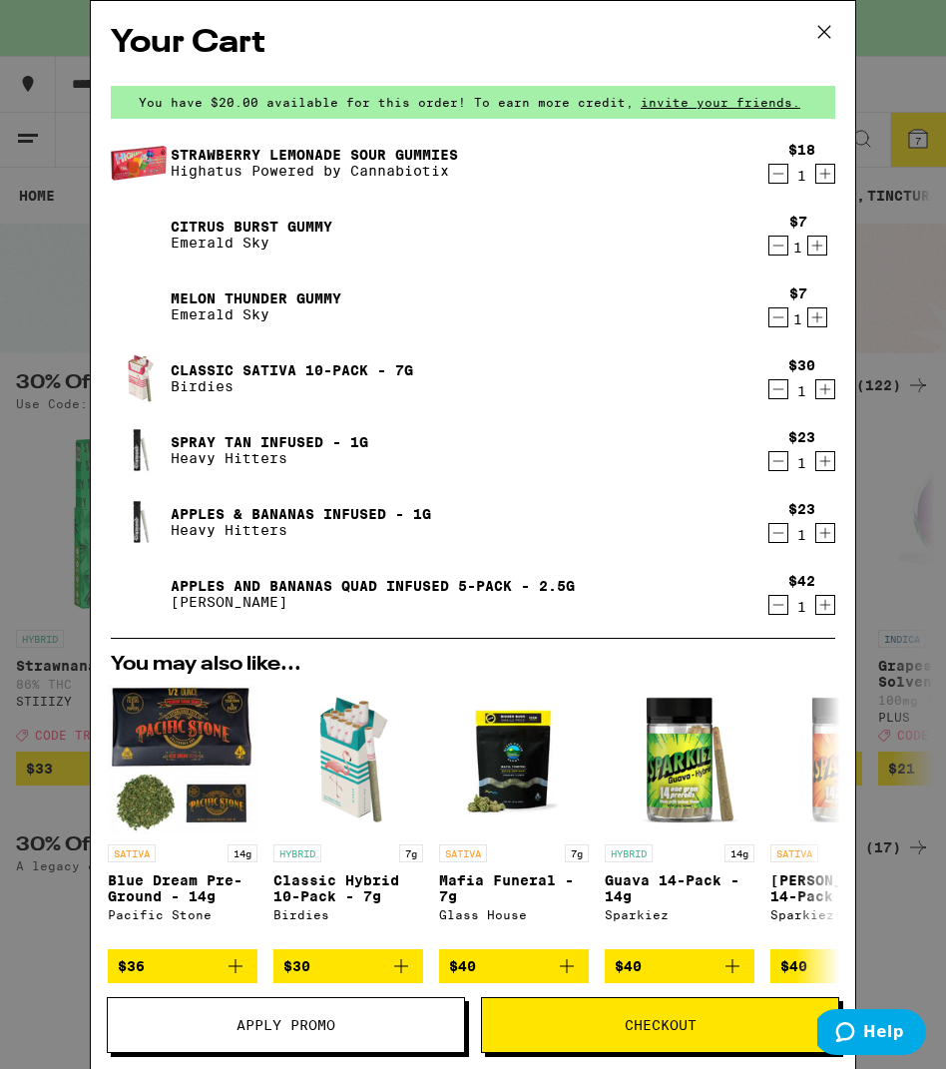
click at [299, 1036] on button "Apply Promo" at bounding box center [286, 1025] width 358 height 56
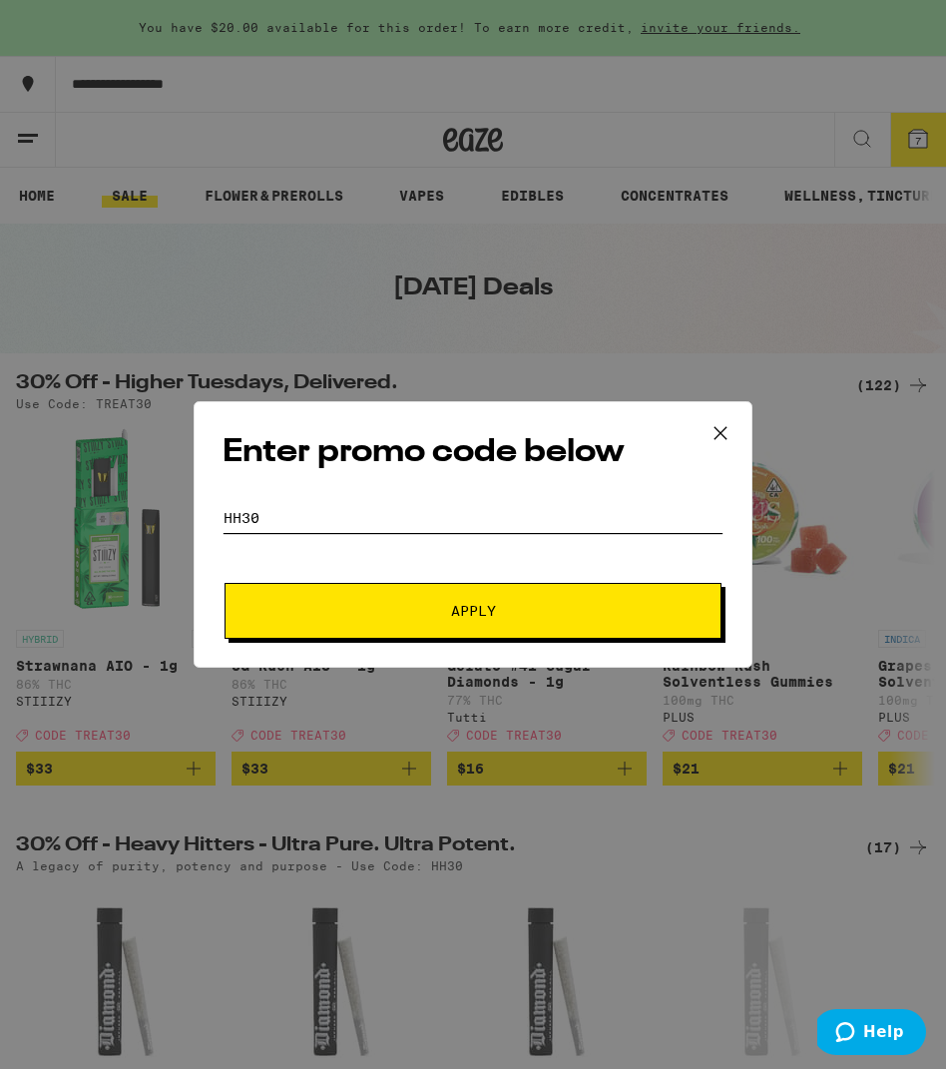
click at [435, 528] on input "hh30" at bounding box center [473, 518] width 501 height 30
type input "treat30"
click at [433, 610] on span "Apply" at bounding box center [472, 611] width 359 height 14
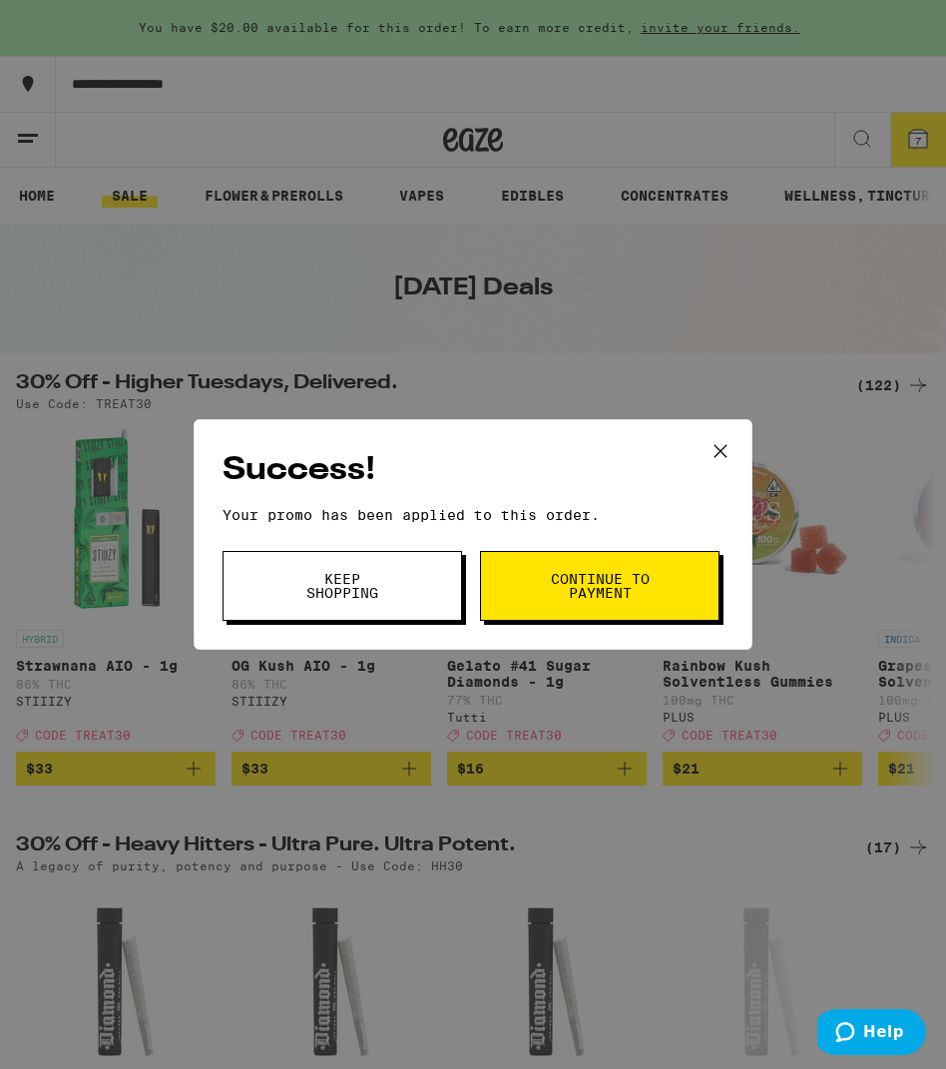
click at [727, 449] on icon at bounding box center [721, 451] width 30 height 30
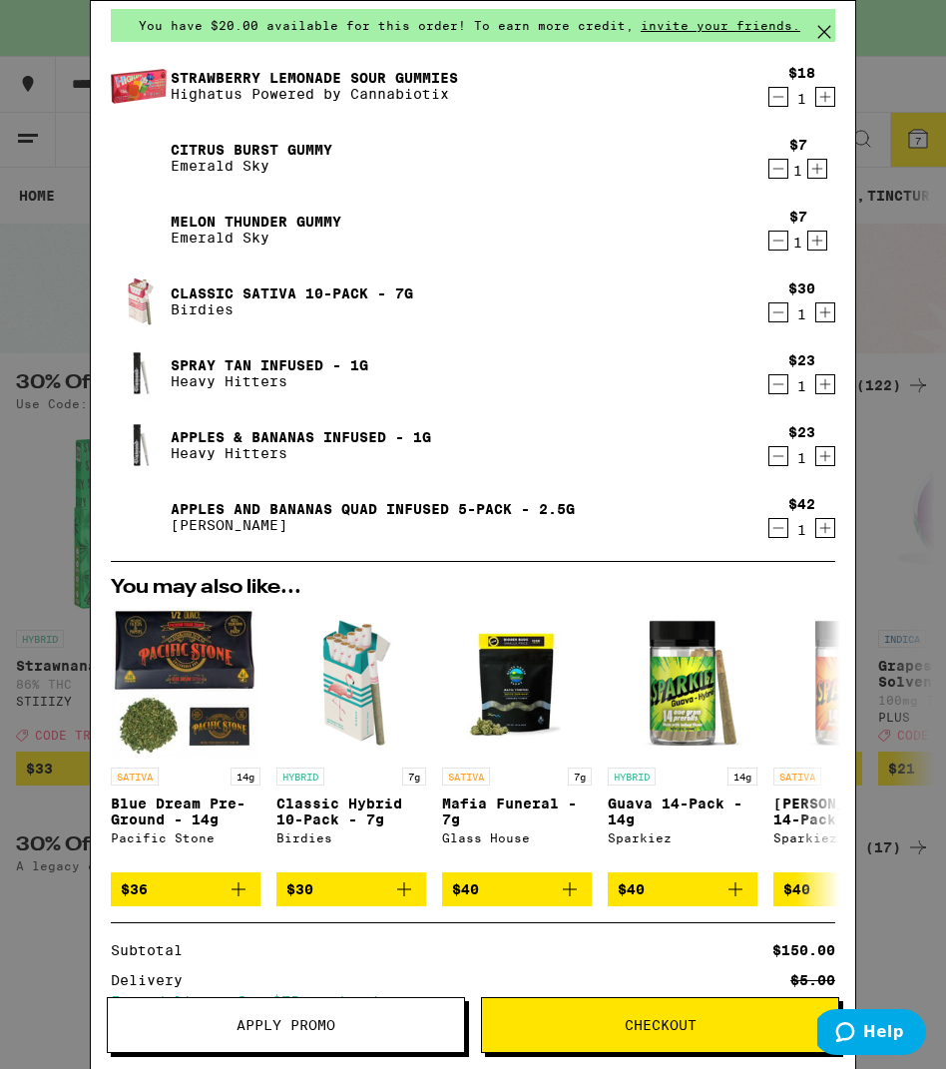
scroll to position [72, 0]
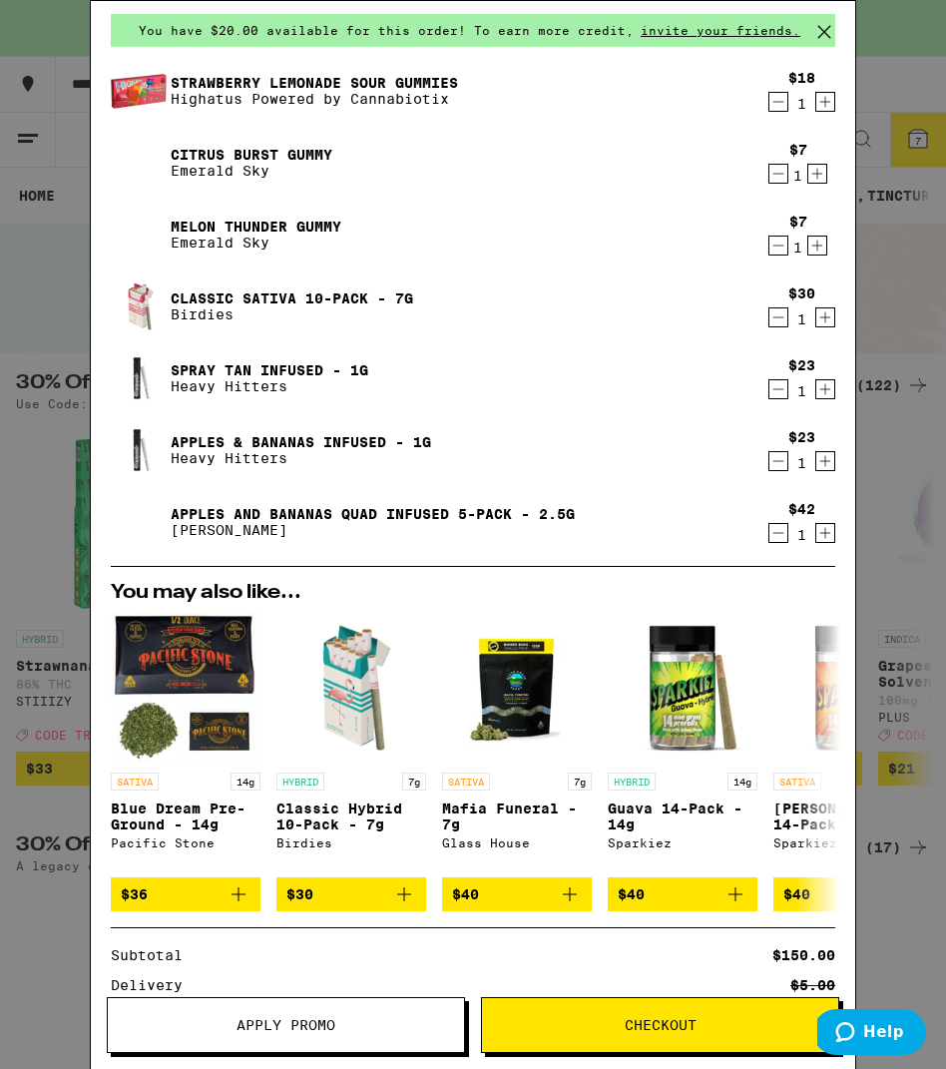
click at [784, 391] on icon "Decrement" at bounding box center [779, 389] width 18 height 24
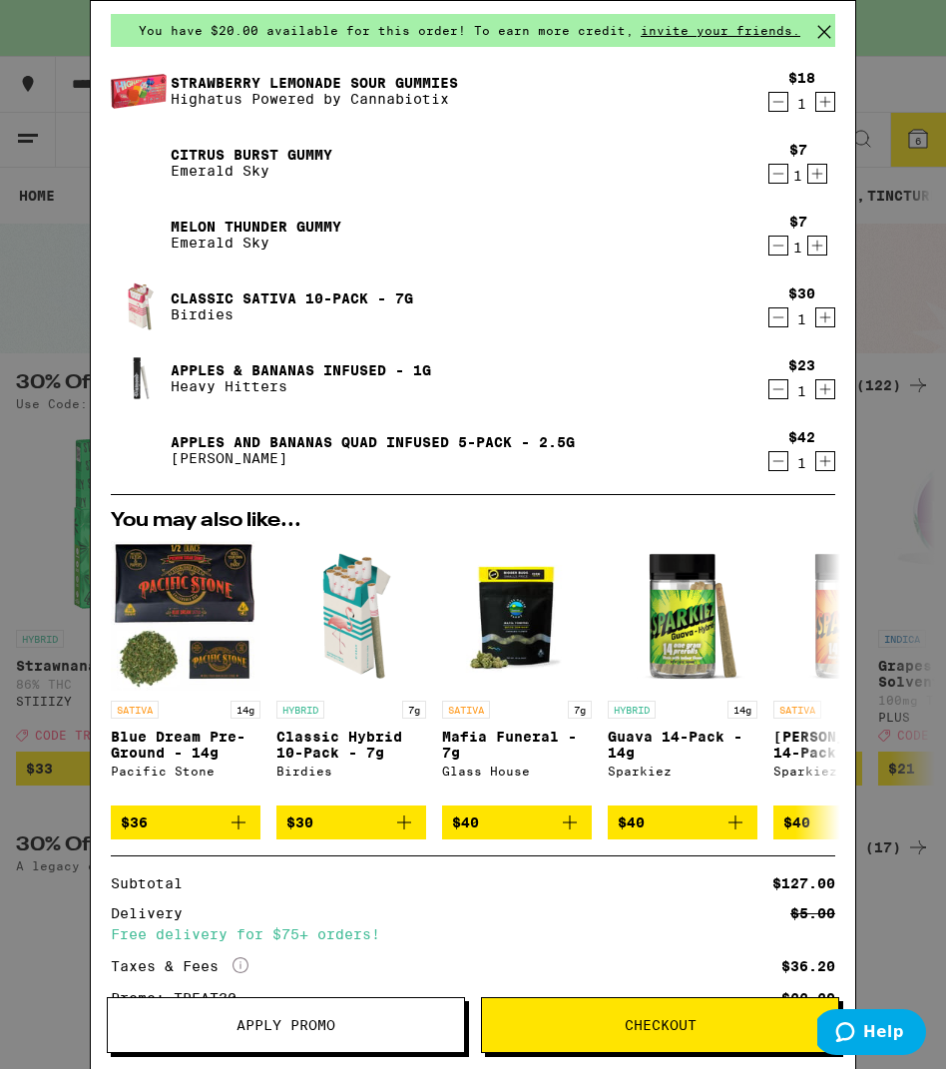
click at [779, 393] on icon "Decrement" at bounding box center [779, 389] width 18 height 24
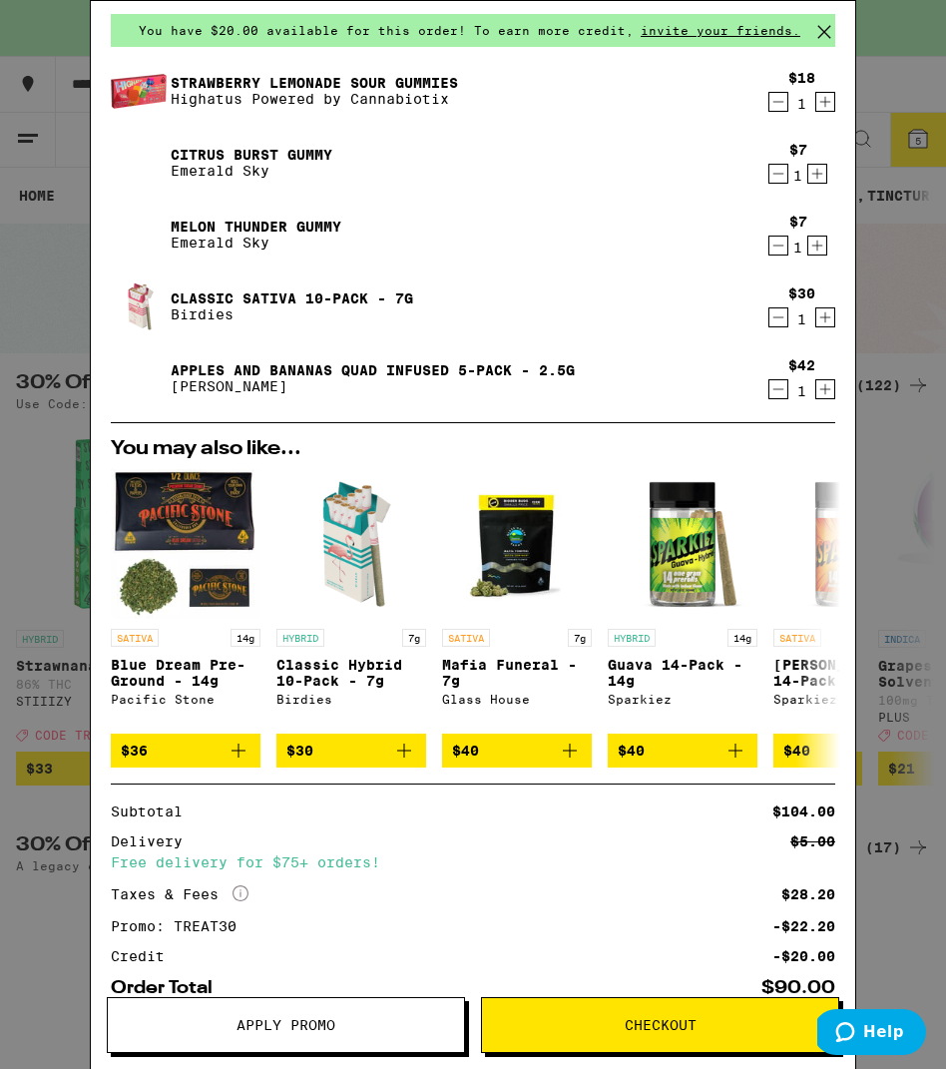
click at [825, 321] on icon "Increment" at bounding box center [825, 317] width 11 height 11
click at [404, 756] on icon "Add to bag" at bounding box center [404, 751] width 14 height 14
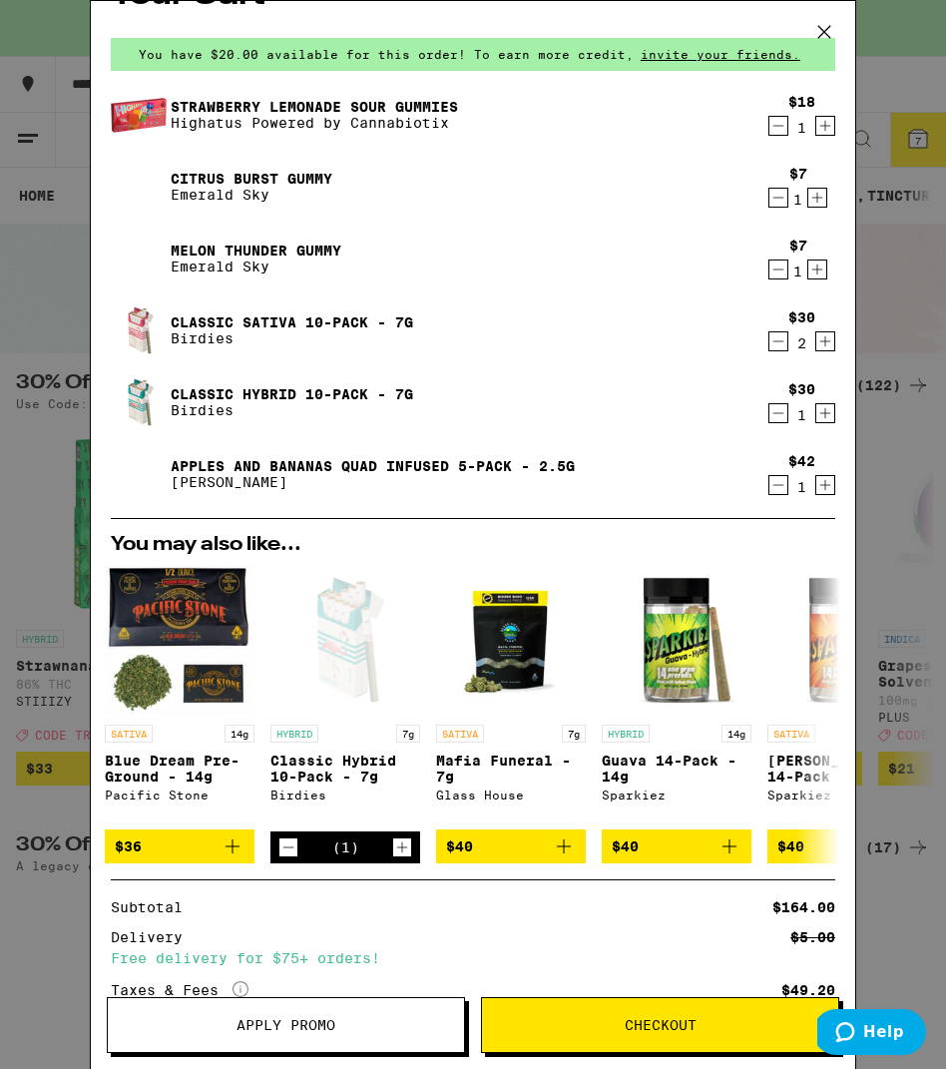
scroll to position [8, 0]
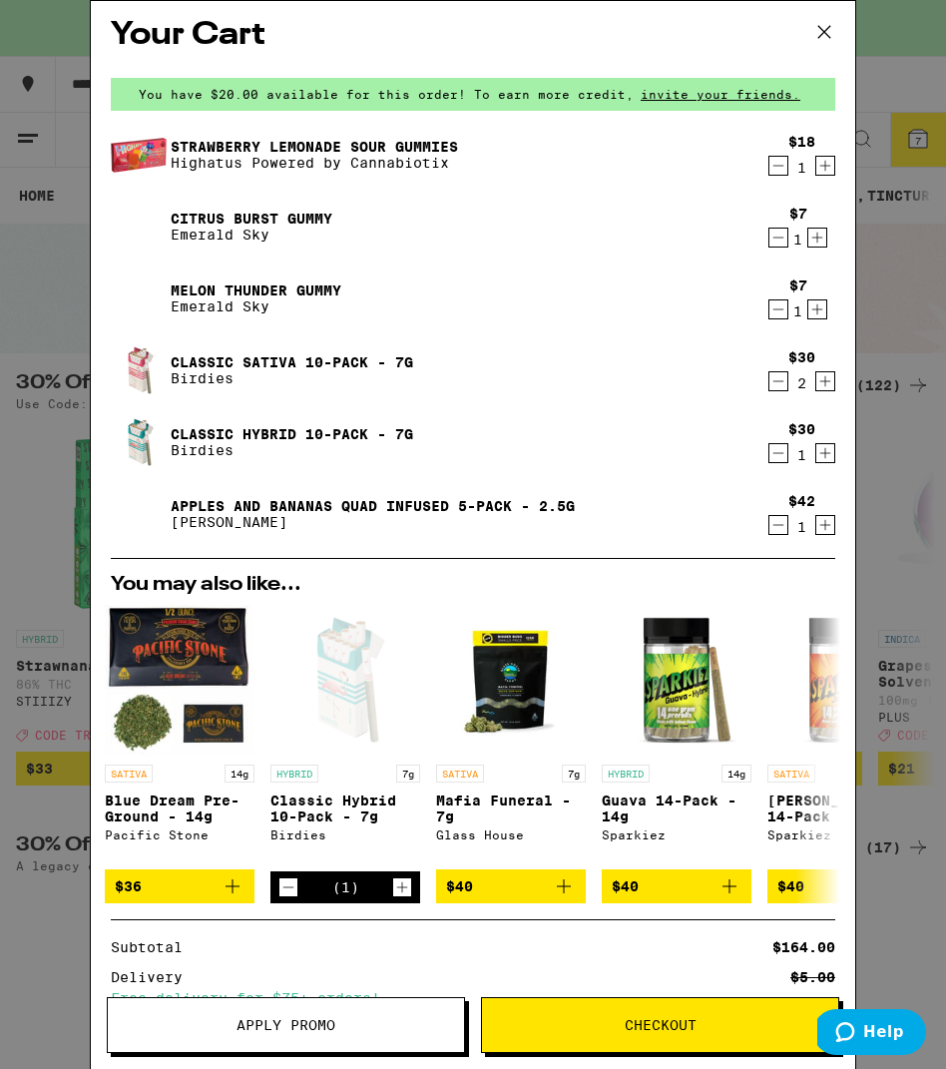
click at [780, 525] on icon "Decrement" at bounding box center [779, 525] width 11 height 0
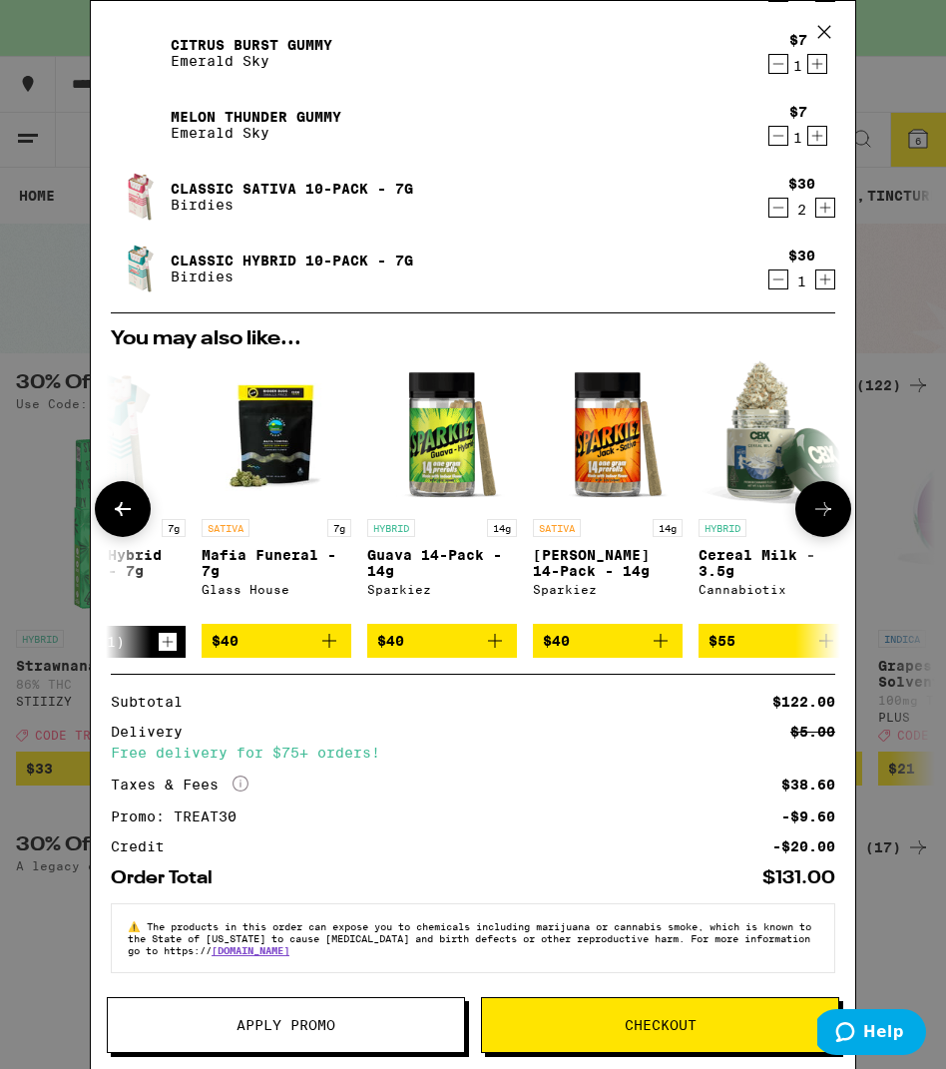
scroll to position [0, 246]
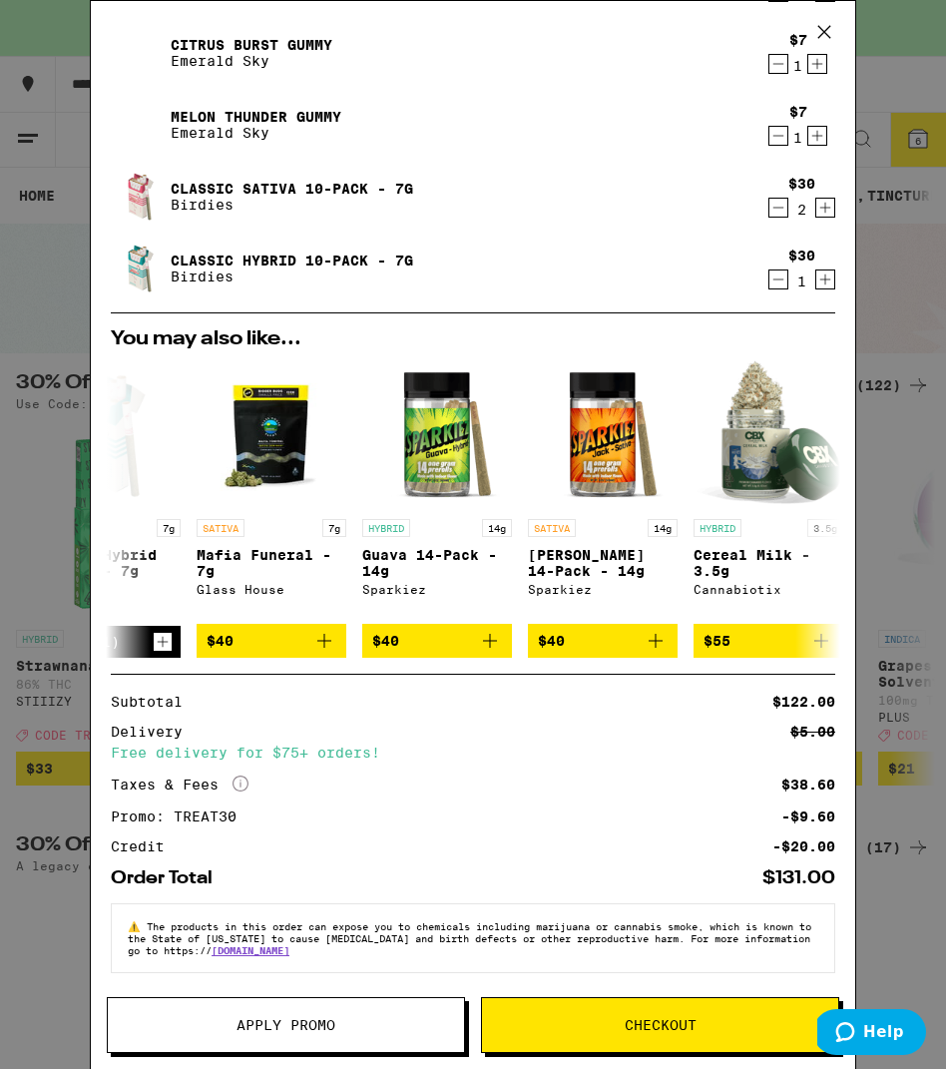
click at [714, 252] on div "Classic Hybrid 10-Pack - 7g Birdies" at bounding box center [435, 269] width 648 height 56
click at [780, 196] on icon "Decrement" at bounding box center [779, 208] width 18 height 24
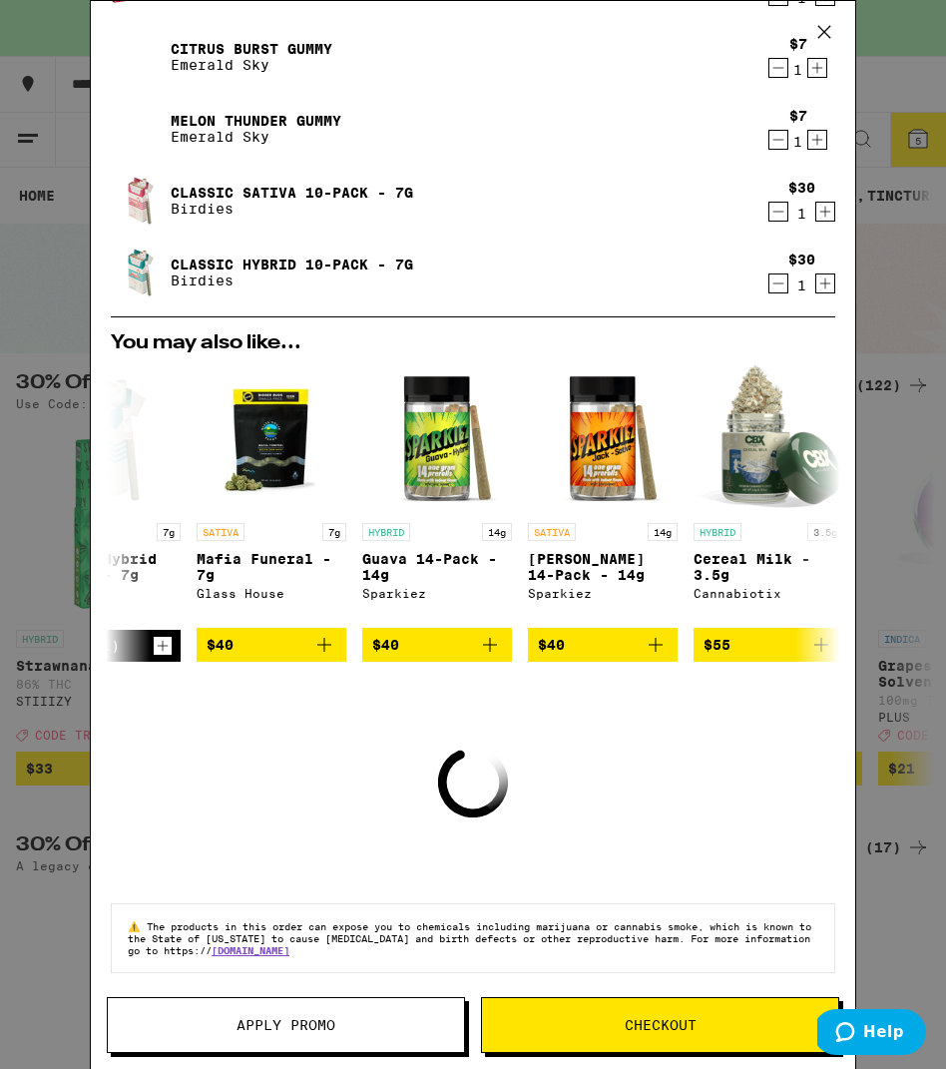
scroll to position [191, 0]
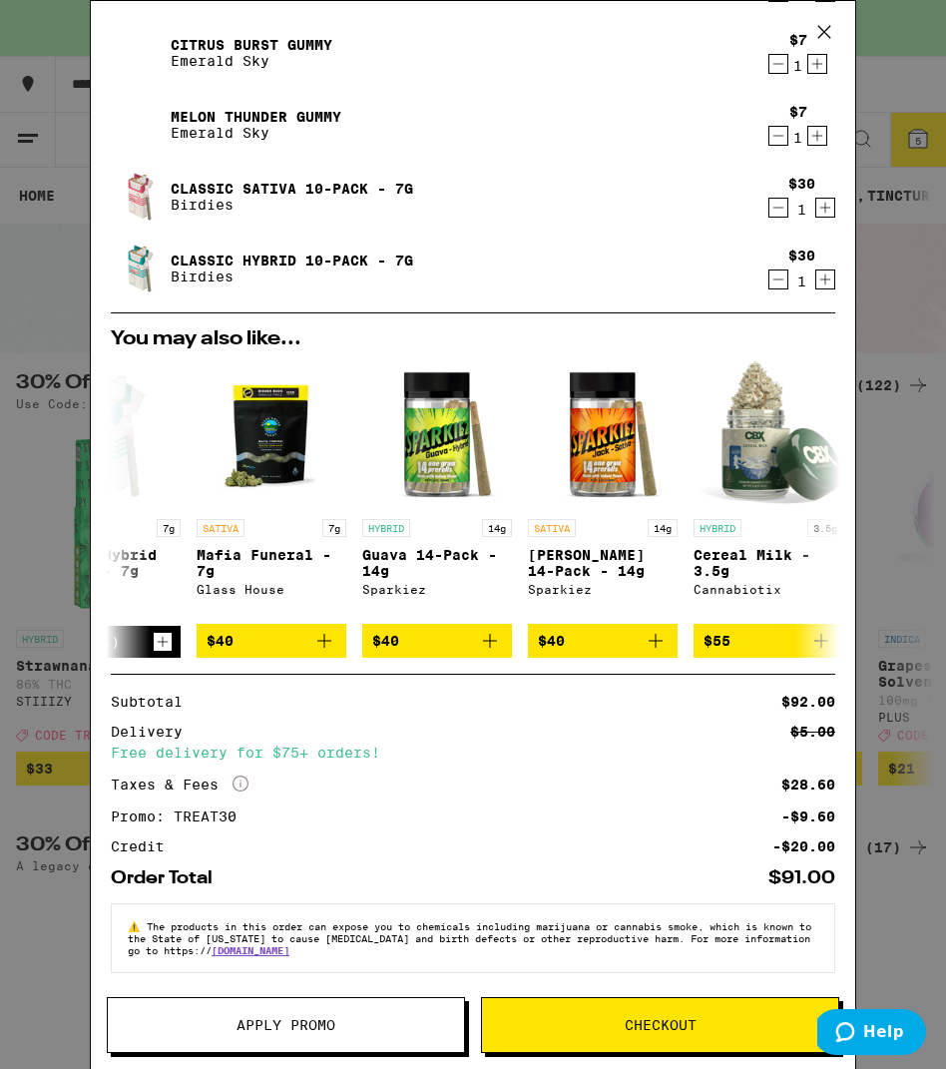
click at [776, 203] on icon "Decrement" at bounding box center [779, 208] width 18 height 24
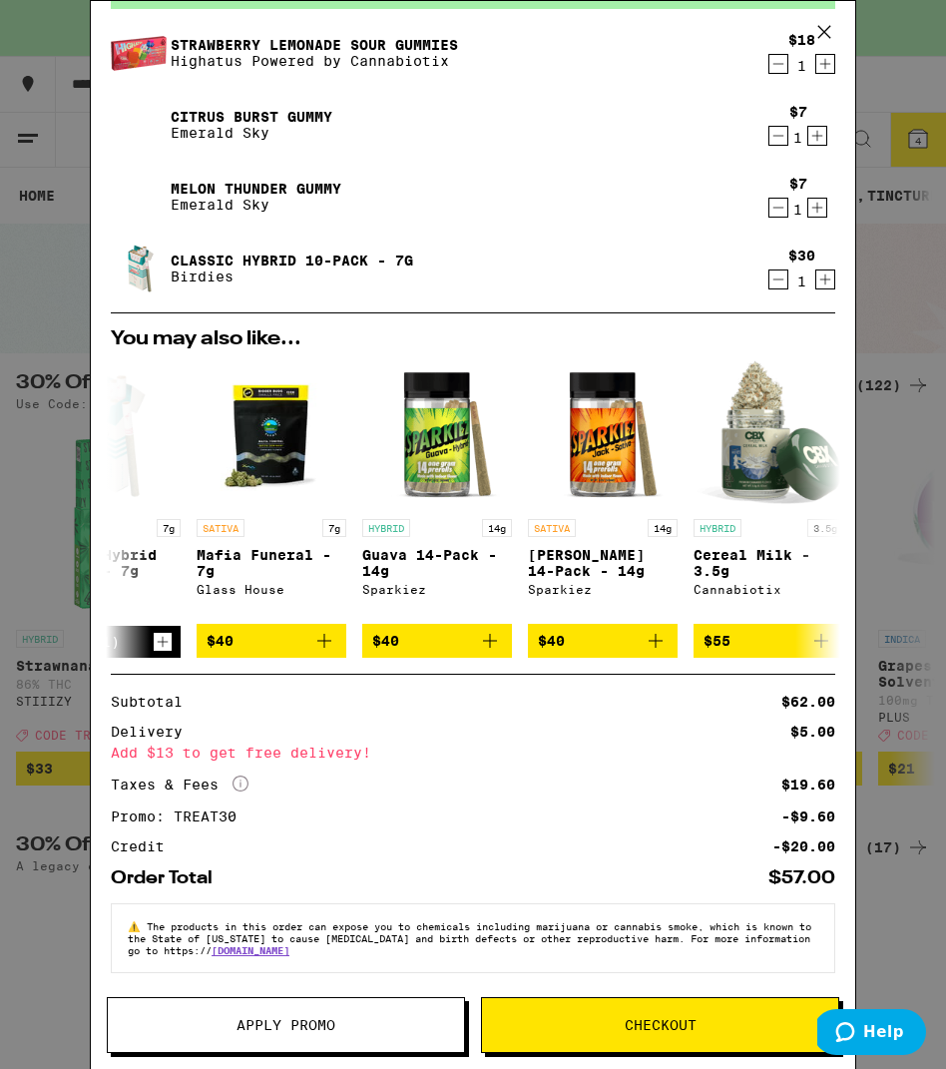
scroll to position [125, 0]
click at [487, 638] on icon "Add to bag" at bounding box center [490, 641] width 24 height 24
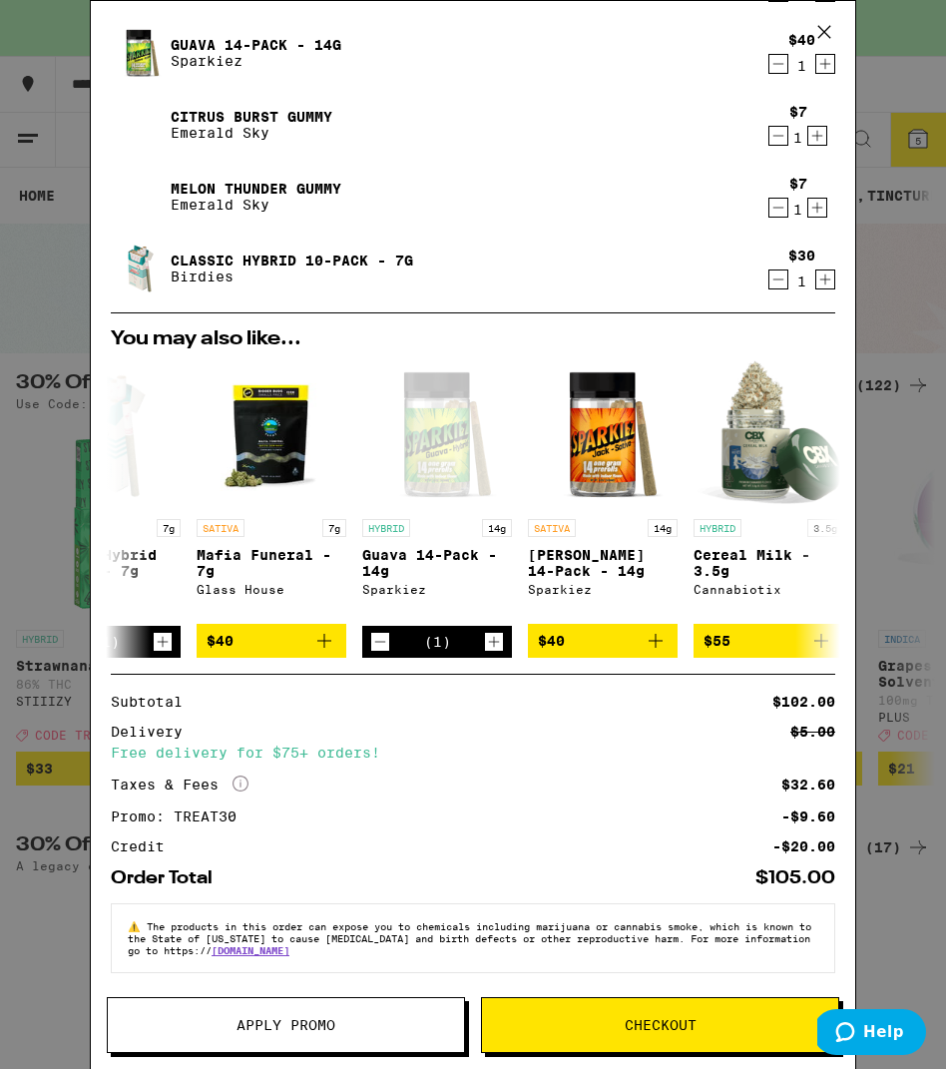
scroll to position [197, 0]
click at [570, 1027] on span "Checkout" at bounding box center [660, 1025] width 356 height 14
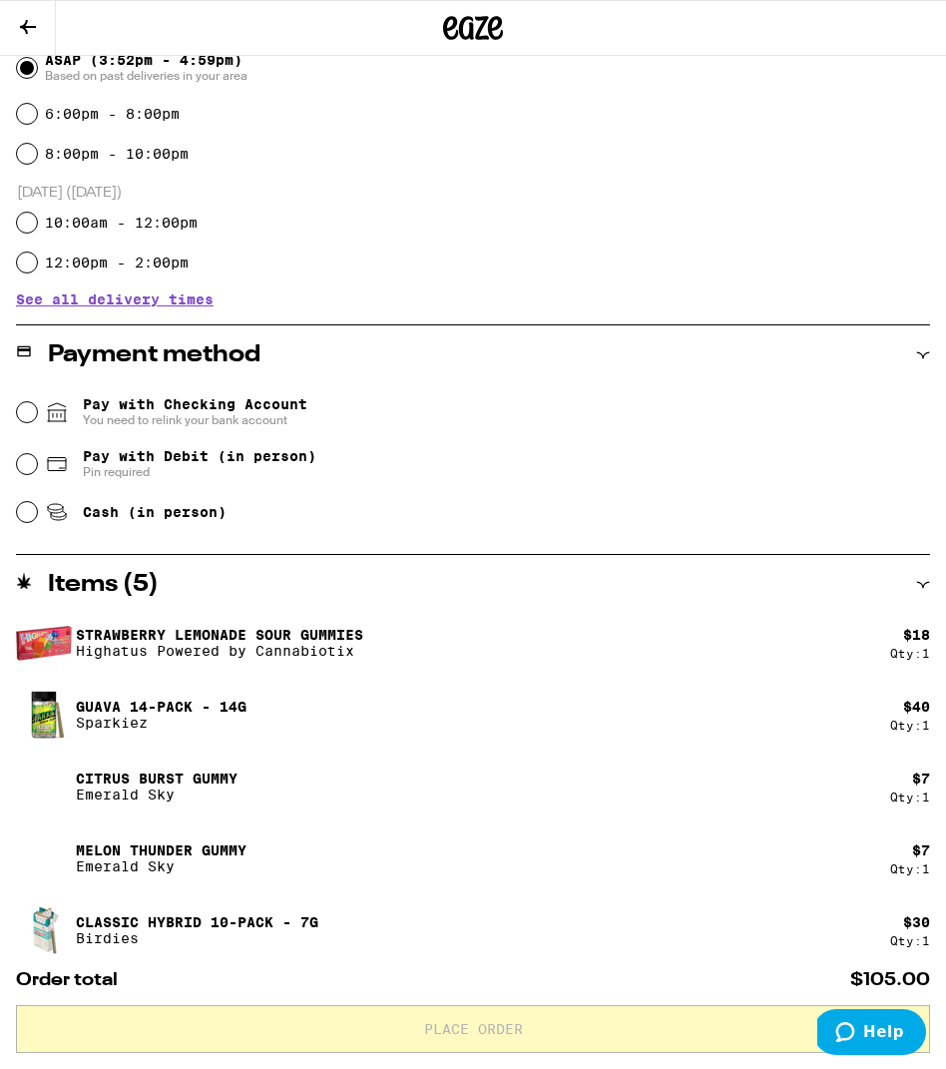
scroll to position [576, 0]
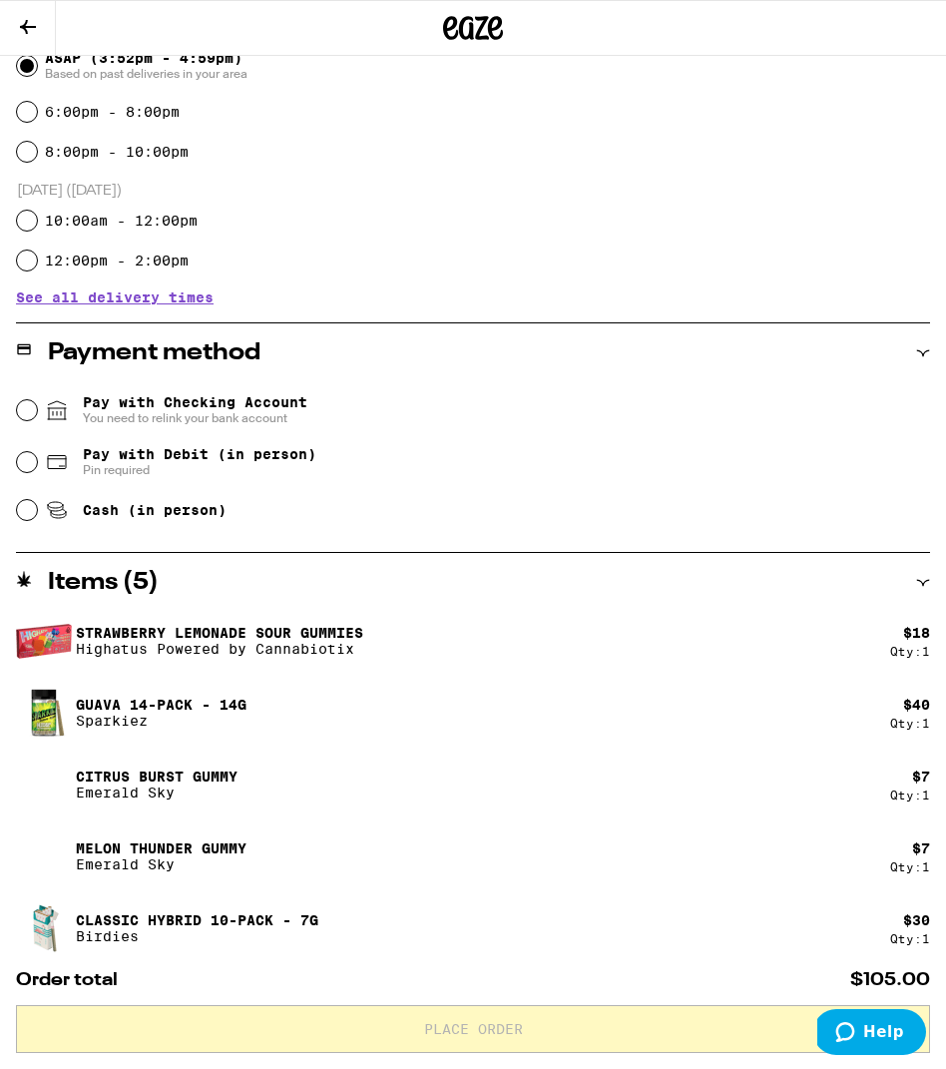
click at [28, 464] on input "Pay with Debit (in person) Pin required" at bounding box center [27, 462] width 20 height 20
radio input "true"
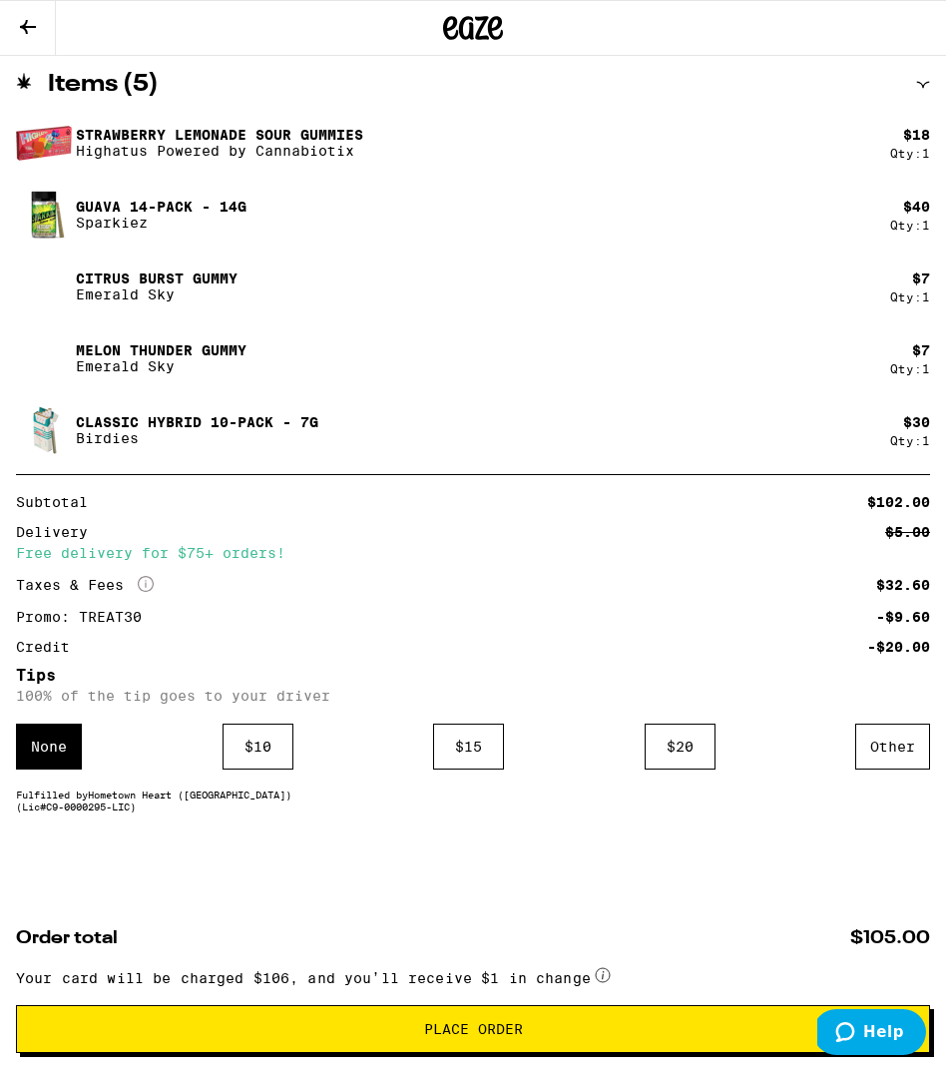
scroll to position [1082, 0]
click at [257, 745] on div "$ 10" at bounding box center [258, 747] width 71 height 46
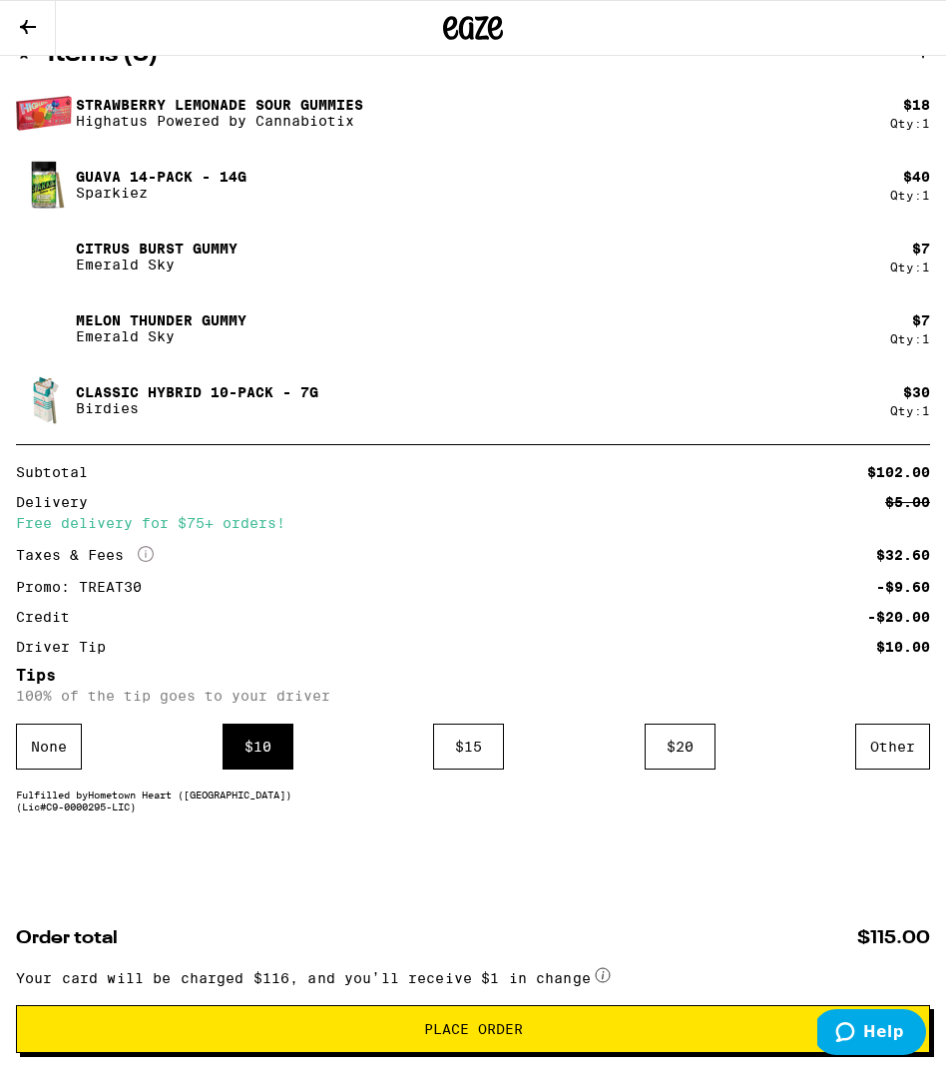
scroll to position [1112, 0]
click at [503, 1032] on span "Place Order" at bounding box center [473, 1029] width 99 height 14
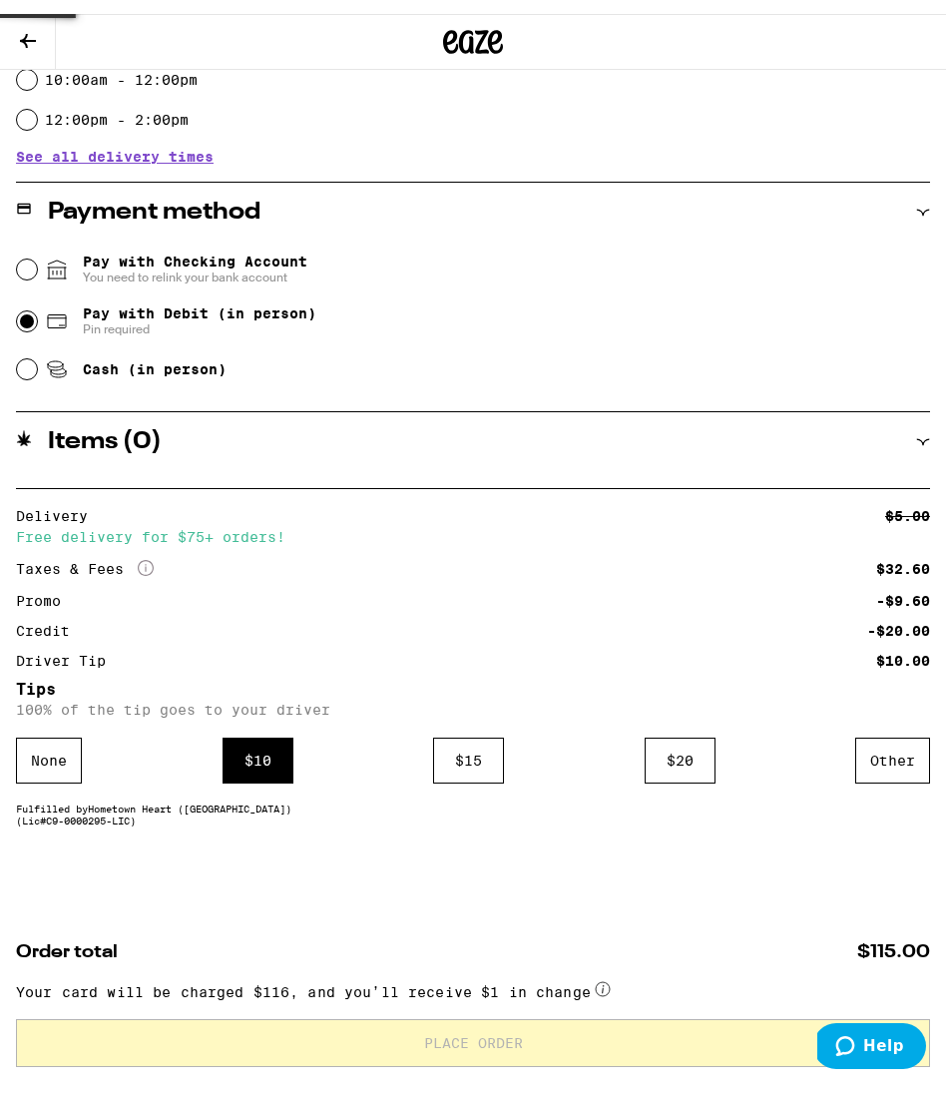
scroll to position [0, 0]
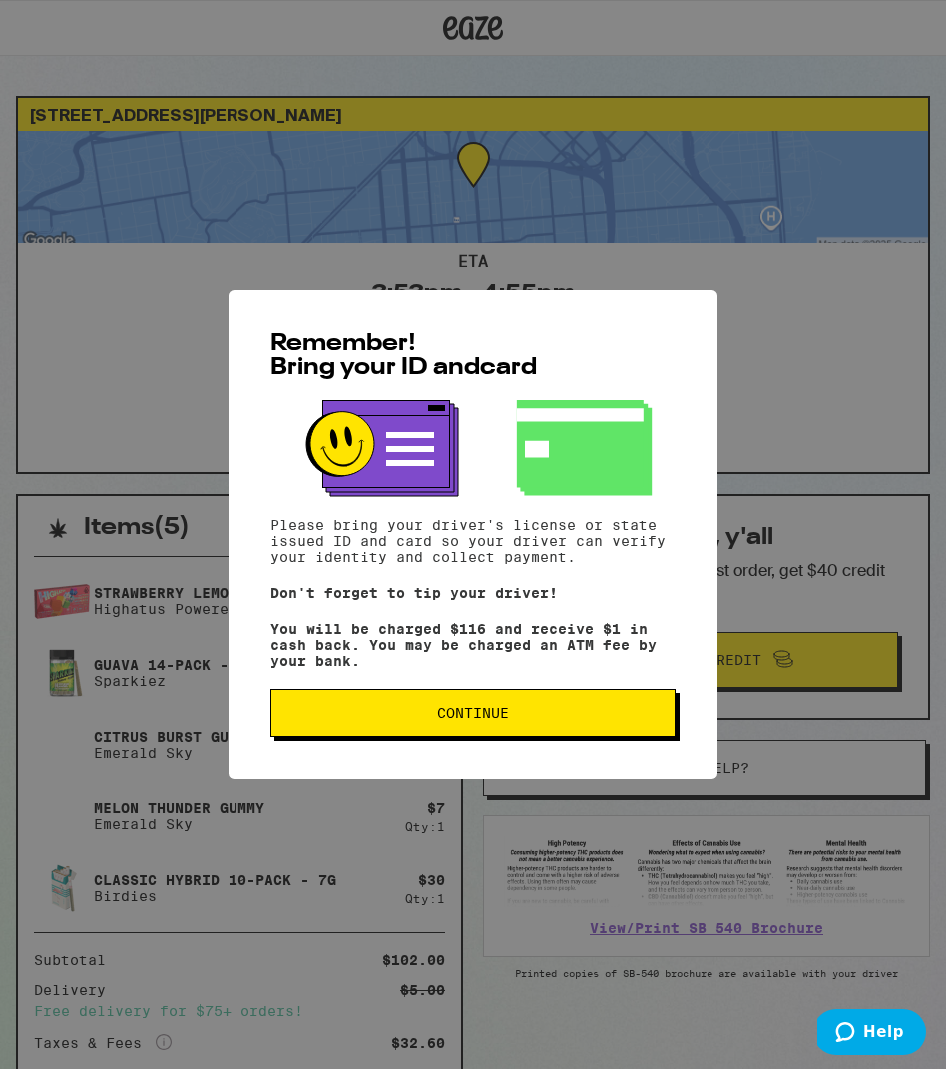
click at [519, 711] on button "Continue" at bounding box center [472, 713] width 405 height 48
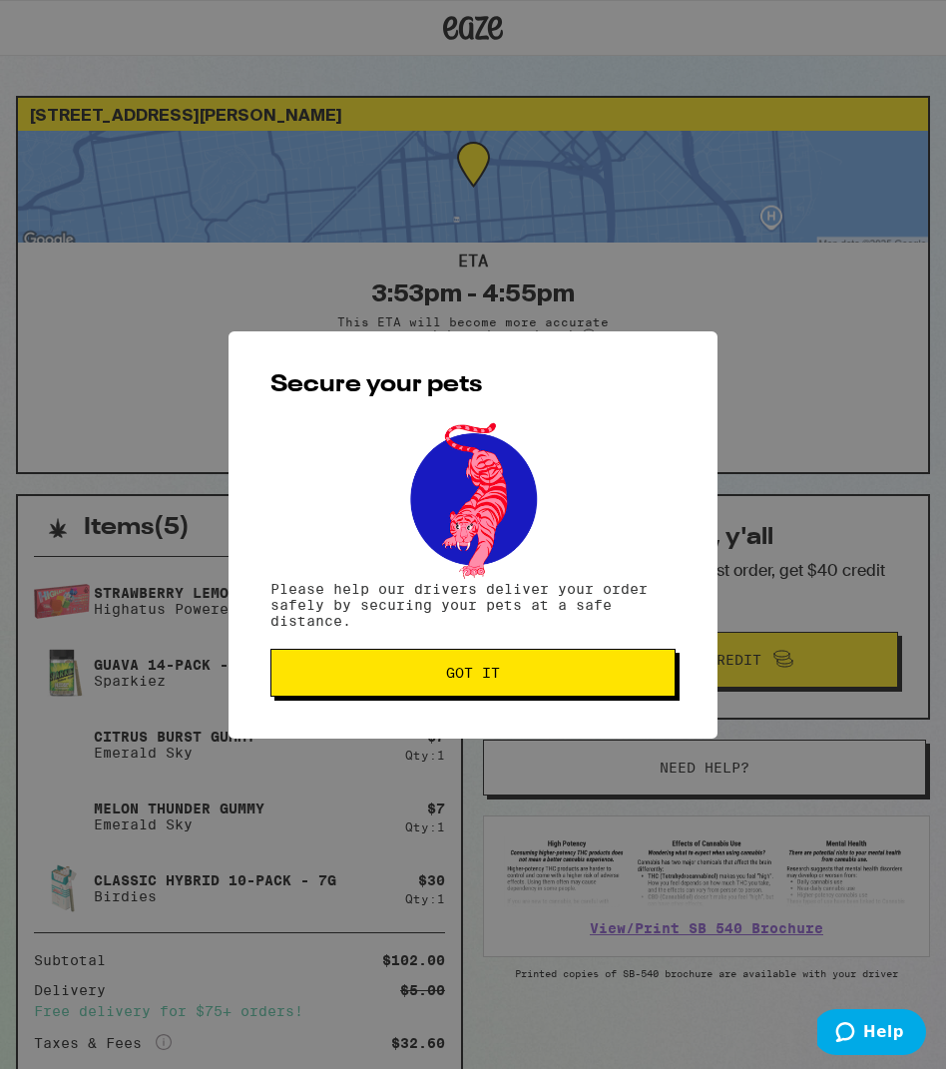
click at [396, 670] on span "Got it" at bounding box center [472, 673] width 371 height 14
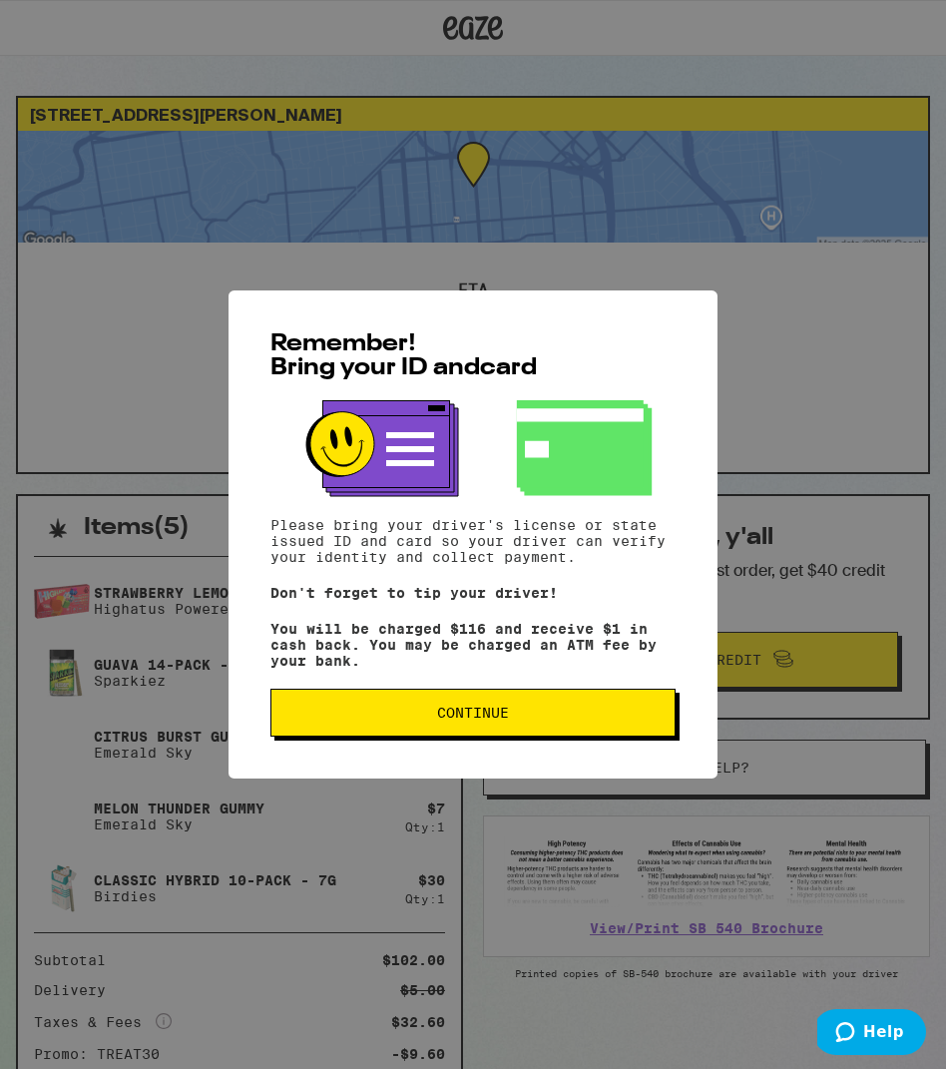
click at [474, 720] on span "Continue" at bounding box center [473, 713] width 72 height 14
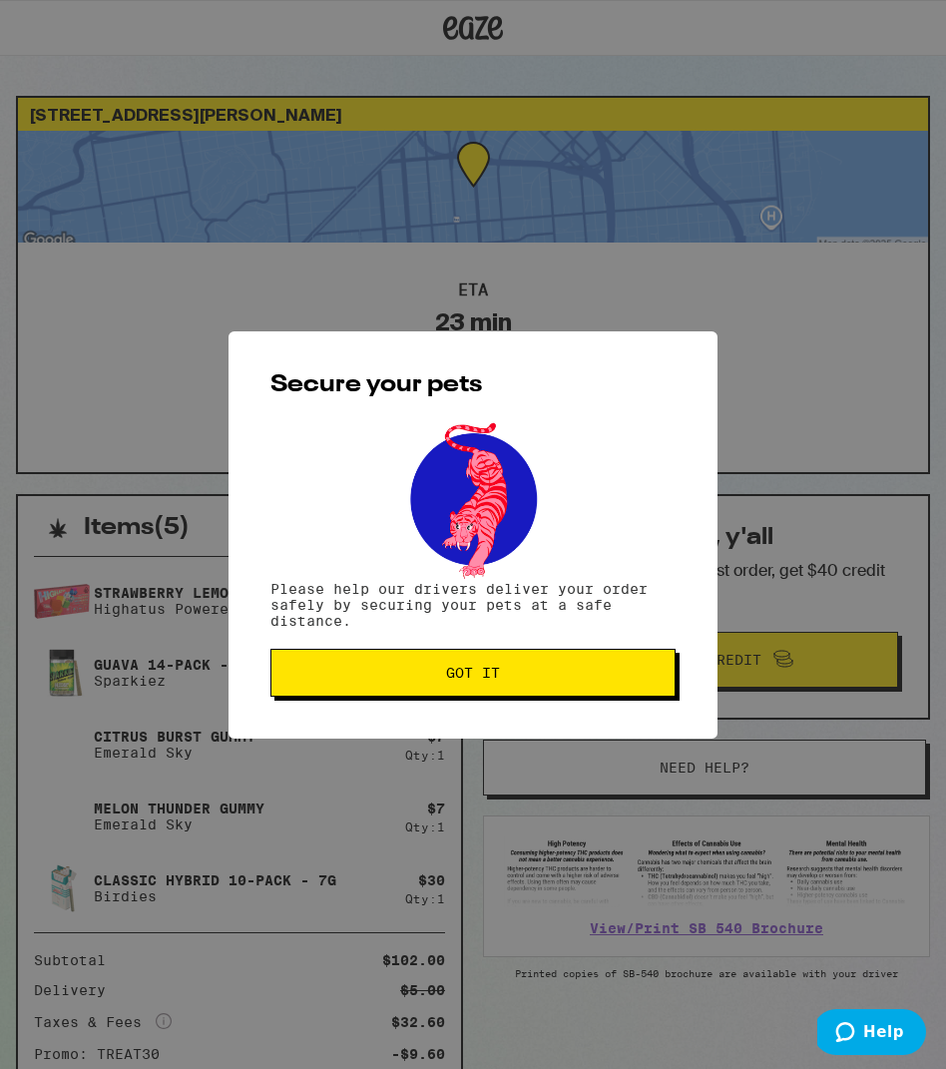
click at [465, 667] on span "Got it" at bounding box center [473, 673] width 54 height 14
